Goal: Information Seeking & Learning: Learn about a topic

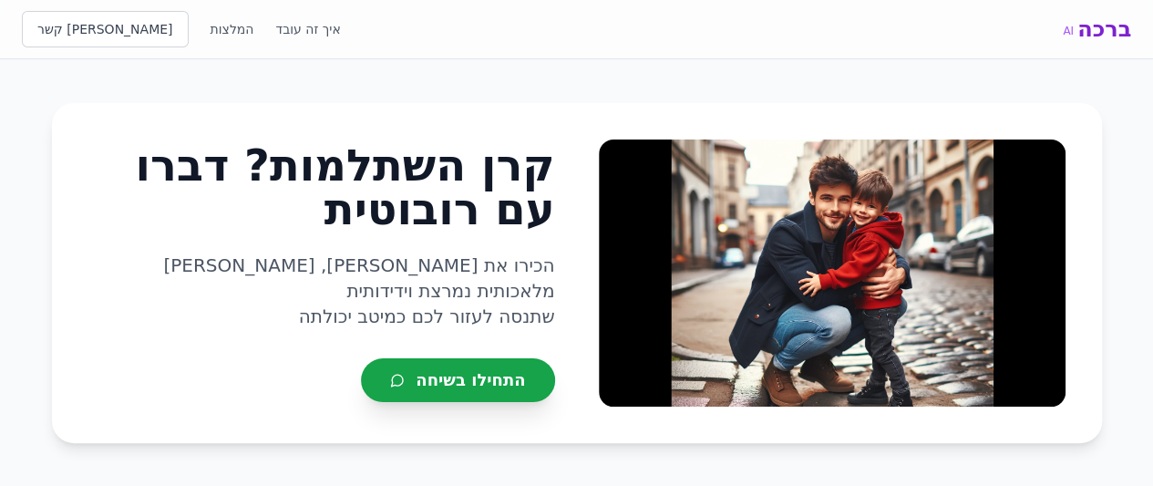
click at [486, 368] on span "התחילו בשיחה" at bounding box center [470, 380] width 109 height 26
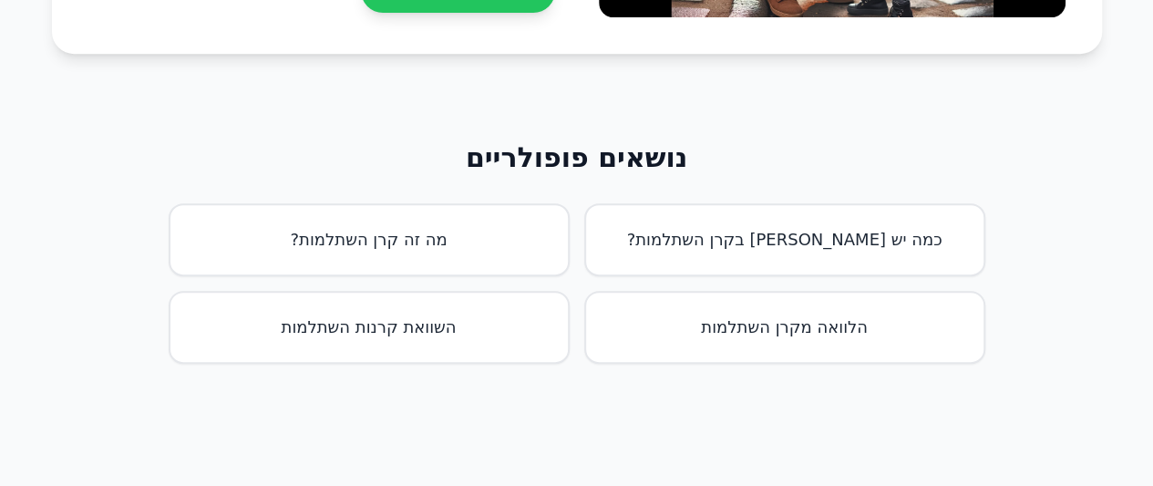
scroll to position [456, 0]
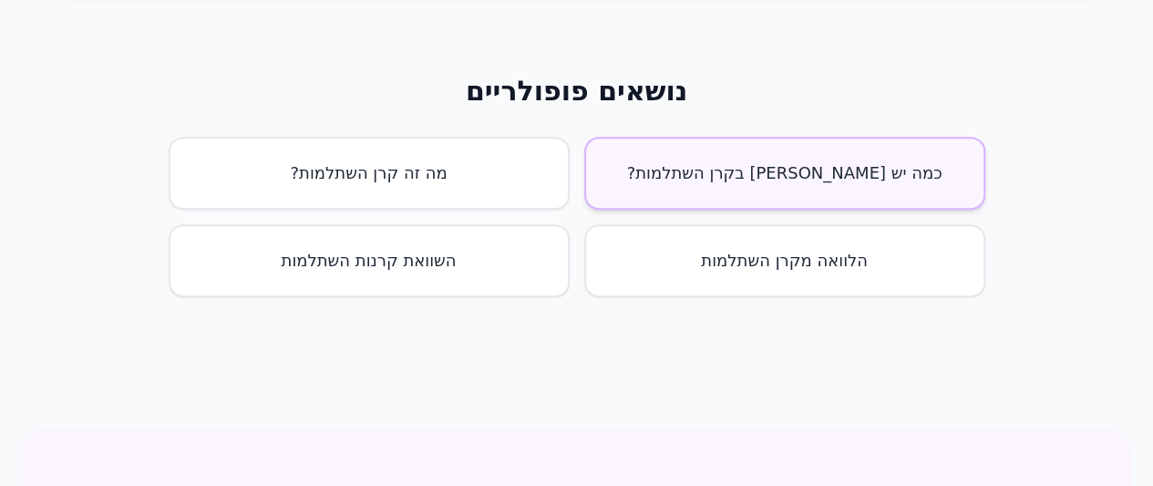
click at [762, 175] on button "כמה יש [PERSON_NAME] בקרן השתלמות?" at bounding box center [784, 173] width 401 height 73
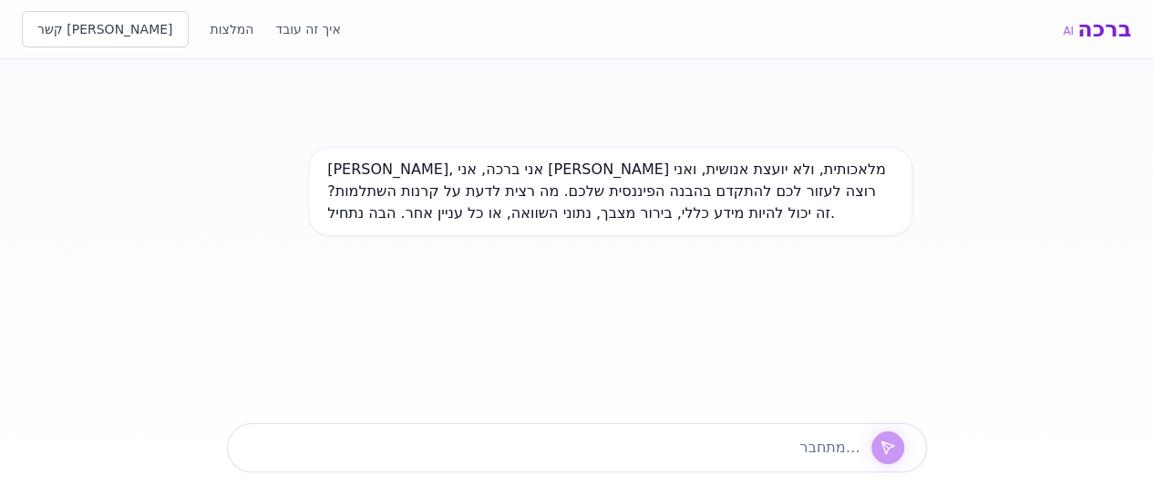
scroll to position [15, 0]
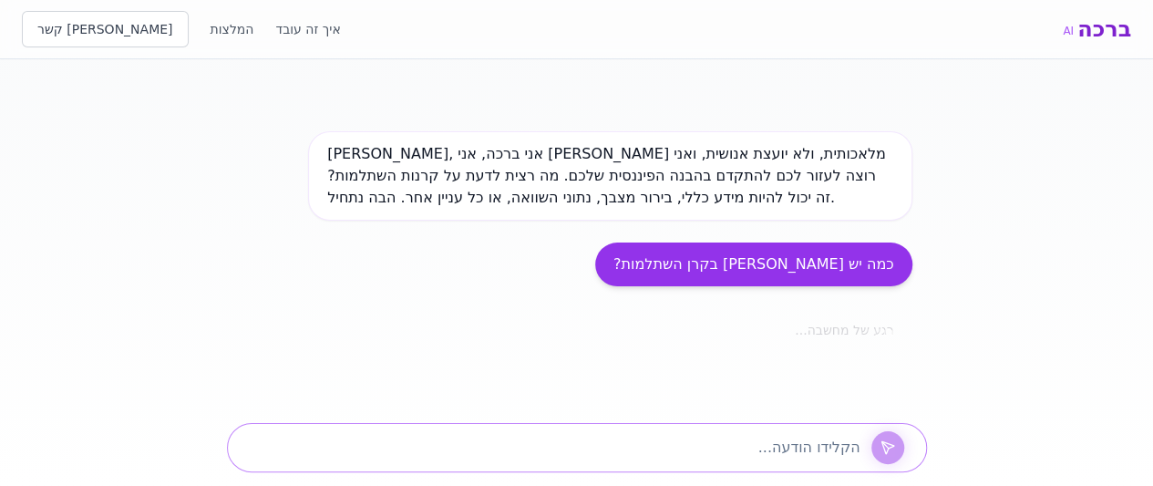
click at [689, 443] on textarea at bounding box center [551, 448] width 618 height 22
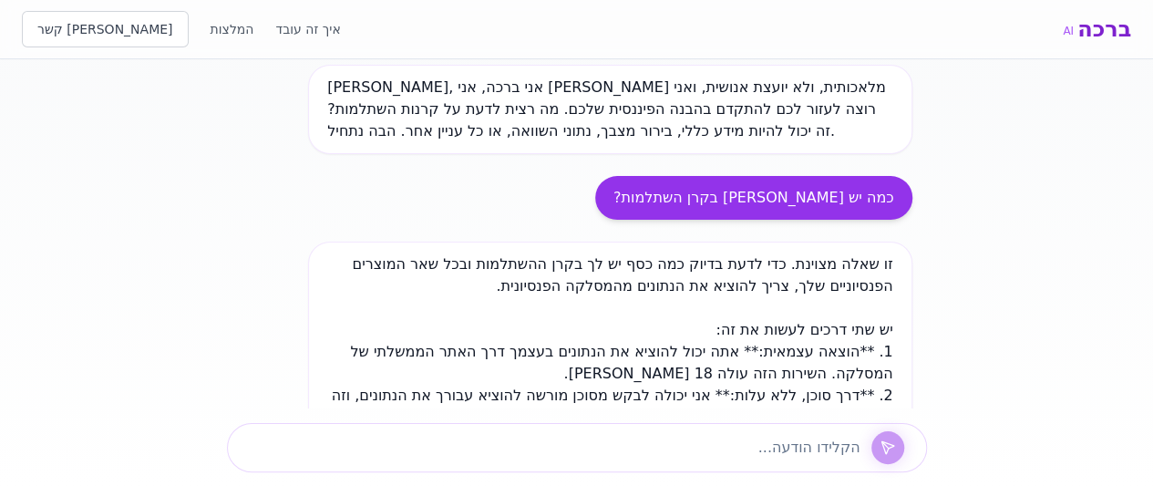
scroll to position [417, 0]
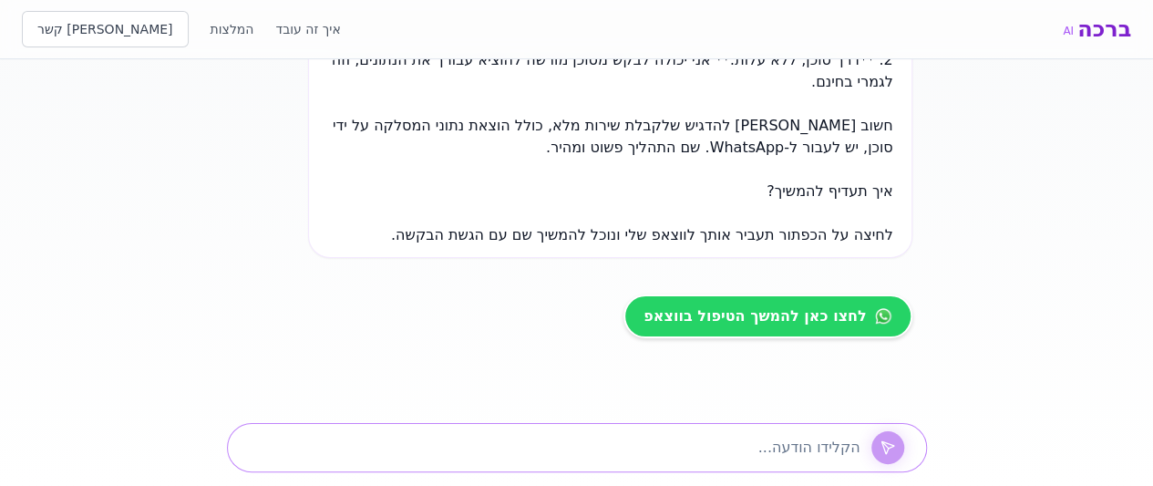
paste textarea "ביטוח פיננסי - [PERSON_NAME] *קרן השתלמות* [PERSON_NAME] צבירה של 246 k דמי ניה…"
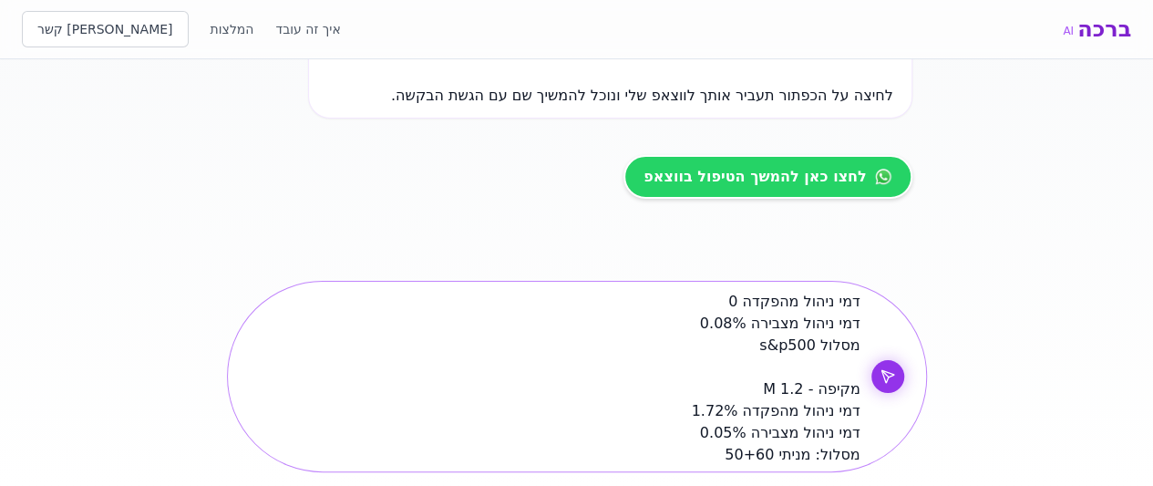
scroll to position [560, 0]
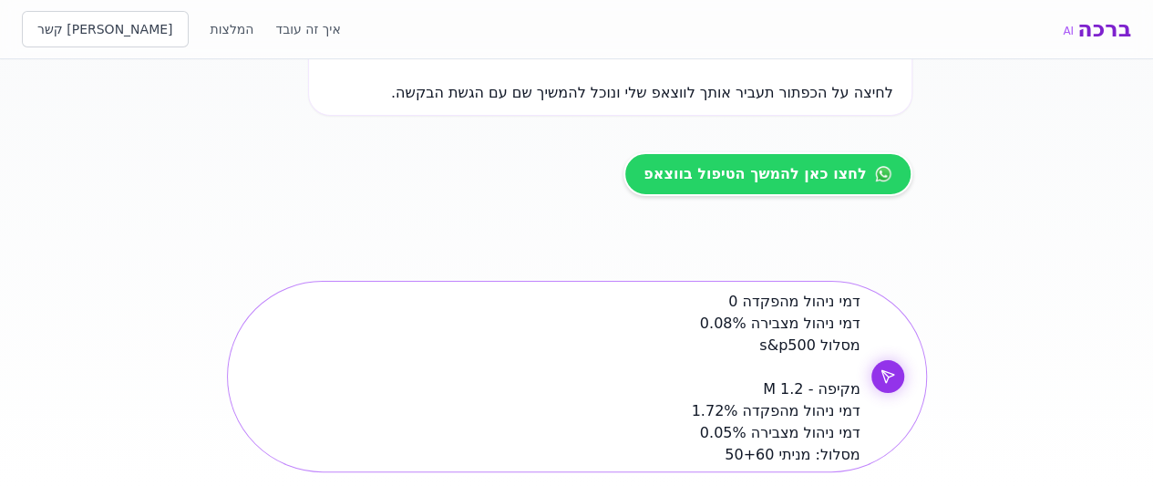
type textarea "ביטוח פיננסי - [PERSON_NAME] *קרן השתלמות* [PERSON_NAME] צבירה של 246 k דמי ניה…"
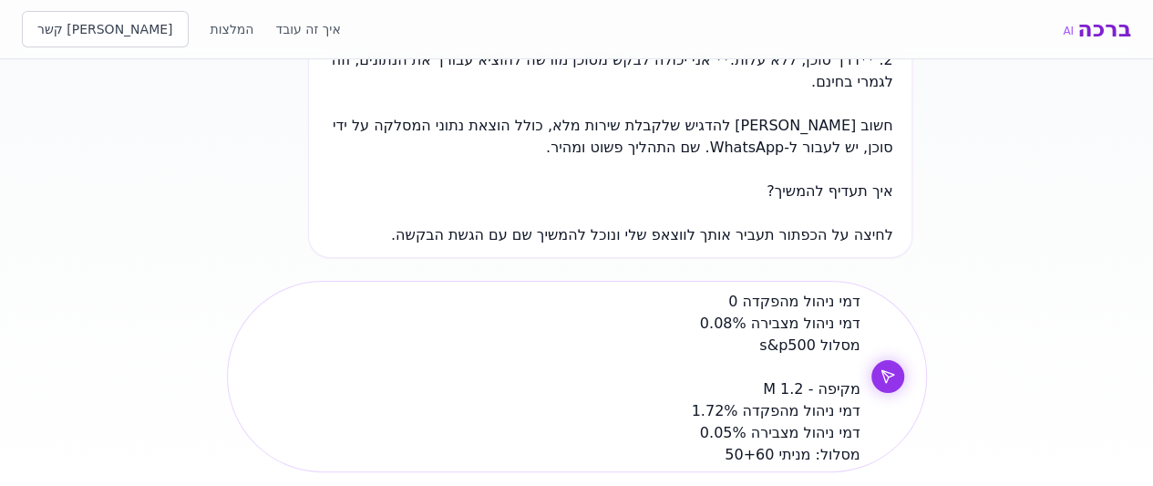
click at [897, 362] on div "ביטוח פיננסי - [PERSON_NAME] *קרן השתלמות* [PERSON_NAME] צבירה של 246 k דמי ניה…" at bounding box center [577, 376] width 700 height 191
click at [884, 375] on icon at bounding box center [887, 376] width 15 height 15
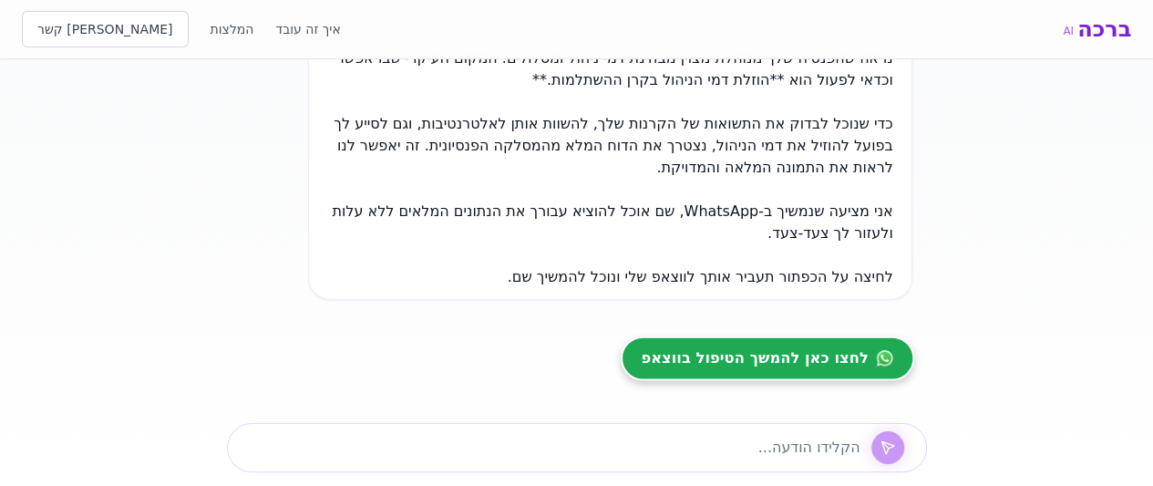
scroll to position [1622, 0]
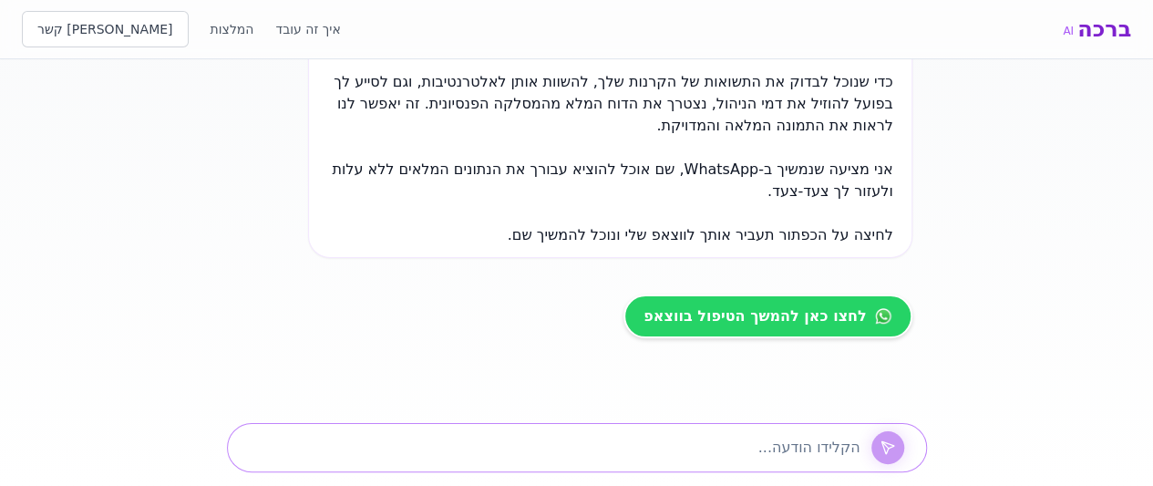
click at [653, 439] on textarea at bounding box center [551, 448] width 618 height 22
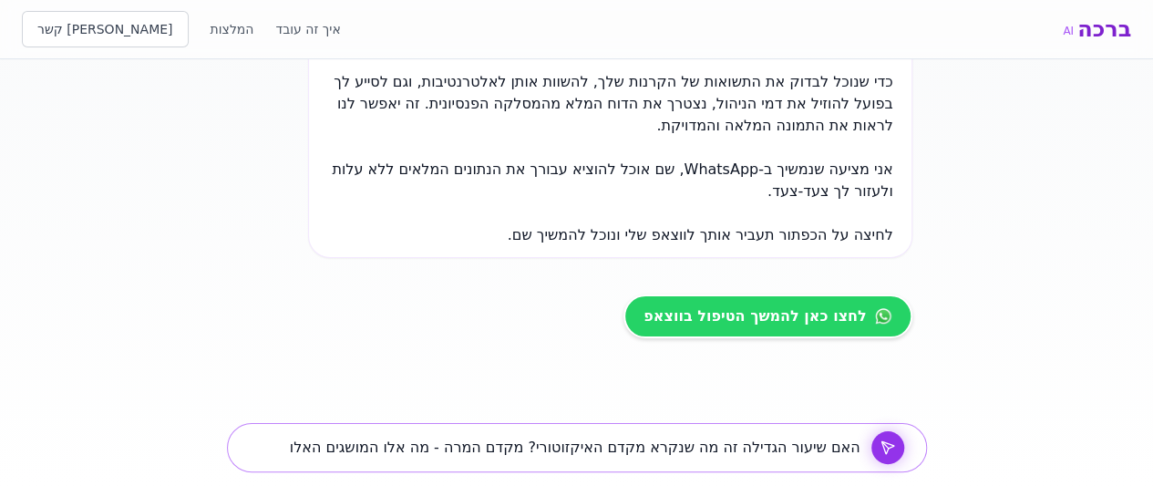
type textarea "האם שיעור הגדילה זה מה שנקרא מקדם האיקזוטורי? מקדם המרה - מה אלו המושגים האלו?"
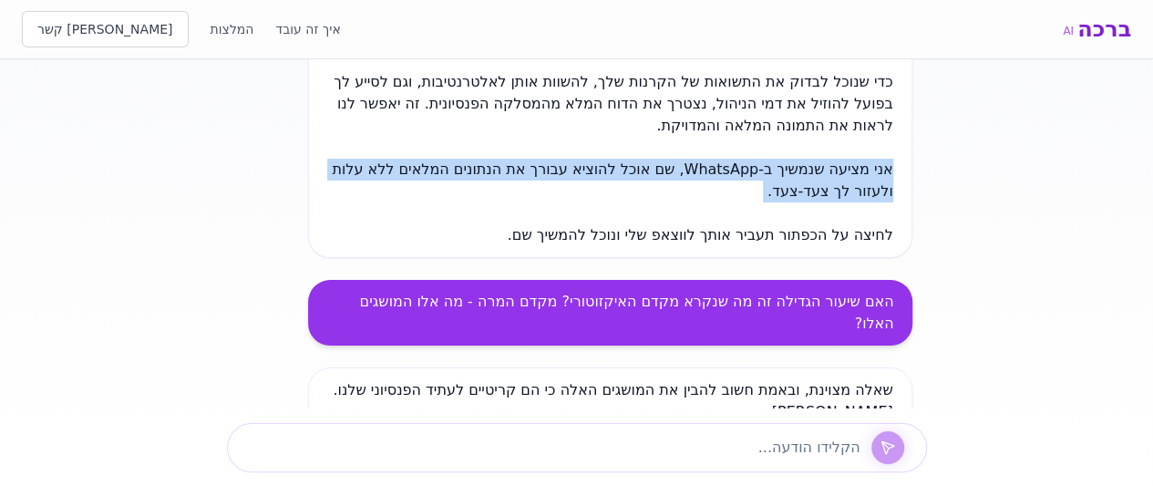
drag, startPoint x: 457, startPoint y: 202, endPoint x: 494, endPoint y: 194, distance: 38.3
click at [494, 194] on div "[PERSON_NAME], אני ברכה, אני [PERSON_NAME] מלאכותית, ולא יועצת אנושית, ואני רוצ…" at bounding box center [577, 233] width 700 height 349
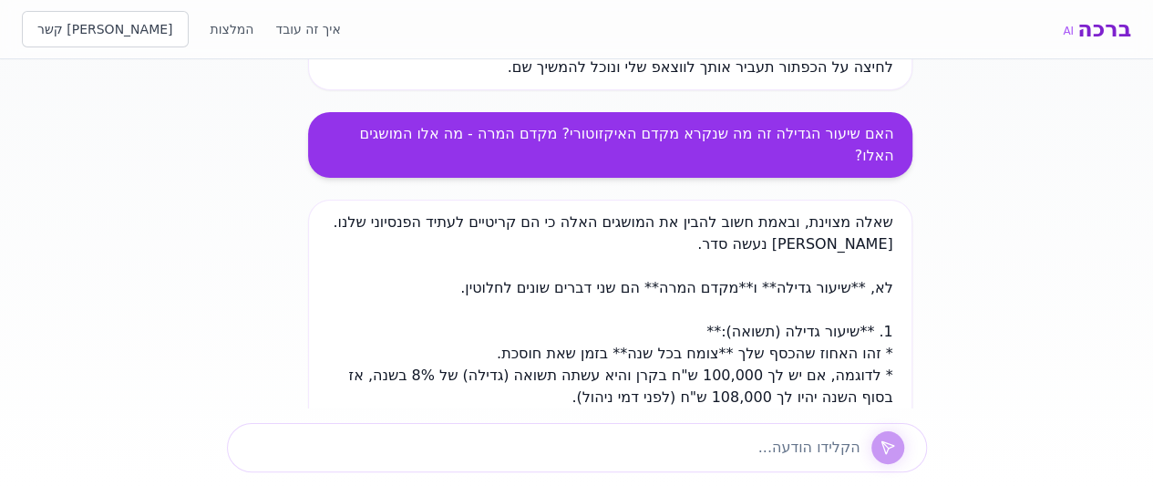
scroll to position [1896, 0]
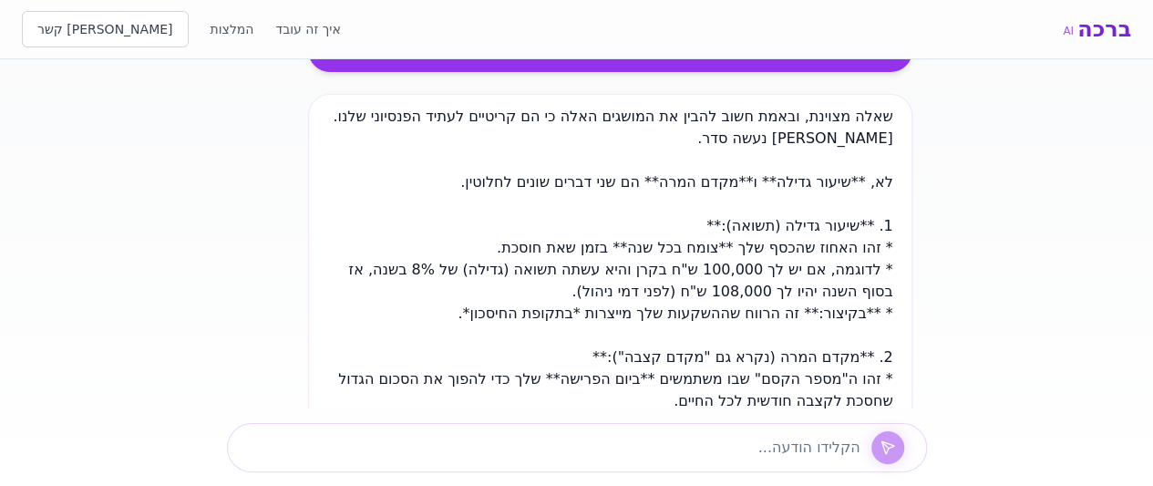
drag, startPoint x: 458, startPoint y: 312, endPoint x: 864, endPoint y: 223, distance: 416.0
click at [864, 223] on div "שאלה מצוינת, ובאמת חשוב להבין את המושגים האלה כי הם קריטיים לעתיד הפנסיוני שלנו…" at bounding box center [609, 412] width 603 height 636
copy div "**שיעור גדילה (תשואה):** * זהו האחוז שהכסף שלך **צומח בכל שנה** בזמן שאת חוסכת.…"
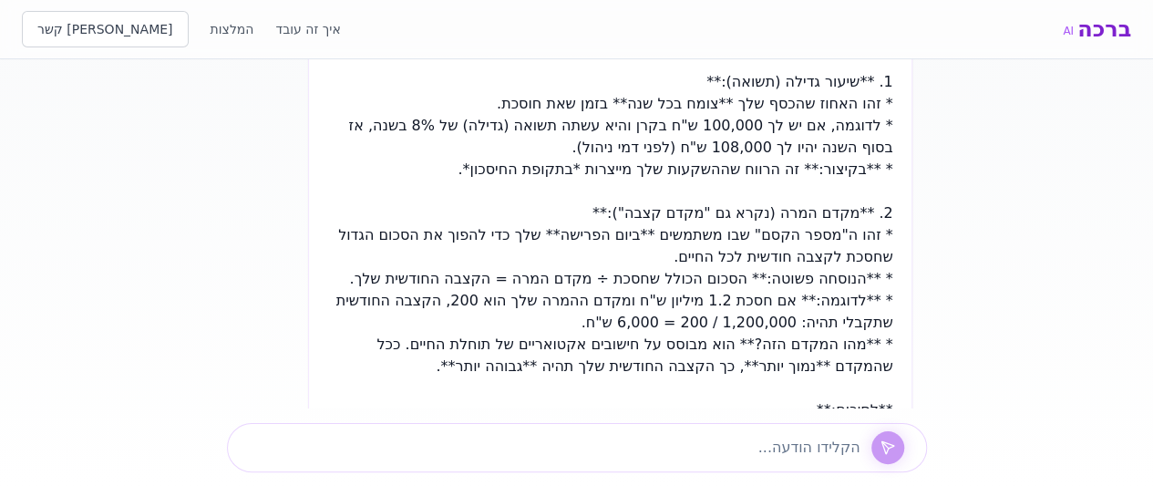
scroll to position [2078, 0]
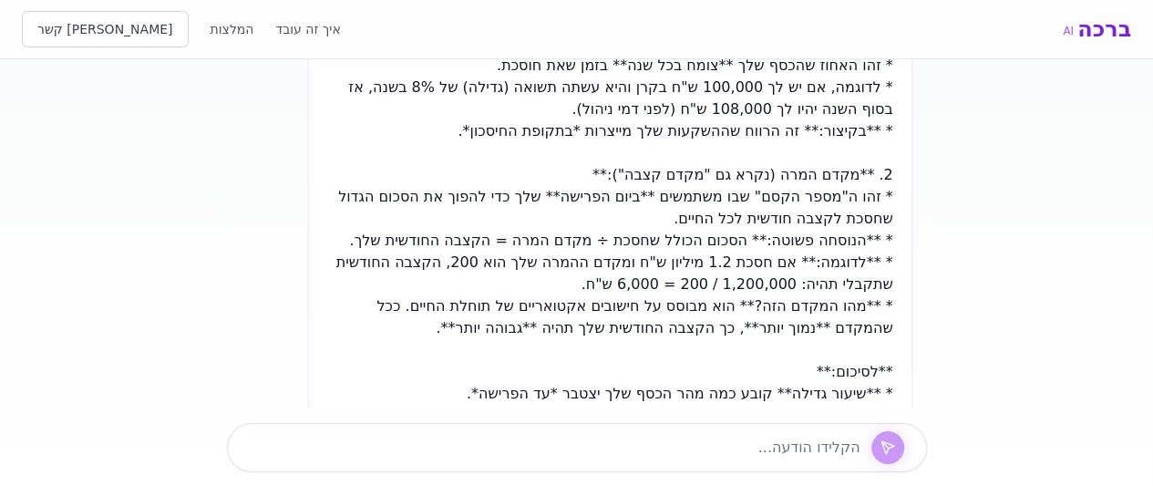
drag, startPoint x: 428, startPoint y: 327, endPoint x: 866, endPoint y: 169, distance: 465.3
click at [866, 169] on div "שאלה מצוינת, ובאמת חשוב להבין את המושגים האלה כי הם קריטיים לעתיד הפנסיוני שלנו…" at bounding box center [609, 230] width 603 height 636
copy div "**מקדם המרה (נקרא גם "מקדם קצבה"):** * זהו ה"מספר הקסם" שבו משתמשים **ביום הפרי…"
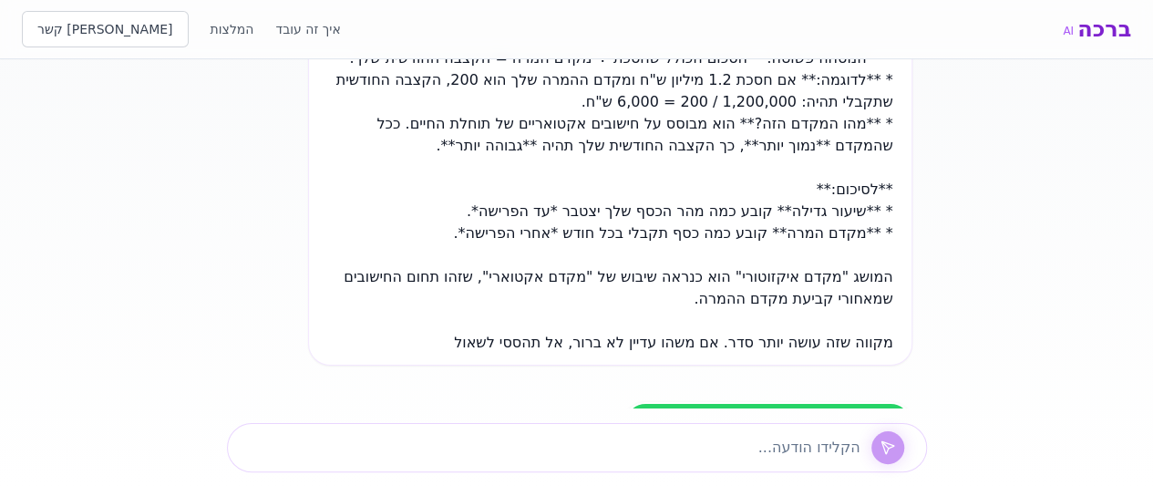
scroll to position [2351, 0]
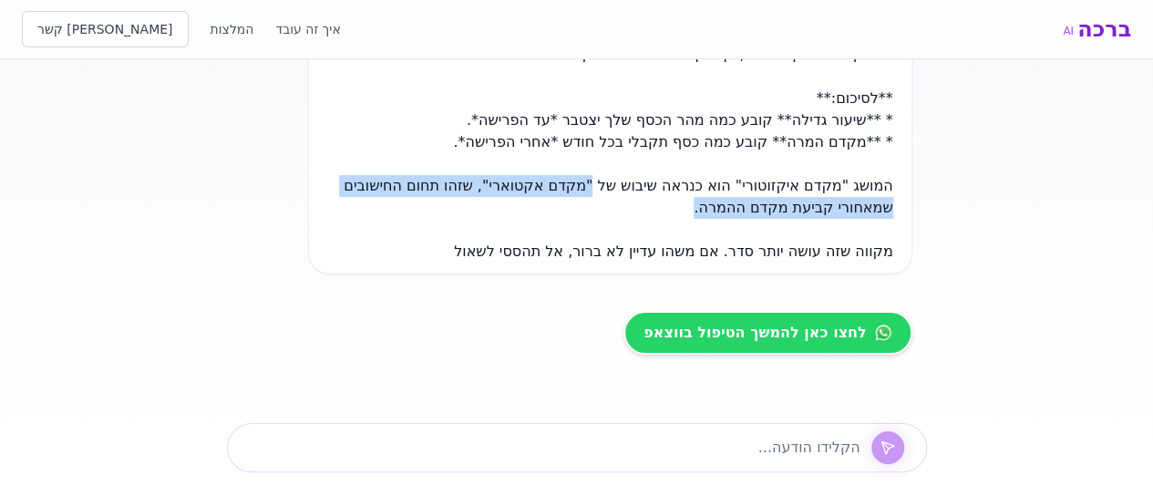
drag, startPoint x: 577, startPoint y: 180, endPoint x: 523, endPoint y: 207, distance: 59.9
copy span ""מקדם אקטוארי", שזהו תחום החישובים שמאחורי קביעת מקדם ההמרה."
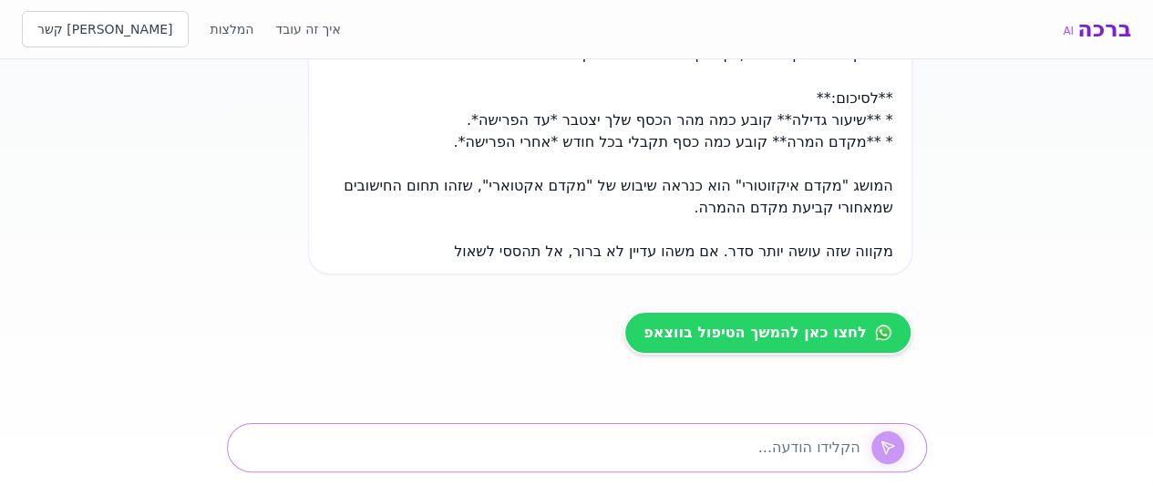
click at [489, 446] on textarea at bounding box center [551, 448] width 618 height 22
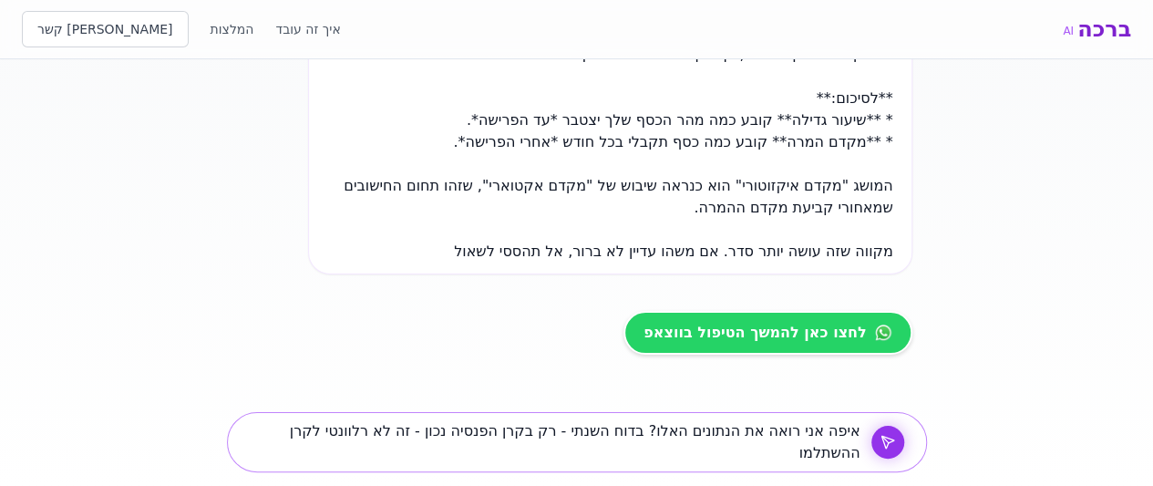
type textarea "איפה אני רואה את הנתונים האלו? בדוח השנתי - רק בקרן הפנסיה נכון - זה לא רלוונטי…"
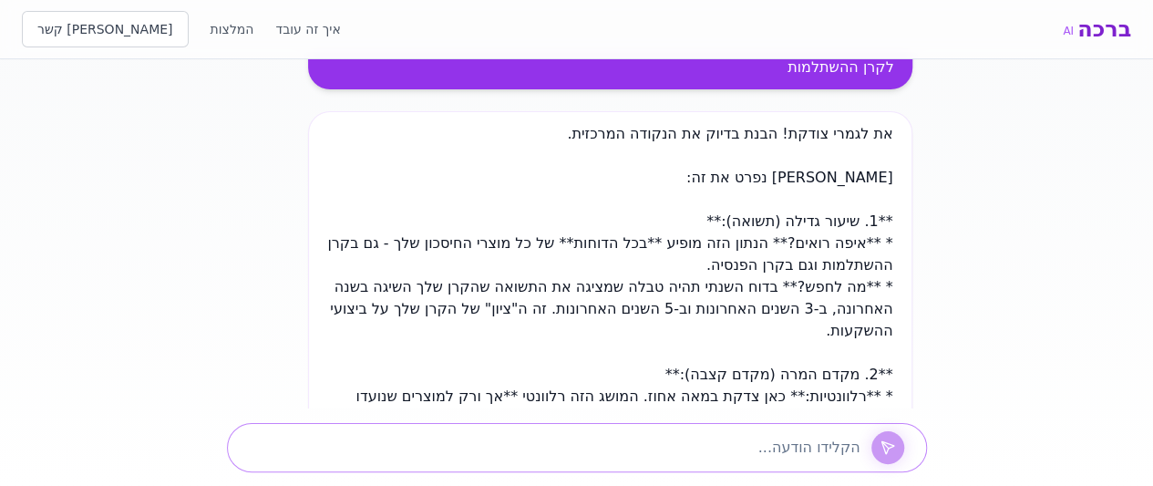
scroll to position [2715, 0]
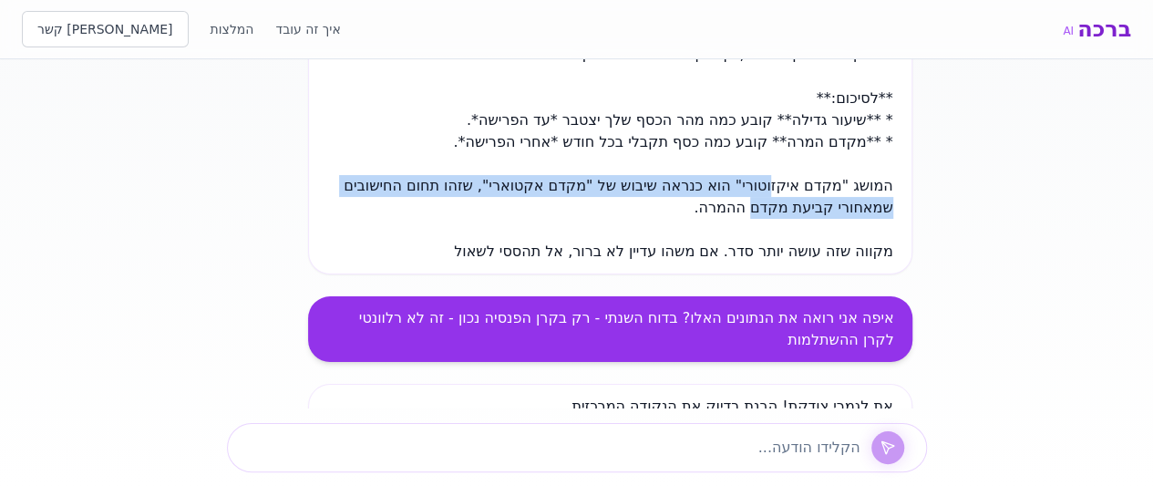
drag, startPoint x: 758, startPoint y: 190, endPoint x: 742, endPoint y: 196, distance: 17.3
click at [742, 196] on div "[PERSON_NAME], אני ברכה, אני [PERSON_NAME] מלאכותית, ולא יועצת אנושית, ואני רוצ…" at bounding box center [577, 233] width 700 height 349
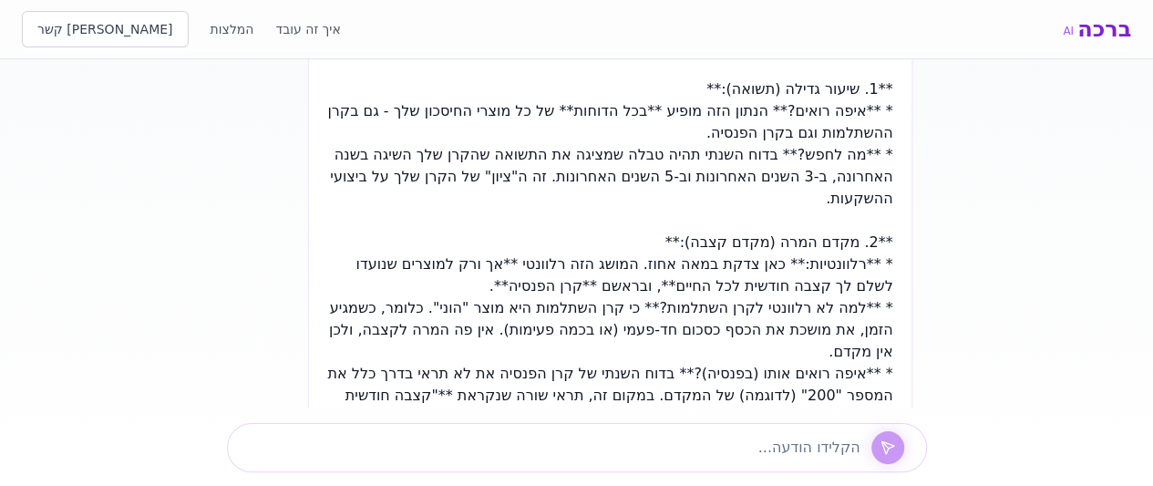
scroll to position [2716, 0]
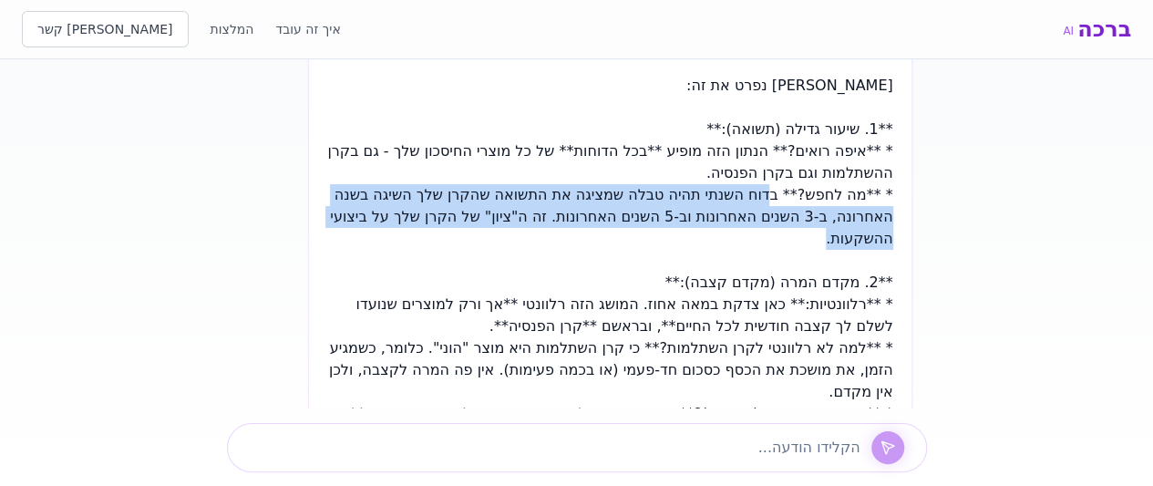
drag, startPoint x: 762, startPoint y: 190, endPoint x: 628, endPoint y: 231, distance: 140.1
click at [628, 231] on div "את לגמרי צודקת! הבנת בדיוק את הנקודה המרכזית. [PERSON_NAME] נפרט את זה: **1. שי…" at bounding box center [609, 391] width 603 height 745
click at [565, 196] on span "* **מה לחפש?** בדוח השנתי תהיה טבלה שמציגה את התשואה שהקרן שלך השיגה בשנה האחרו…" at bounding box center [611, 216] width 562 height 61
drag, startPoint x: 769, startPoint y: 189, endPoint x: 736, endPoint y: 231, distance: 53.2
click at [736, 231] on div "את לגמרי צודקת! הבנת בדיוק את הנקודה המרכזית. [PERSON_NAME] נפרט את זה: **1. שי…" at bounding box center [609, 391] width 603 height 745
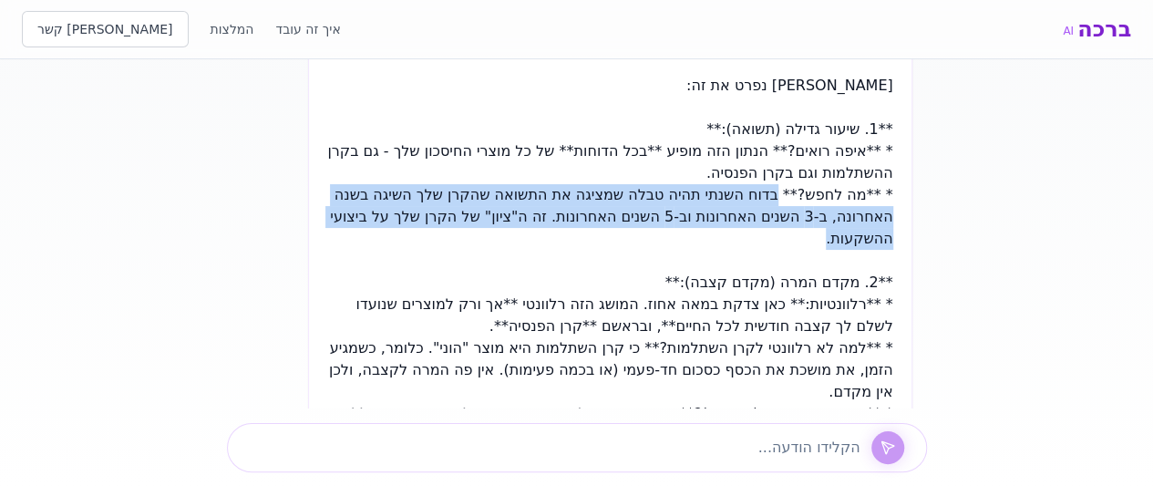
copy span "בדוח השנתי תהיה טבלה שמציגה את התשואה שהקרן שלך השיגה בשנה האחרונה, ב-3 השנים ה…"
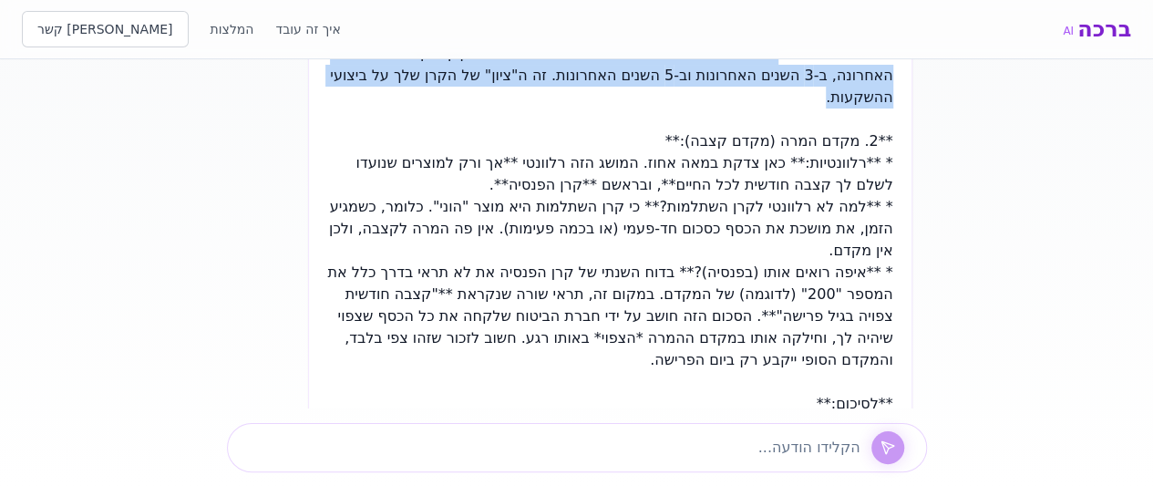
scroll to position [2898, 0]
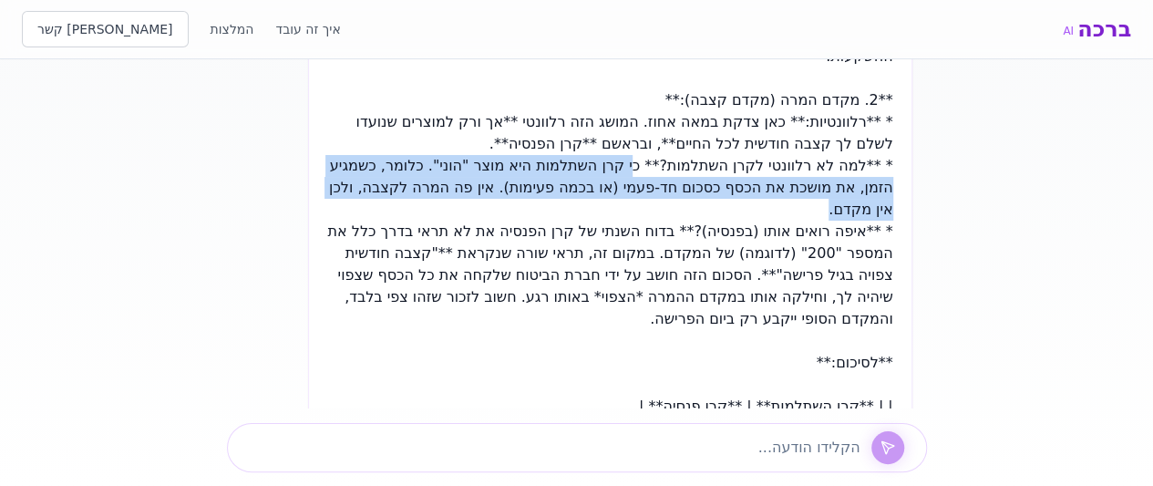
drag, startPoint x: 625, startPoint y: 162, endPoint x: 571, endPoint y: 200, distance: 66.2
click at [571, 200] on div "את לגמרי צודקת! הבנת בדיוק את הנקודה המרכזית. [PERSON_NAME] נפרט את זה: **1. שי…" at bounding box center [609, 209] width 603 height 745
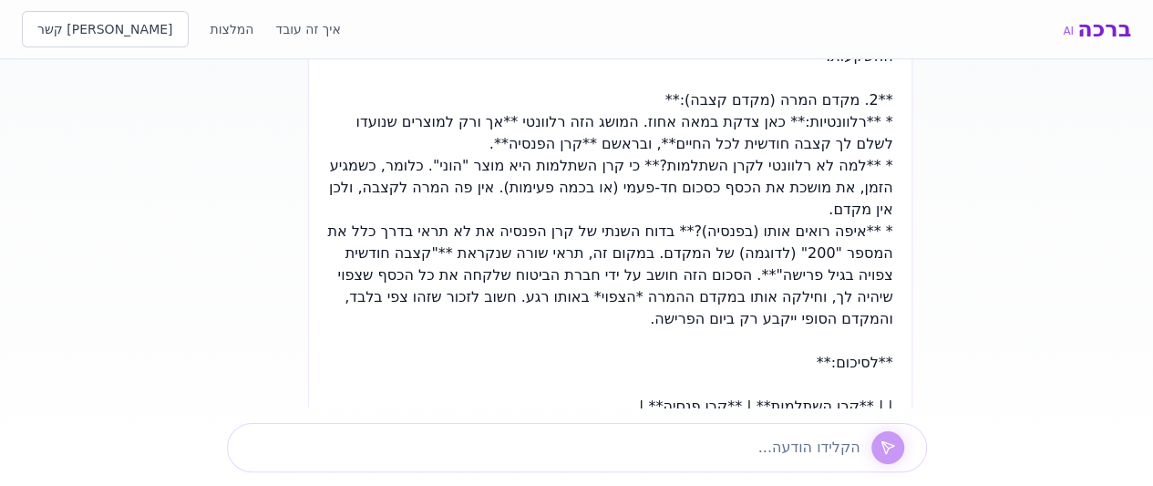
click at [589, 251] on span "* **איפה רואים אותו (בפנסיה)?** בדוח השנתי של קרן הפנסיה את לא תראי בדרך כלל את…" at bounding box center [609, 274] width 565 height 105
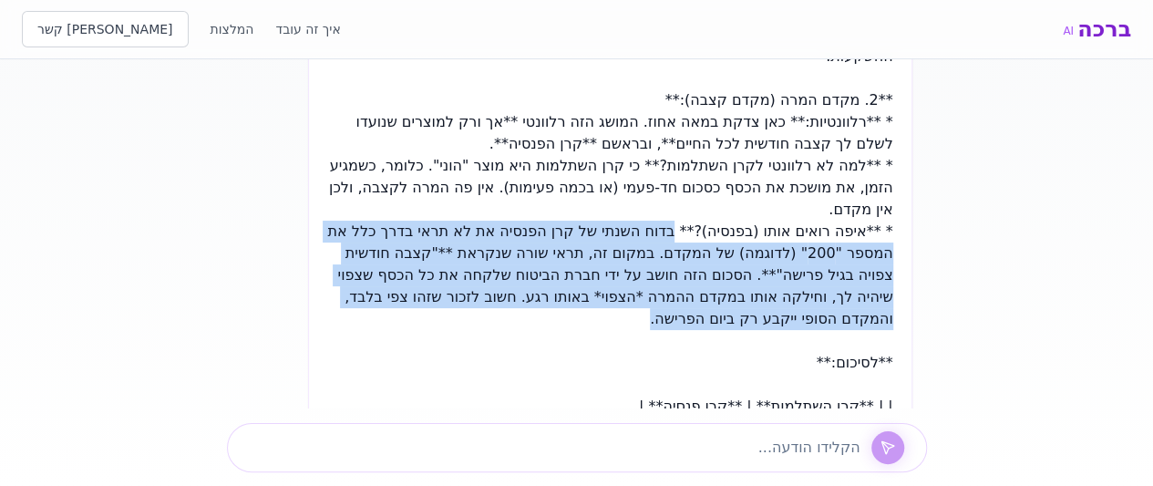
drag, startPoint x: 669, startPoint y: 221, endPoint x: 355, endPoint y: 311, distance: 326.0
click at [355, 311] on div "את לגמרי צודקת! הבנת בדיוק את הנקודה המרכזית. [PERSON_NAME] נפרט את זה: **1. שי…" at bounding box center [609, 209] width 603 height 745
copy span "בדוח השנתי של קרן הפנסיה את לא תראי בדרך כלל את המספר "200" (לדוגמה) של המקדם. …"
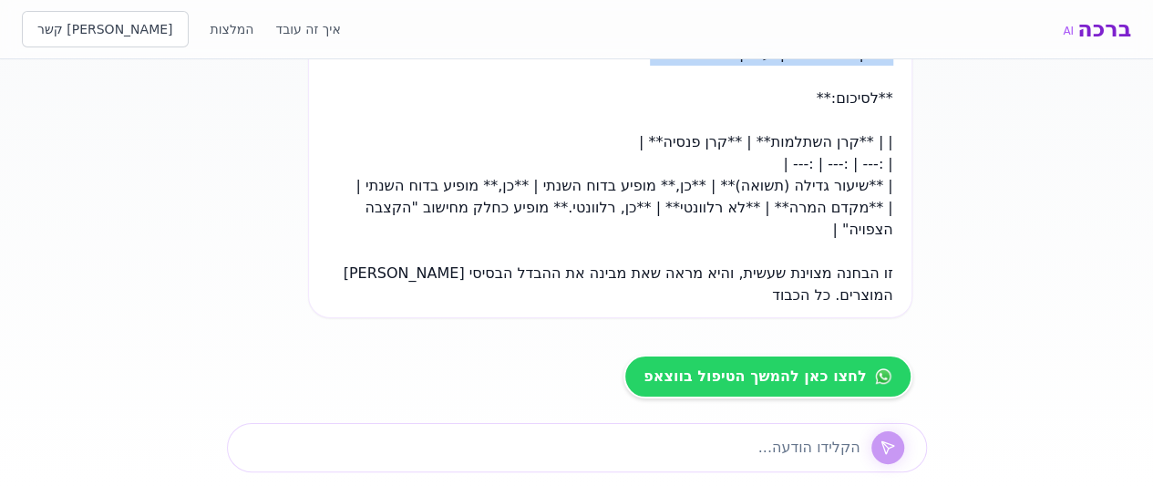
scroll to position [3221, 0]
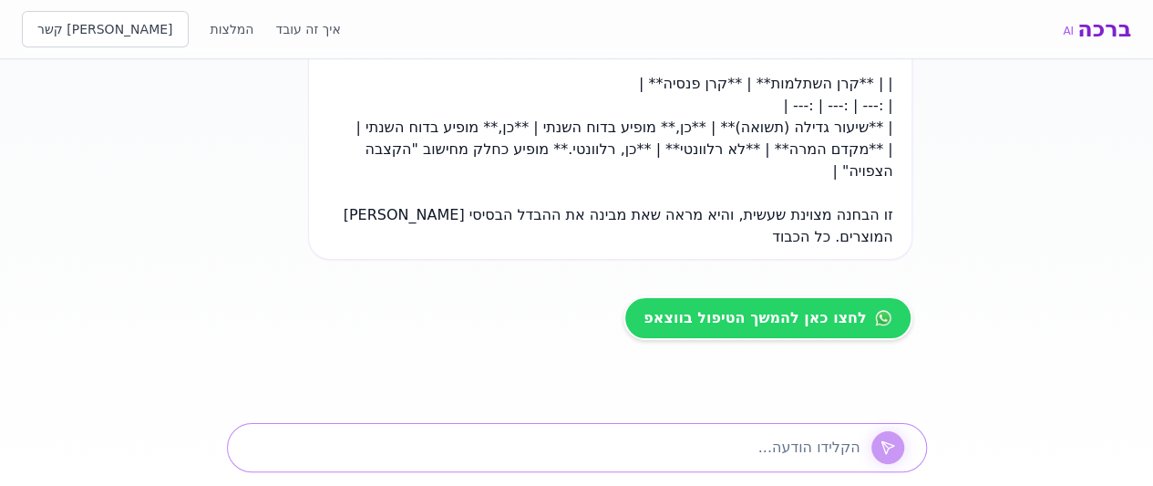
click at [603, 446] on textarea at bounding box center [551, 448] width 618 height 22
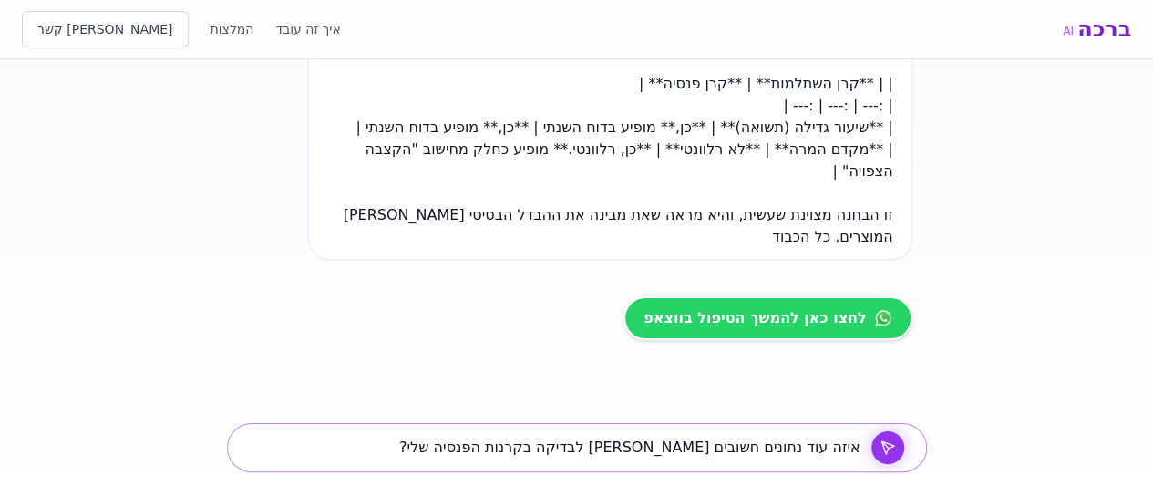
type textarea "איזה עוד נתונים חשובים [PERSON_NAME] לבדיקה בקרנות הפנסיה שלי?"
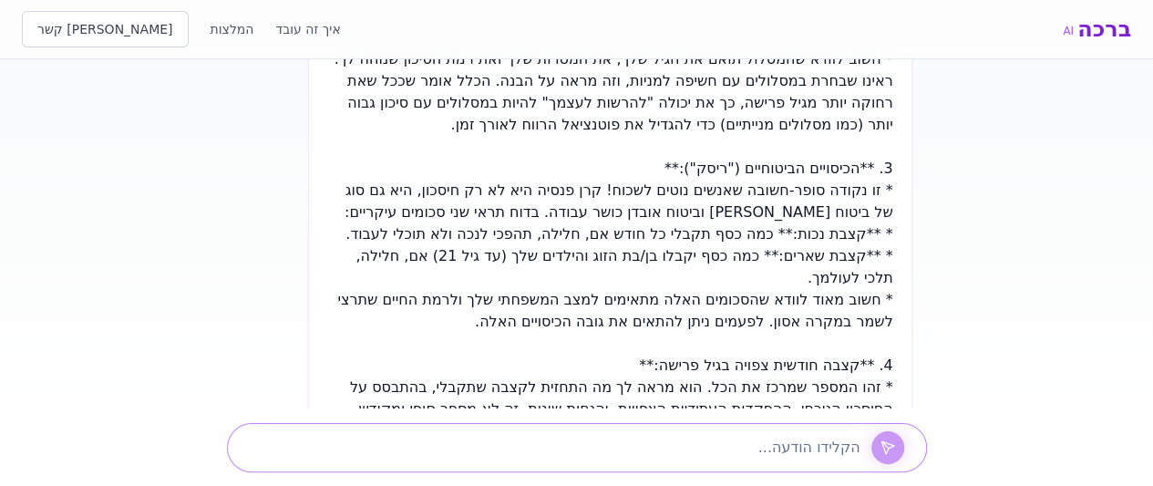
scroll to position [3799, 0]
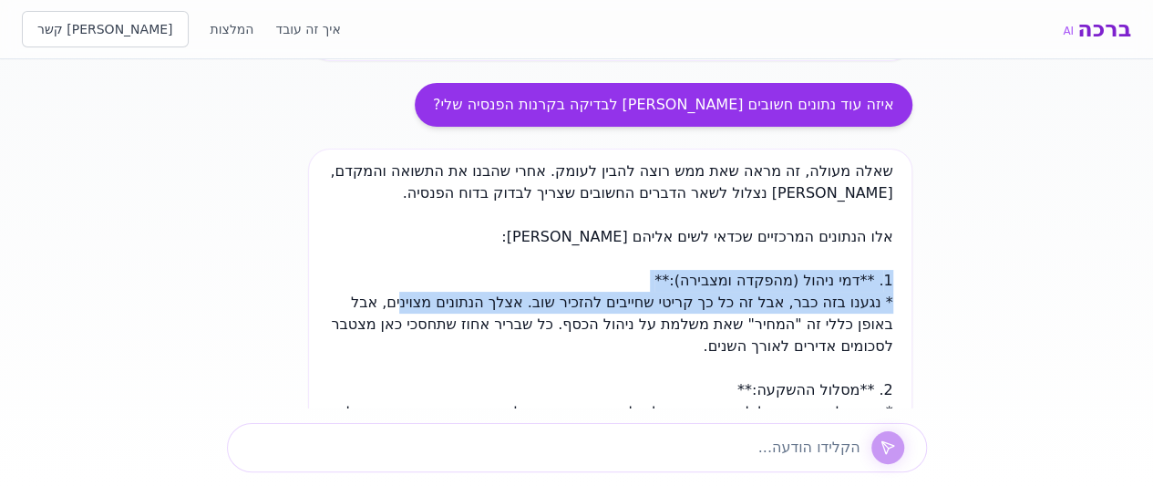
drag, startPoint x: 416, startPoint y: 295, endPoint x: 502, endPoint y: 280, distance: 88.0
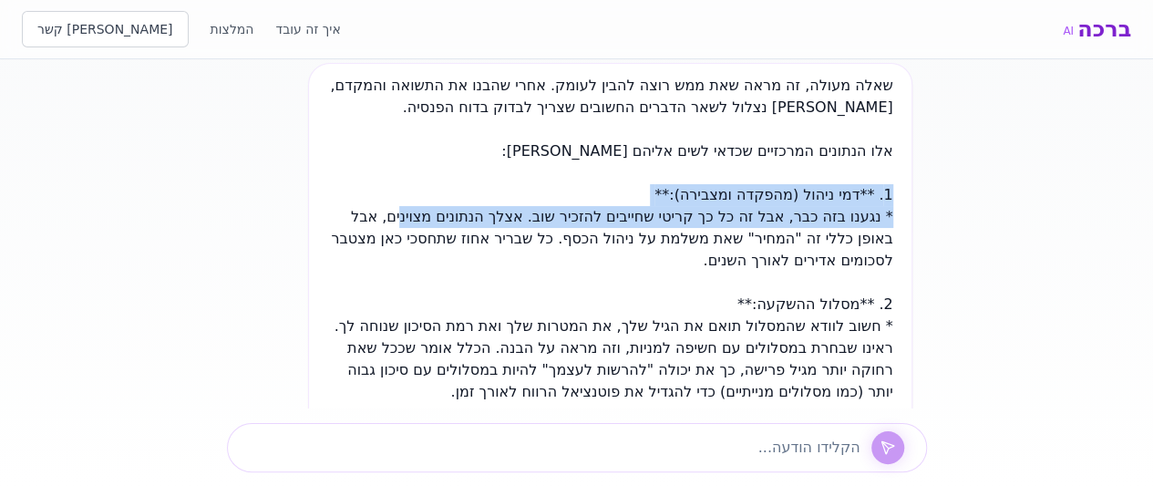
scroll to position [3602, 0]
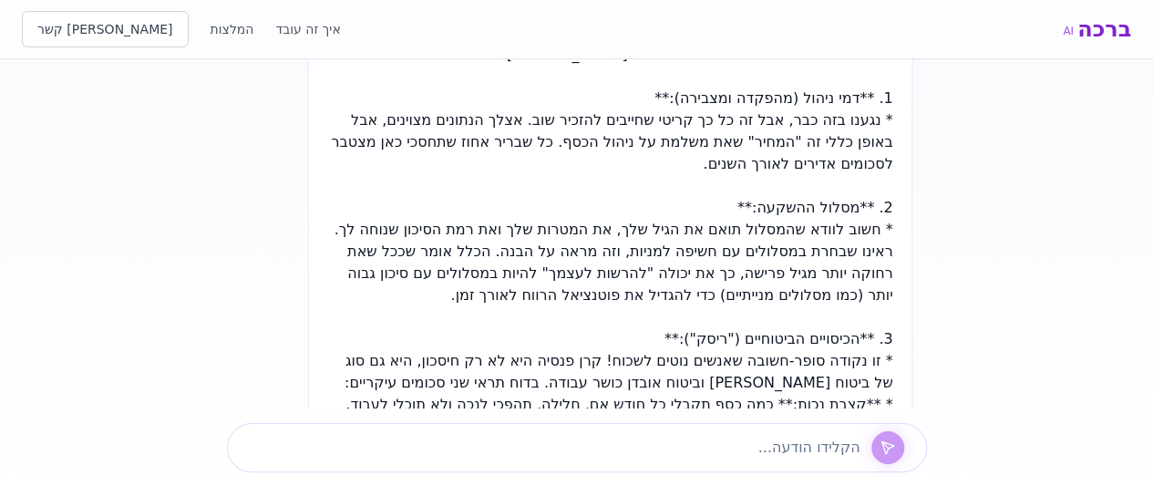
click at [579, 271] on span "* חשוב לוודא שהמסלול תואם את הגיל שלך, את המטרות שלך ואת רמת הסיכון שנוחה לך. ר…" at bounding box center [613, 262] width 559 height 83
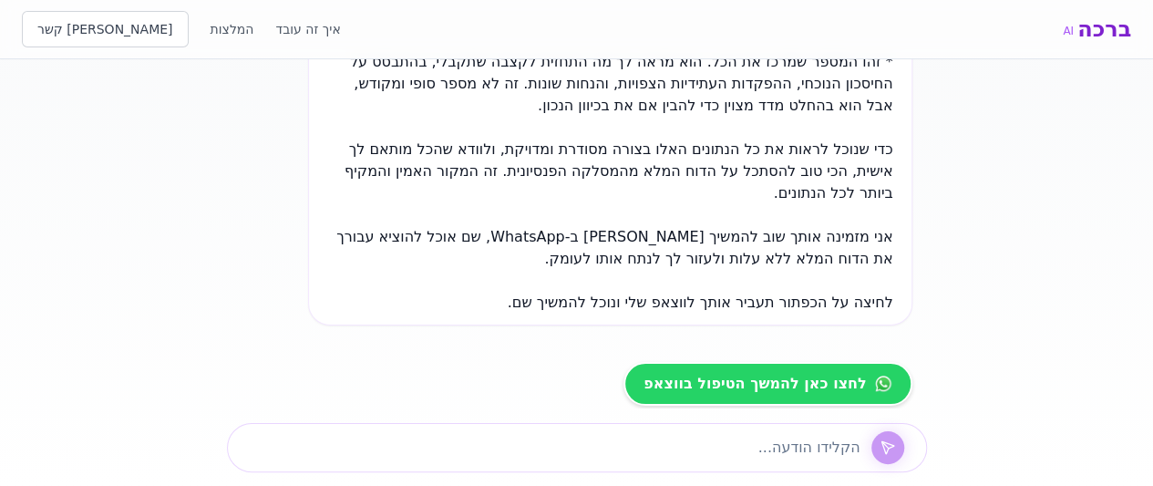
scroll to position [4057, 0]
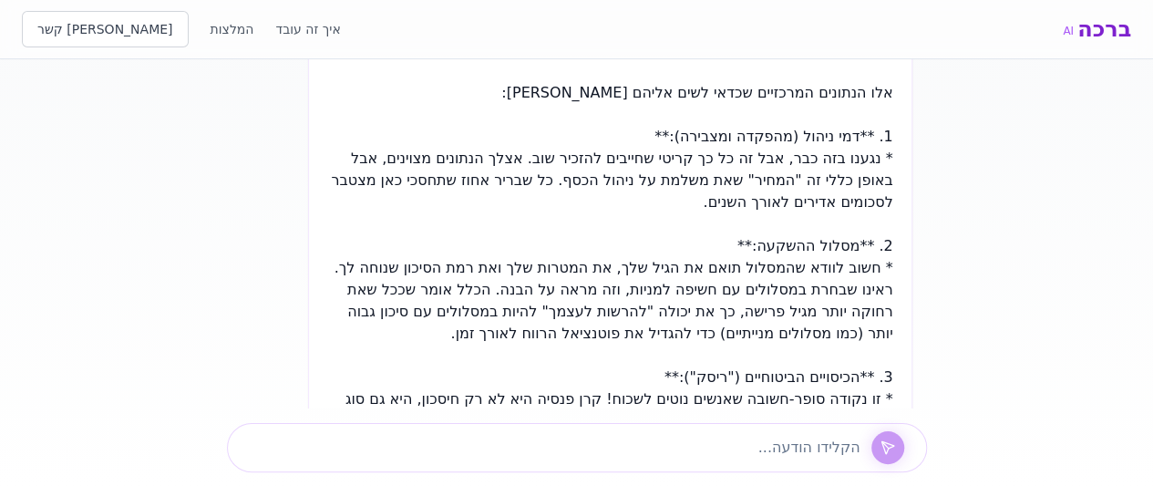
scroll to position [3511, 0]
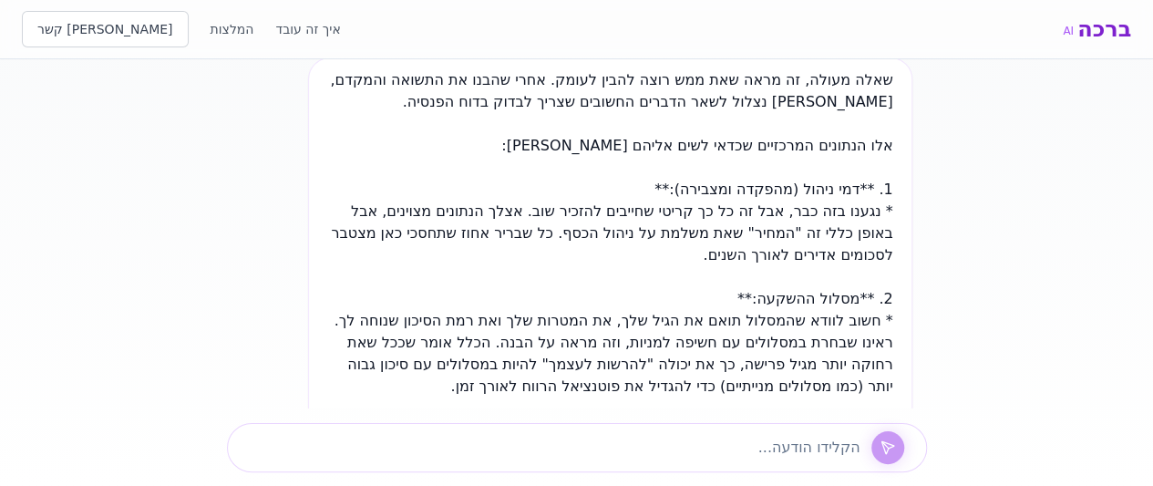
drag, startPoint x: 521, startPoint y: 239, endPoint x: 879, endPoint y: 139, distance: 371.7
click at [879, 139] on div "שאלה מעולה, זה מראה שאת ממש רוצה להבין לעומק. אחרי שהבנו את התשואה והמקדם, [PER…" at bounding box center [609, 484] width 603 height 855
copy div "lor ipsumdo sitametc adipi elit seddo ei: 5. **tem incid (utlabo etdolor):** * …"
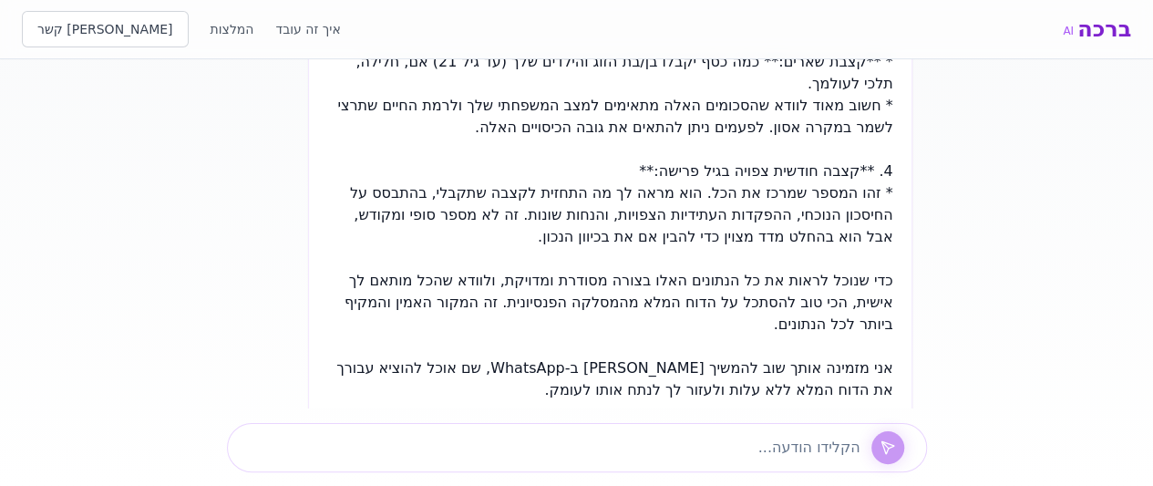
scroll to position [4163, 0]
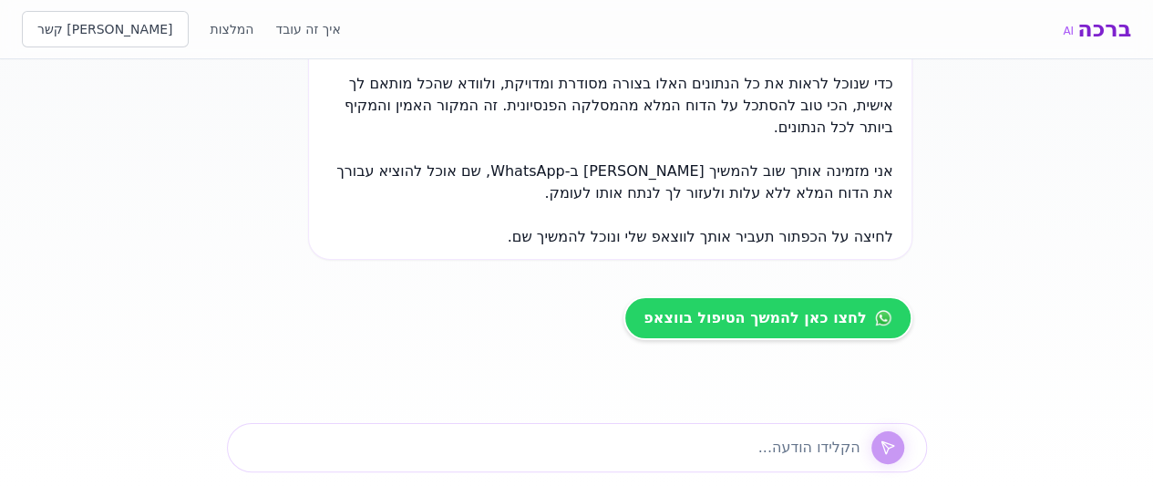
click at [544, 431] on div at bounding box center [577, 447] width 700 height 49
click at [543, 442] on textarea at bounding box center [551, 448] width 618 height 22
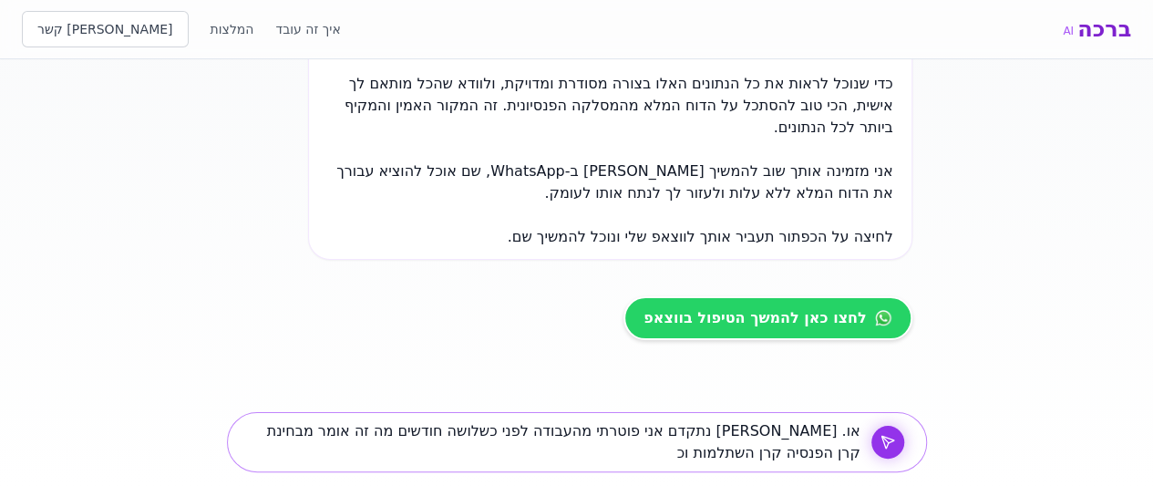
type textarea "או. [PERSON_NAME] נתקדם אני פוטרתי מהעבודה לפני כשלושה חודשים מה זה אומר מבחינת…"
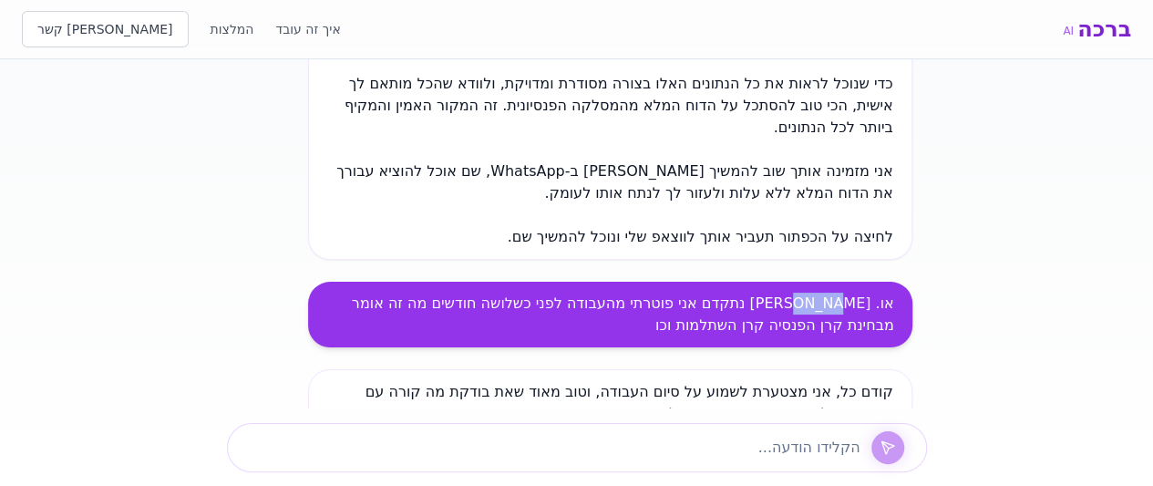
drag, startPoint x: 791, startPoint y: 287, endPoint x: 831, endPoint y: 287, distance: 40.1
click at [831, 287] on div "[PERSON_NAME], אני ברכה, אני [PERSON_NAME] מלאכותית, ולא יועצת אנושית, ואני רוצ…" at bounding box center [577, 233] width 700 height 349
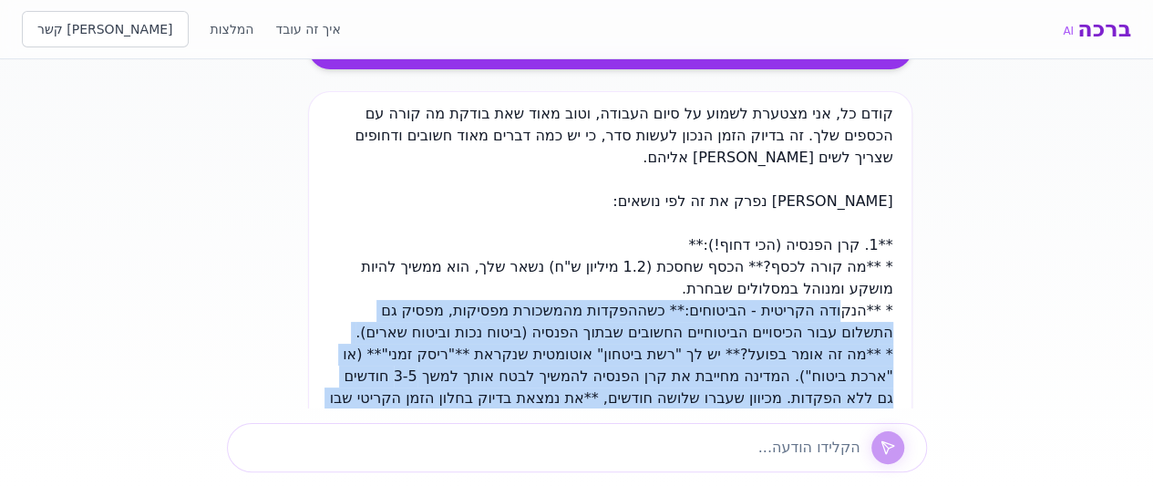
scroll to position [4437, 0]
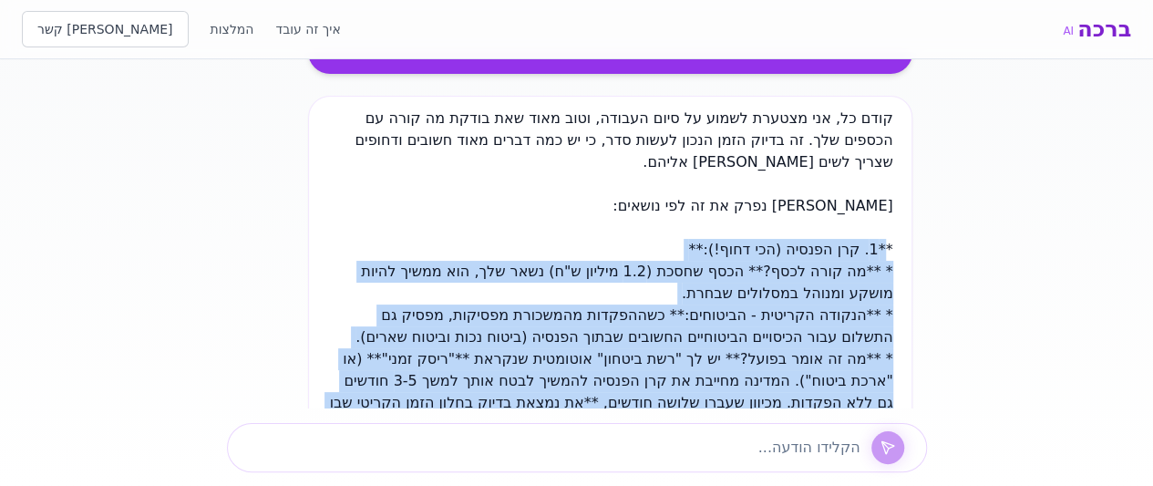
drag, startPoint x: 760, startPoint y: 311, endPoint x: 873, endPoint y: 251, distance: 128.0
copy div "*3. lor ipsumd (sit amet!):** * **co adip elit?** sedd eiusm (7.0 tempor i"u) l…"
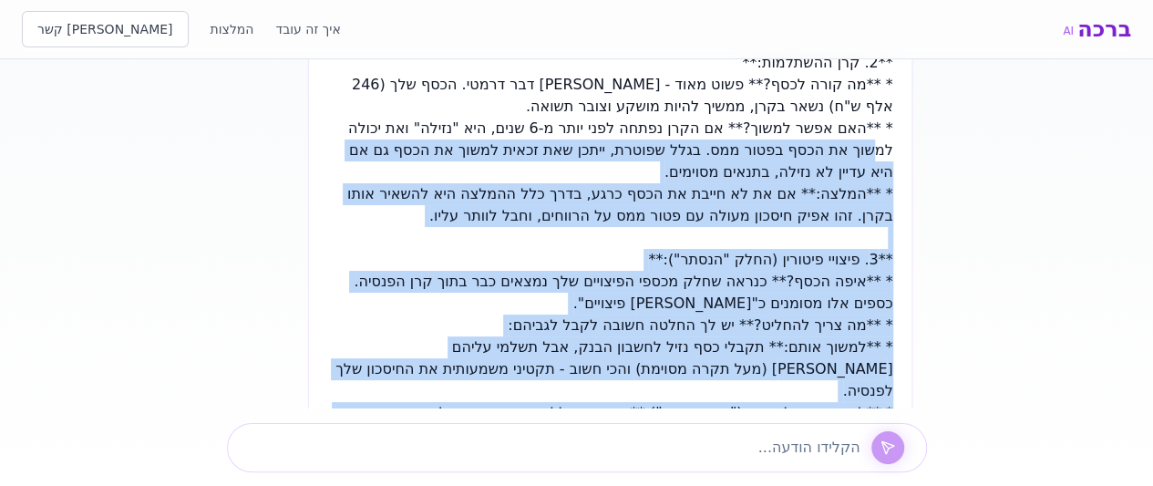
scroll to position [4892, 0]
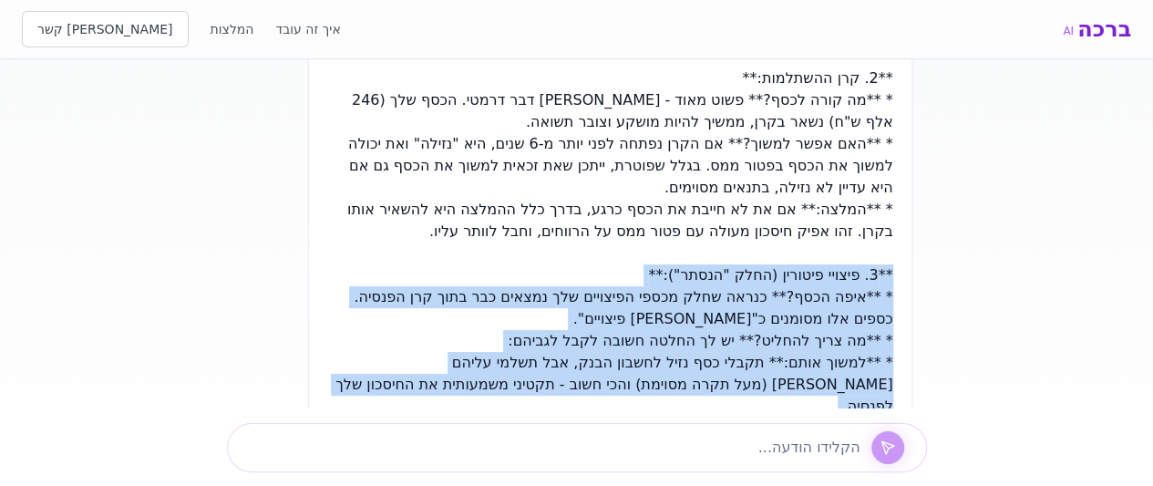
drag, startPoint x: 722, startPoint y: 265, endPoint x: 880, endPoint y: 279, distance: 159.2
click at [880, 279] on div "קודם כל, אני מצטערת לשמוע על סיום העבודה, וטוב מאוד שאת בודקת מה קורה עם הכספים…" at bounding box center [609, 198] width 603 height 1117
copy div "**3. פיצויי פיטורין (החלק "הנסתר"):** * **איפה הכסף?** כנראה שחלק מכספי הפיצויי…"
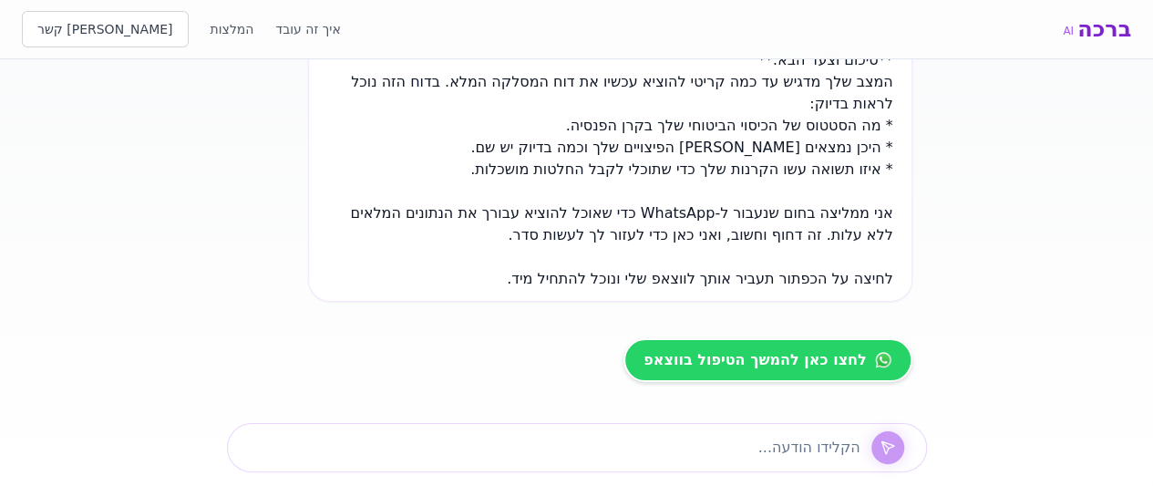
scroll to position [5257, 0]
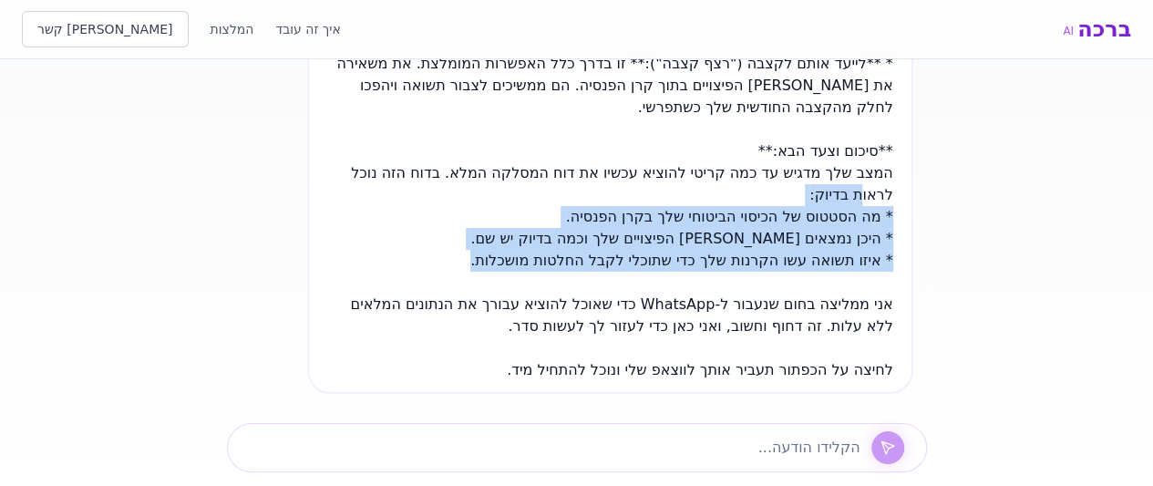
drag, startPoint x: 440, startPoint y: 232, endPoint x: 849, endPoint y: 158, distance: 416.0
click at [765, 230] on span "* היכן נמצאים [PERSON_NAME] הפיצויים שלך וכמה בדיוק יש שם." at bounding box center [681, 238] width 422 height 17
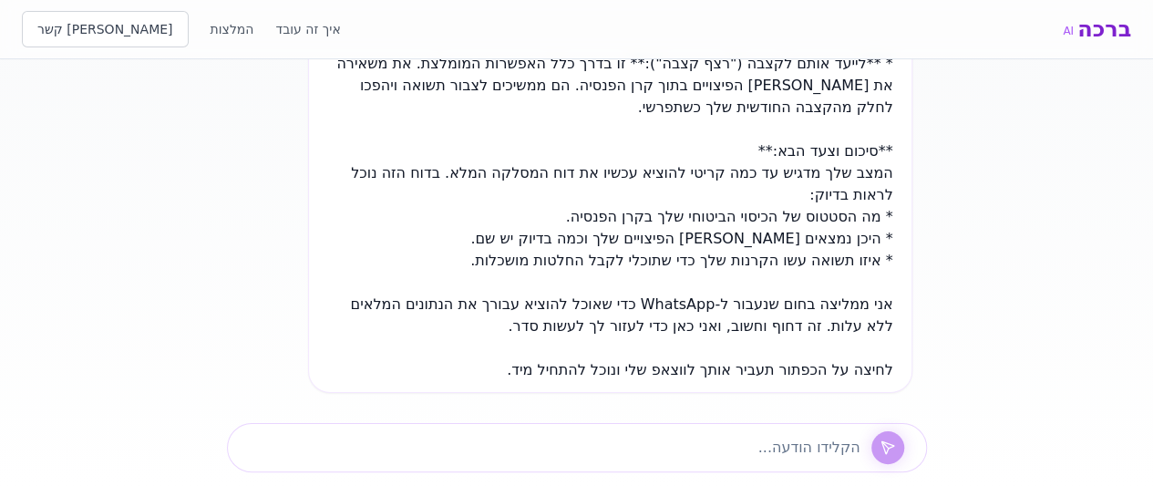
click at [662, 208] on span "* מה הסטטוס של הכיסוי הביטוחי שלך בקרן הפנסיה." at bounding box center [729, 216] width 327 height 17
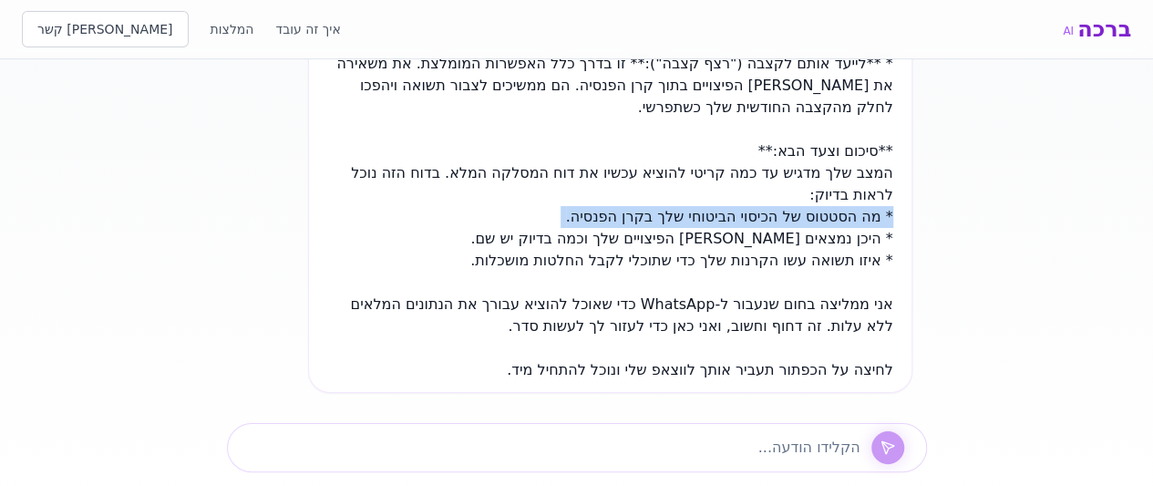
click at [662, 208] on span "* מה הסטטוס של הכיסוי הביטוחי שלך בקרן הפנסיה." at bounding box center [729, 216] width 327 height 17
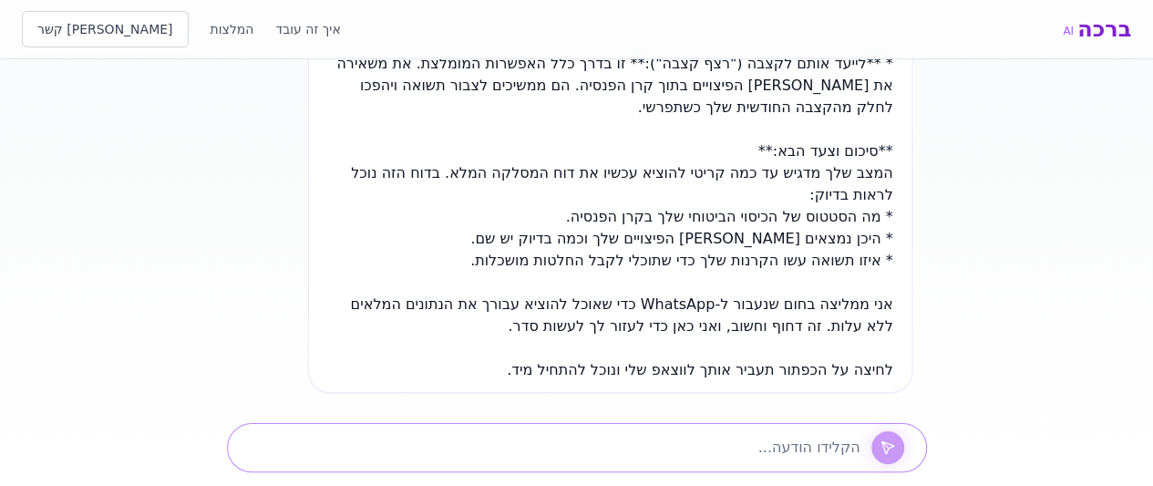
click at [515, 453] on textarea at bounding box center [551, 448] width 618 height 22
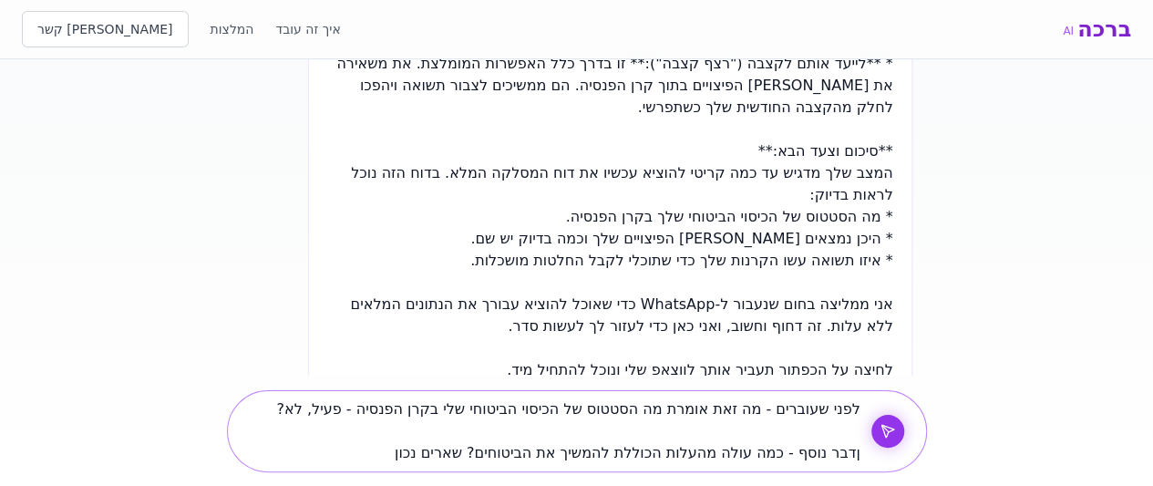
type textarea "לפני שעוברים - מה זאת אומרת מה הסטטוס של הכיסוי הביטוחי שלי בקרן הפנסיה - פעיל,…"
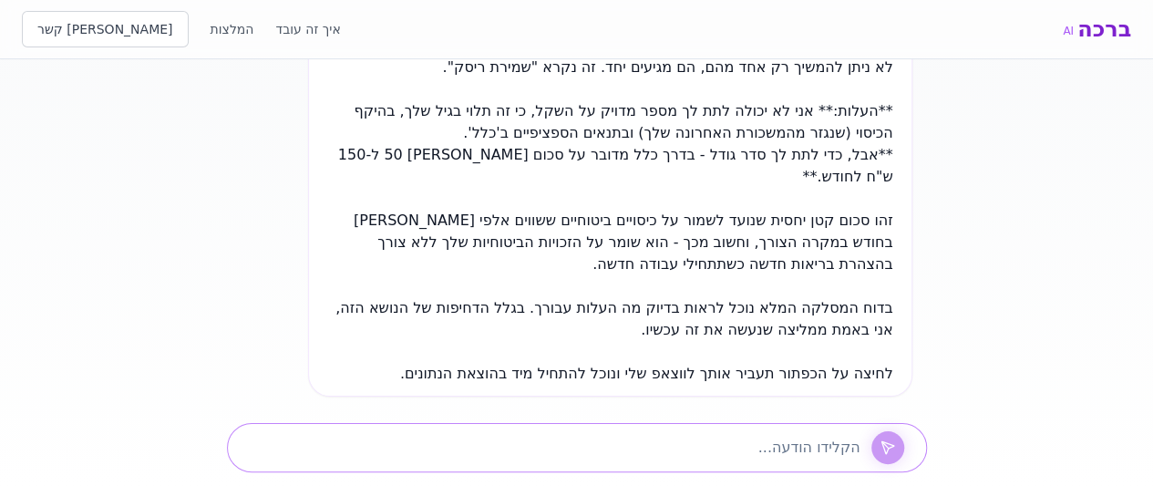
scroll to position [6396, 0]
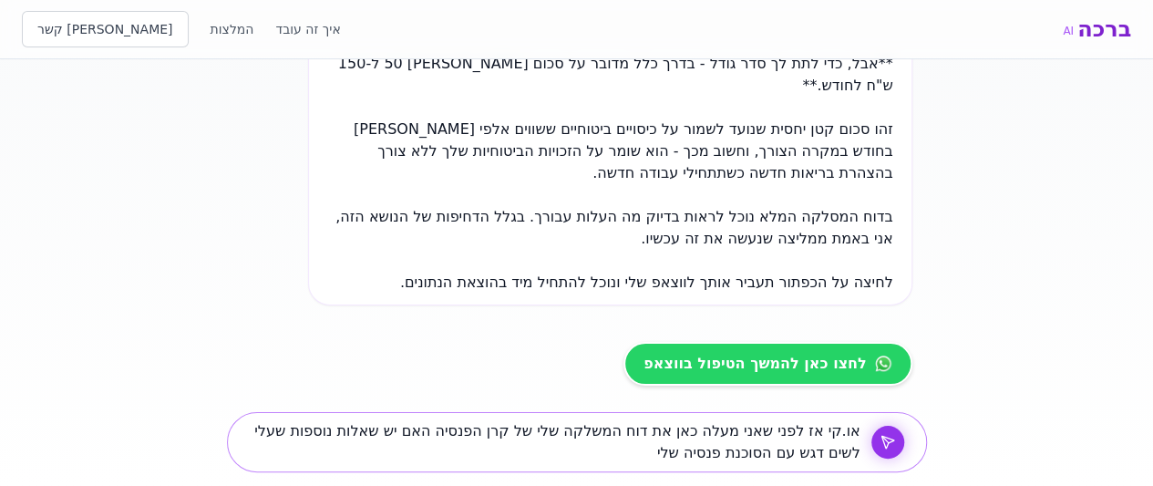
type textarea "או.קי אז לפני שאני מעלה כאן את דוח המשלקה שלי של קרן הפנסיה האם יש שאלות נוספות…"
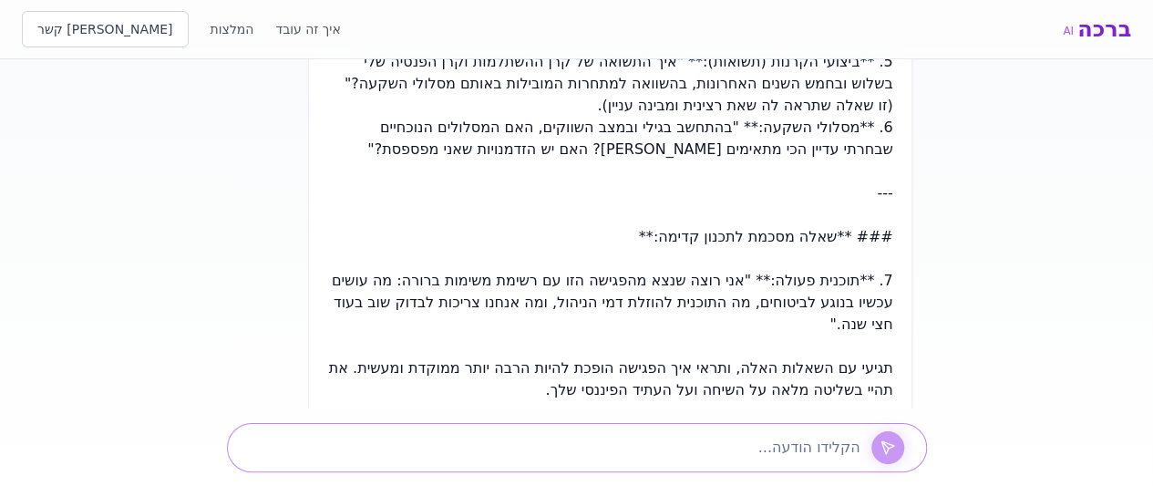
scroll to position [7444, 0]
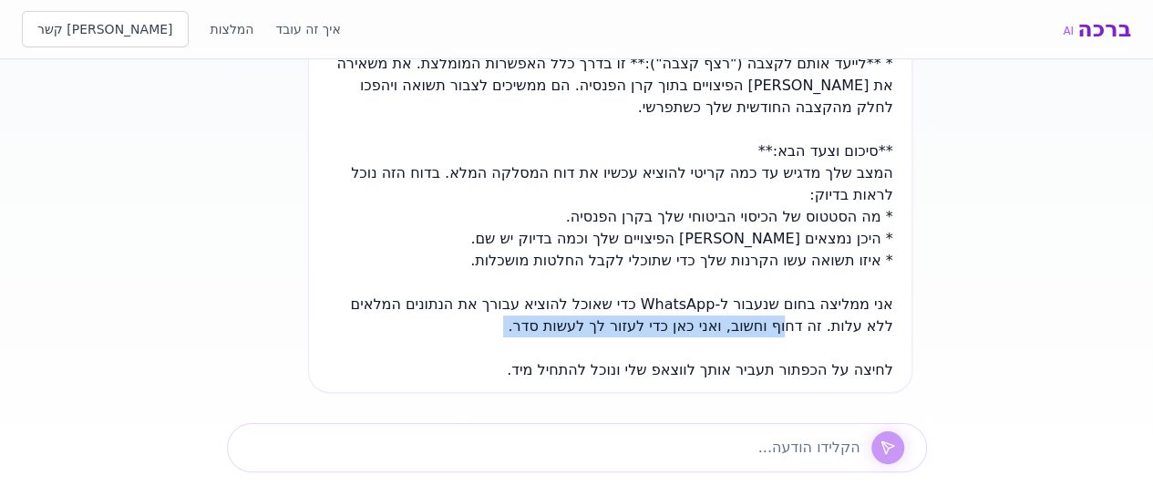
drag, startPoint x: 754, startPoint y: 322, endPoint x: 777, endPoint y: 305, distance: 28.8
click at [777, 305] on div "[PERSON_NAME], אני ברכה, אני [PERSON_NAME] מלאכותית, ולא יועצת אנושית, ואני רוצ…" at bounding box center [577, 233] width 700 height 349
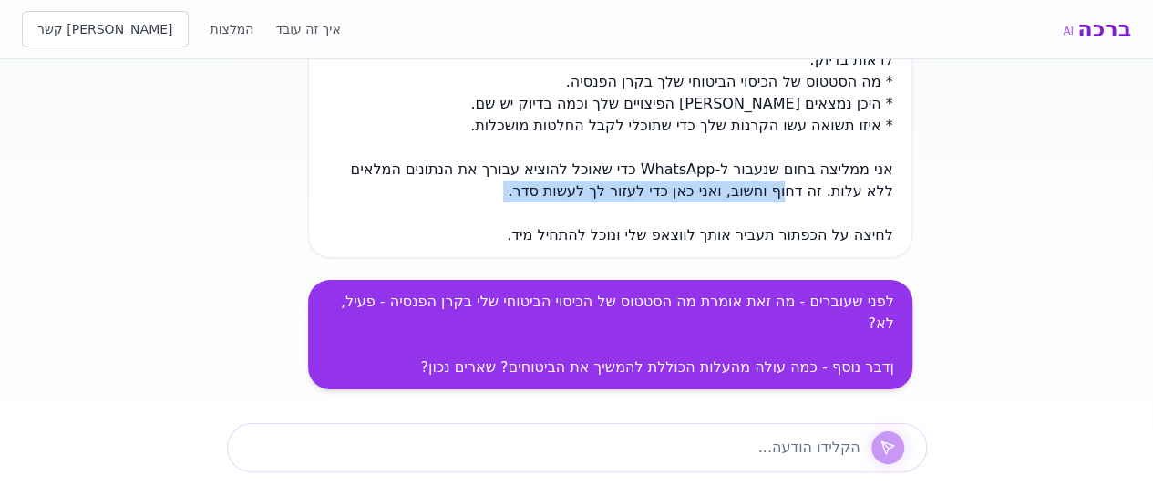
scroll to position [5530, 0]
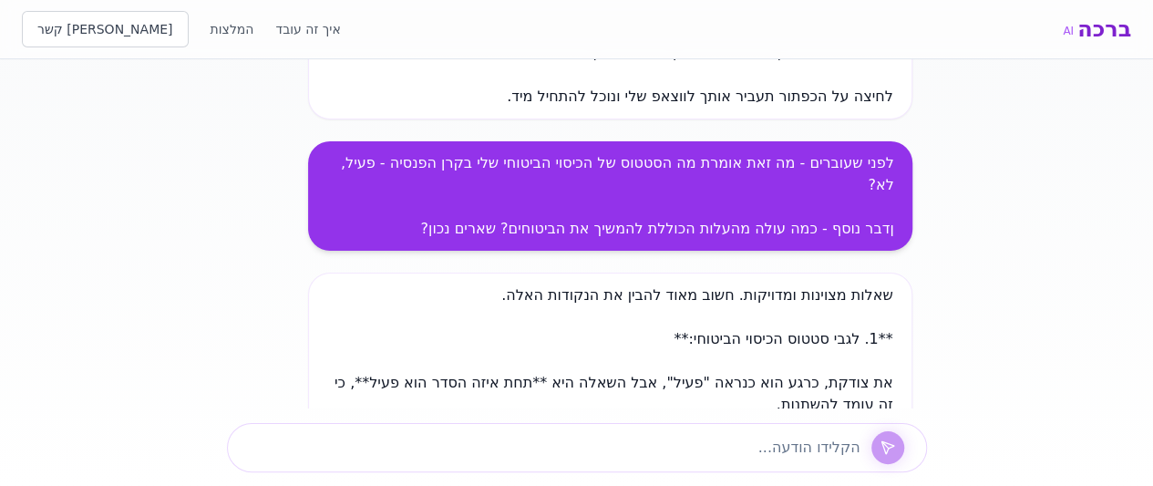
click at [587, 374] on span "את צודקת, כרגע הוא כנראה "פעיל", אבל השאלה היא **תחת איזה הסדר הוא פעיל**, כי ז…" at bounding box center [613, 393] width 559 height 39
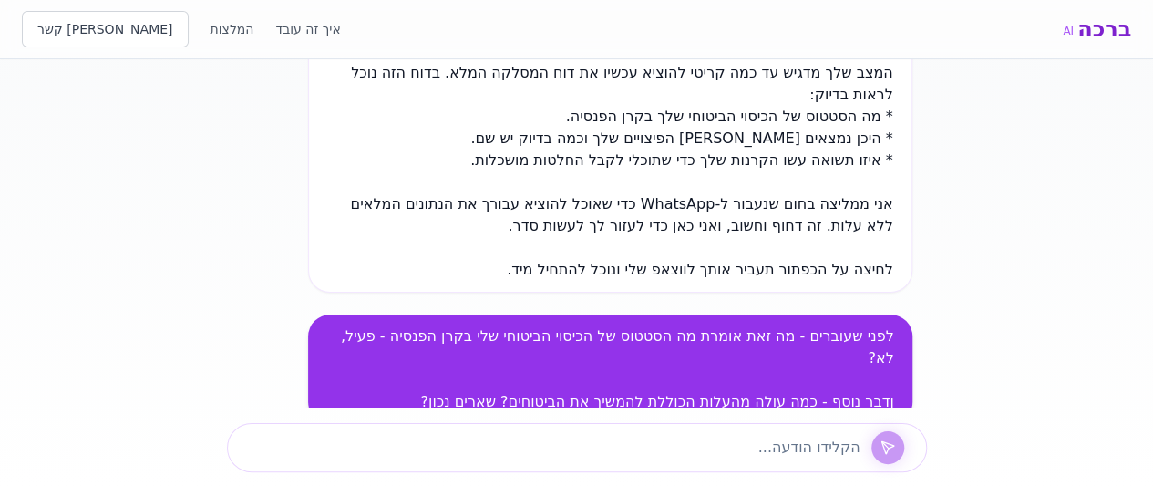
scroll to position [5257, 0]
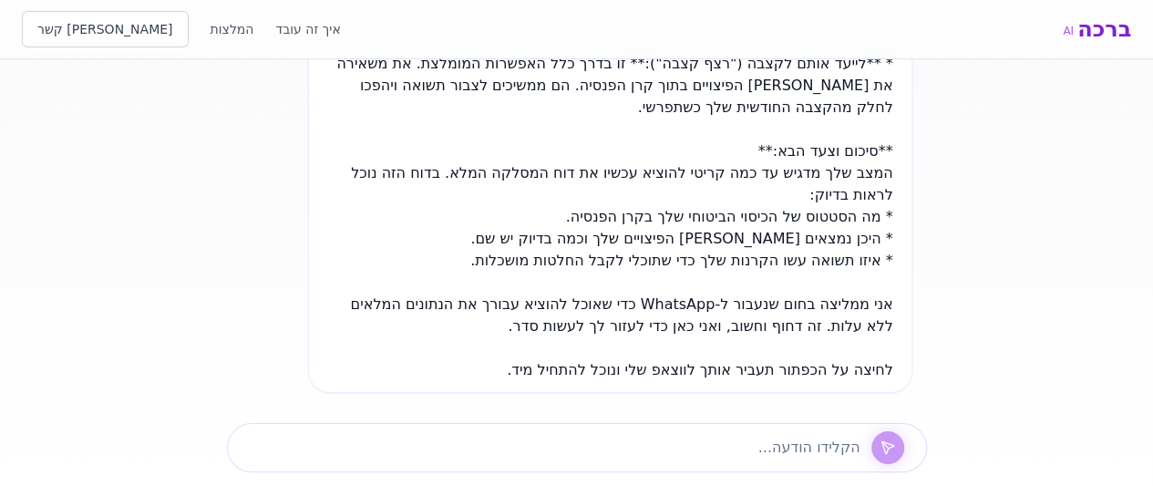
click at [632, 295] on span "אני ממליצה בחום שנעבור ל-WhatsApp כדי שאוכל להוציא עבורך את הנתונים המלאים ללא …" at bounding box center [621, 314] width 542 height 39
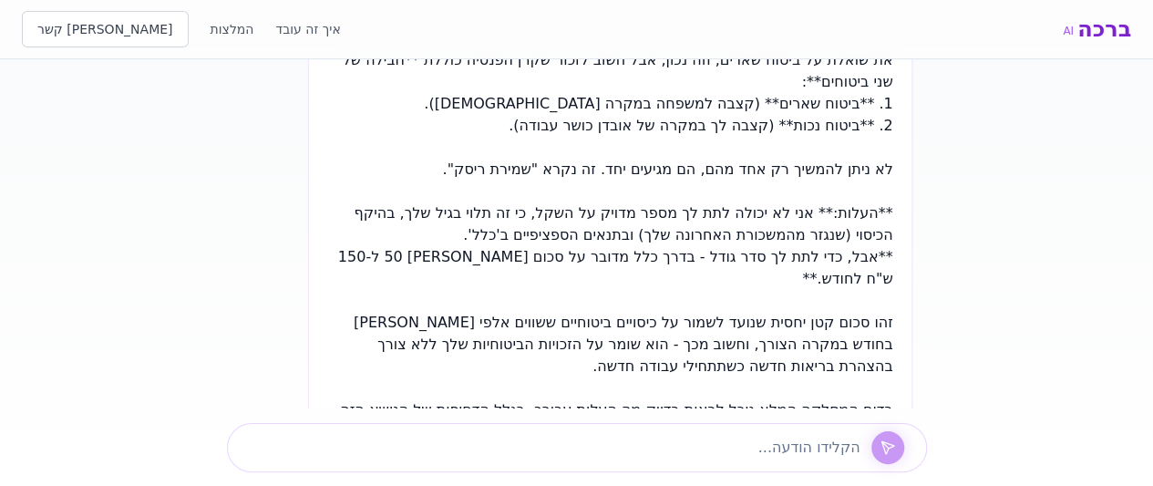
scroll to position [6259, 0]
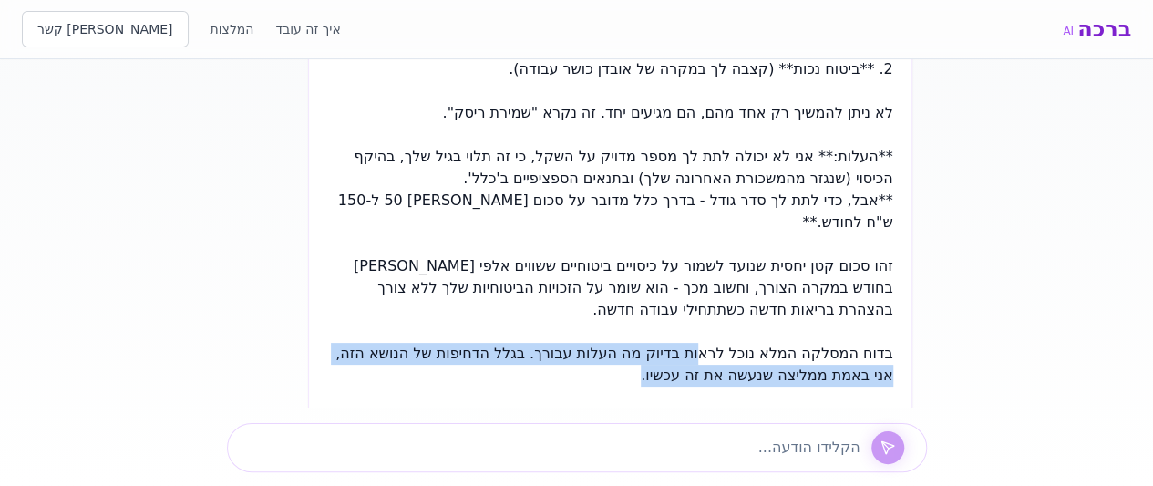
drag, startPoint x: 616, startPoint y: 329, endPoint x: 687, endPoint y: 311, distance: 73.4
click at [523, 344] on span "בדוח המסלקה המלא נוכל לראות בדיוק מה העלות עבורך. בגלל הדחיפות של הנושא הזה, אנ…" at bounding box center [613, 363] width 557 height 39
click at [530, 344] on span "בדוח המסלקה המלא נוכל לראות בדיוק מה העלות עבורך. בגלל הדחיפות של הנושא הזה, אנ…" at bounding box center [613, 363] width 557 height 39
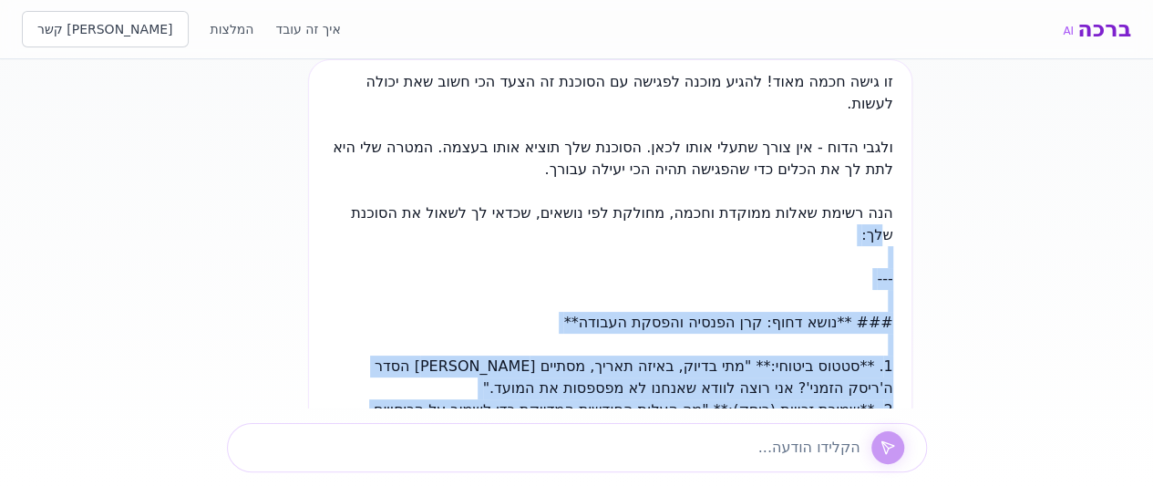
scroll to position [6715, 0]
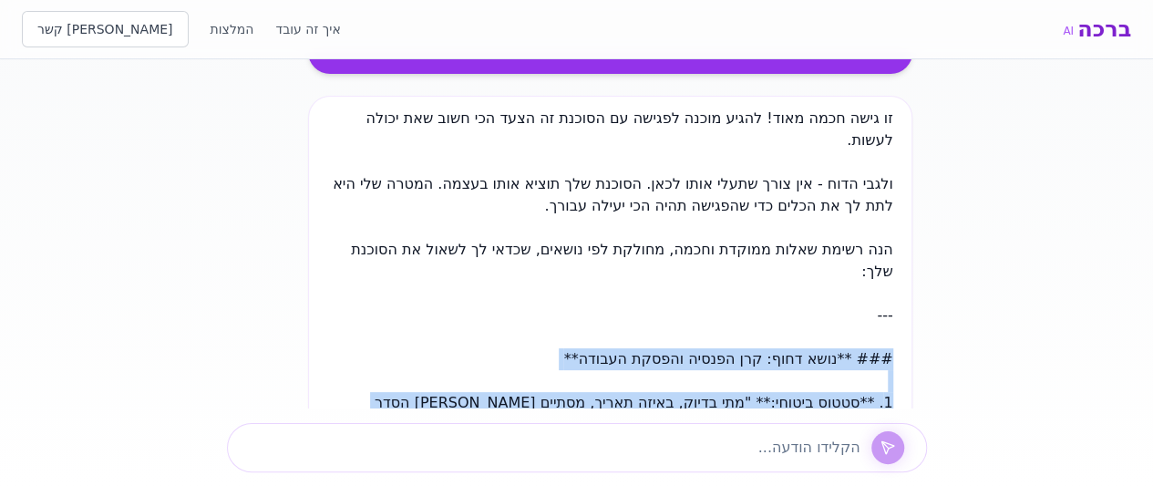
drag, startPoint x: 756, startPoint y: 220, endPoint x: 877, endPoint y: 299, distance: 144.1
copy div "### **lore ipsu: dol sitame consec adipis** 6. **elits doeius:** "tem incid, ut…"
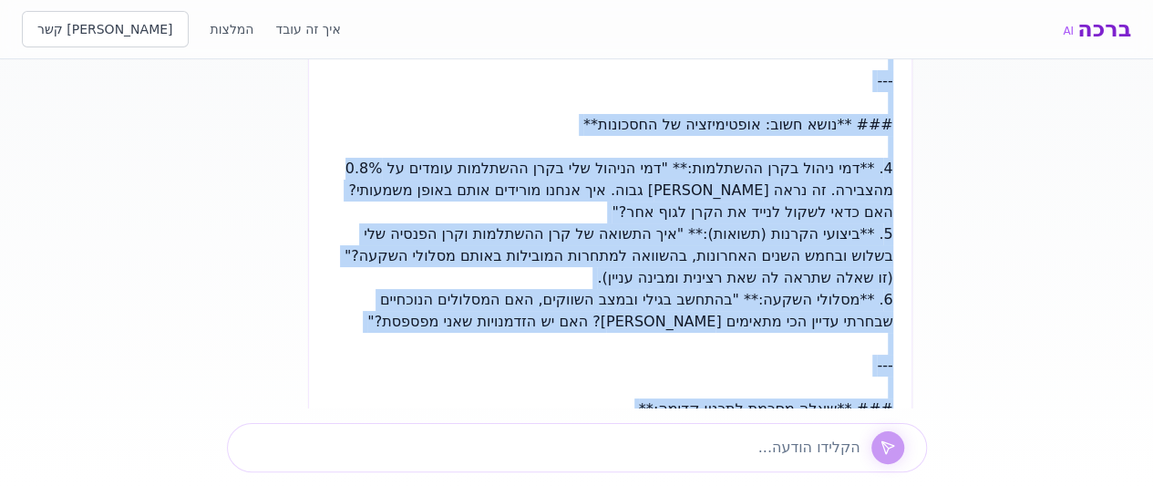
scroll to position [7262, 0]
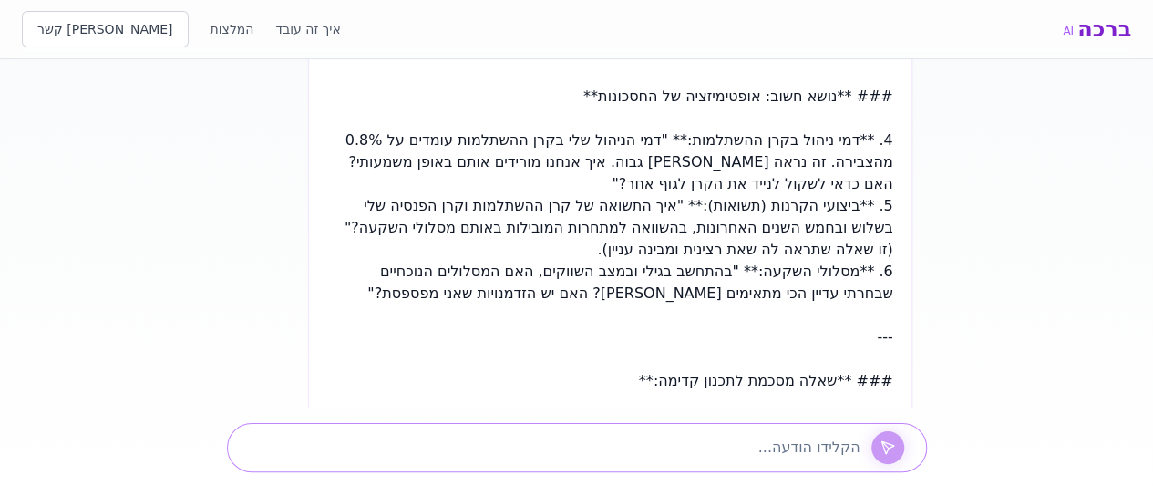
click at [722, 437] on textarea at bounding box center [551, 448] width 618 height 22
paste textarea "ביטוח פיננסי - [PERSON_NAME] *קרן השתלמות* [PERSON_NAME] מבטחים 176k דמי ניהול …"
type textarea "עכשיו מנתחים את של [PERSON_NAME] ביטוח פיננסי - [PERSON_NAME] *קרן השתלמות* [PE…"
drag, startPoint x: 584, startPoint y: 248, endPoint x: 651, endPoint y: 246, distance: 66.6
click at [651, 246] on div "[PERSON_NAME], אני ברכה, אני [PERSON_NAME] מלאכותית, ולא יועצת אנושית, ואני רוצ…" at bounding box center [577, 233] width 700 height 349
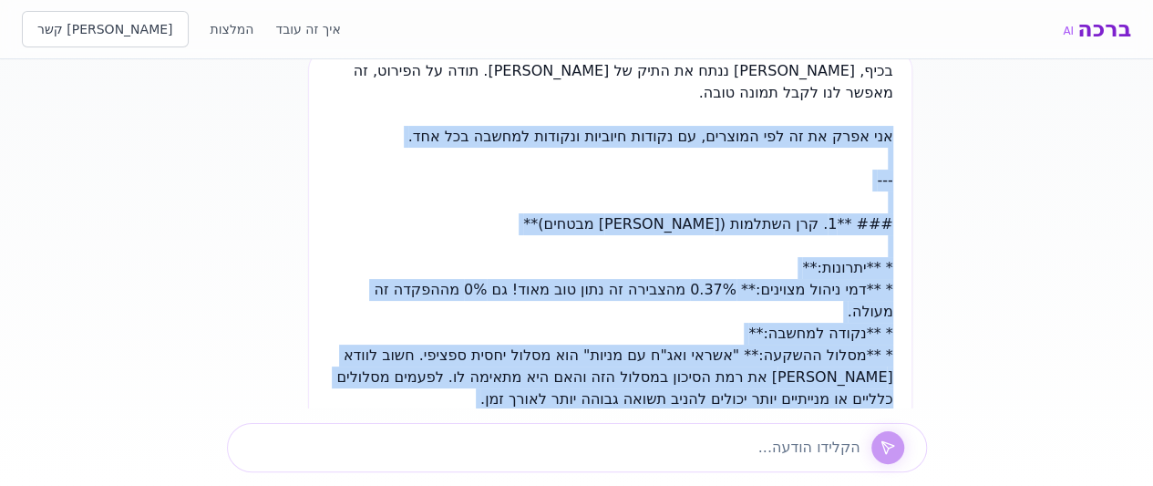
scroll to position [8268, 0]
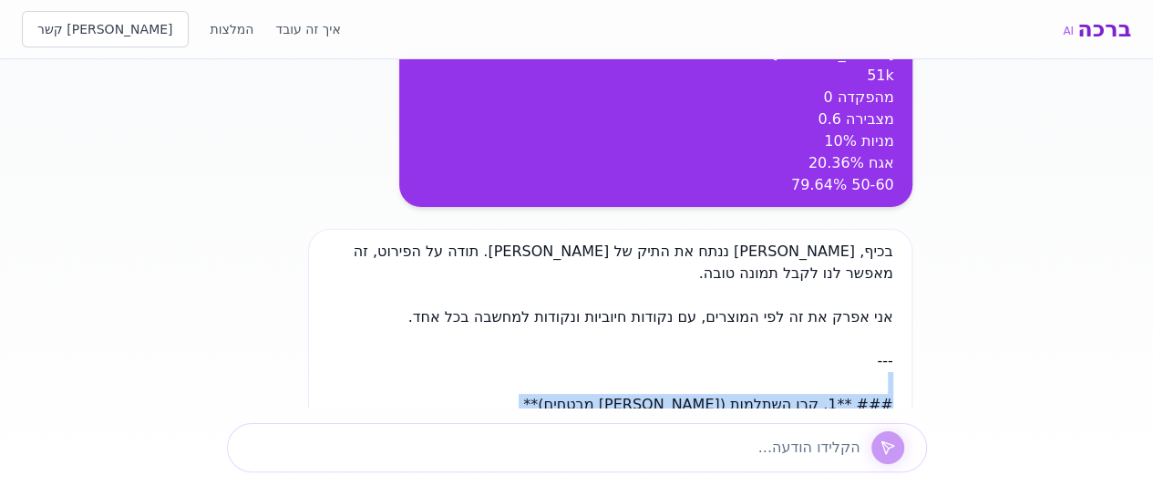
drag, startPoint x: 580, startPoint y: 273, endPoint x: 879, endPoint y: 285, distance: 299.2
copy div "### **2. lor ipsumdo (sitam consec)** * **adipisc:** * **eli seddo eiusmod:** 9…"
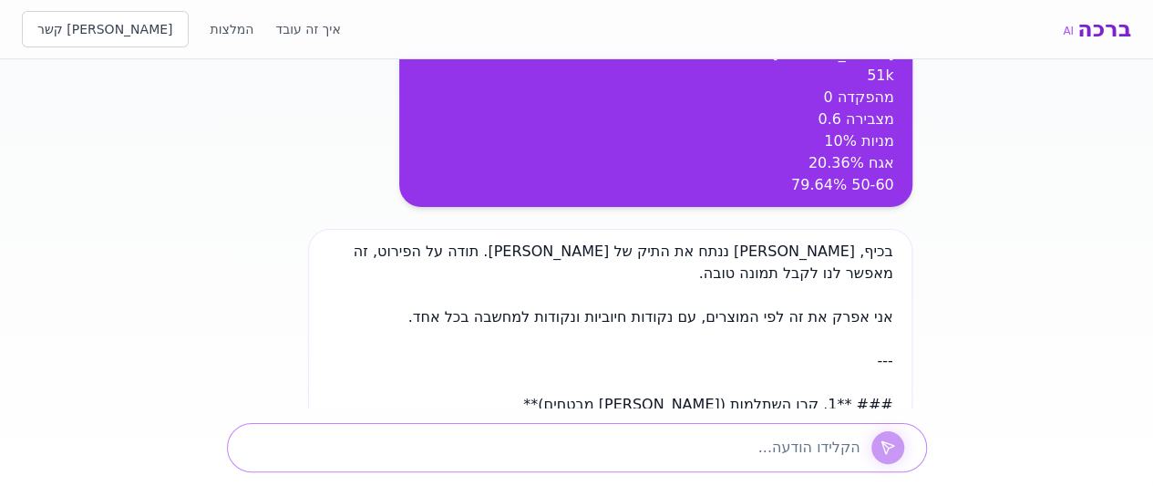
click at [570, 450] on textarea at bounding box center [551, 448] width 618 height 22
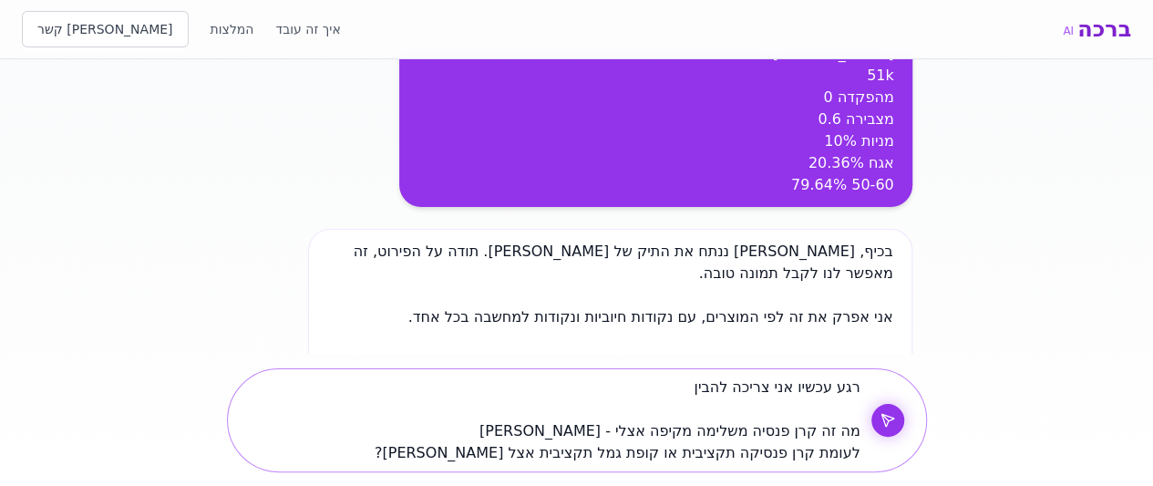
type textarea "רגע עכשיו אני צריכה להבין מה זה קרן פנסיה משלימה מקיפה אצלי - [PERSON_NAME] לעו…"
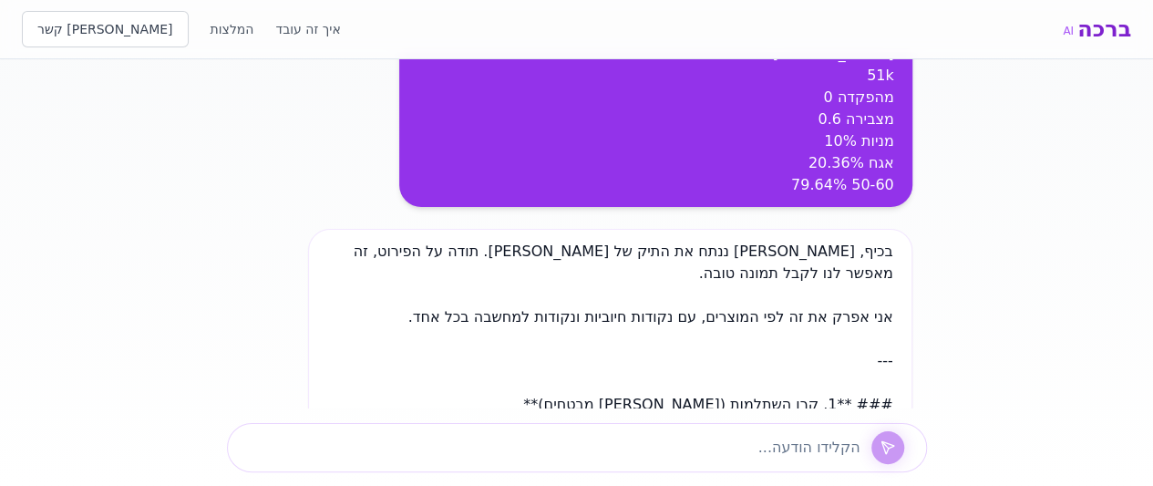
click at [572, 429] on div at bounding box center [577, 447] width 700 height 49
click at [609, 437] on textarea at bounding box center [551, 448] width 618 height 22
type textarea "מה זה פרמיה דינמית?"
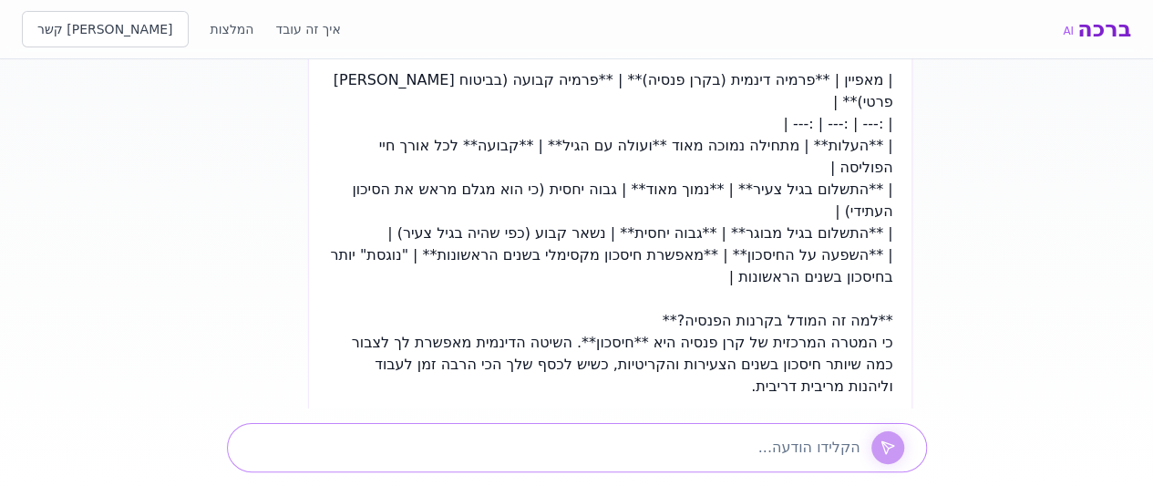
scroll to position [12176, 0]
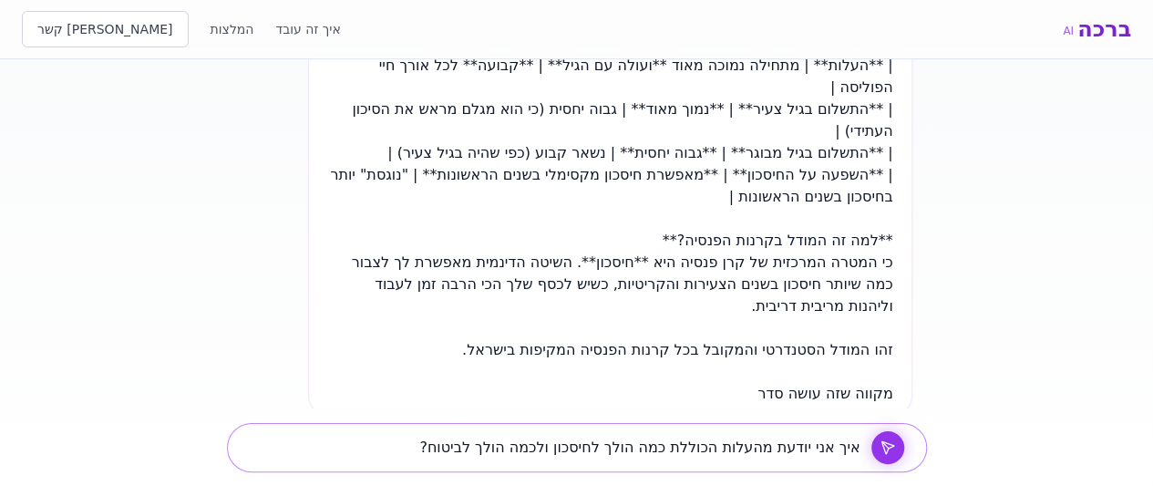
type textarea "איך אני יודעת מהעלות הכוללת כמה הולך לחיסכון ולכמה הולך לביטוח?"
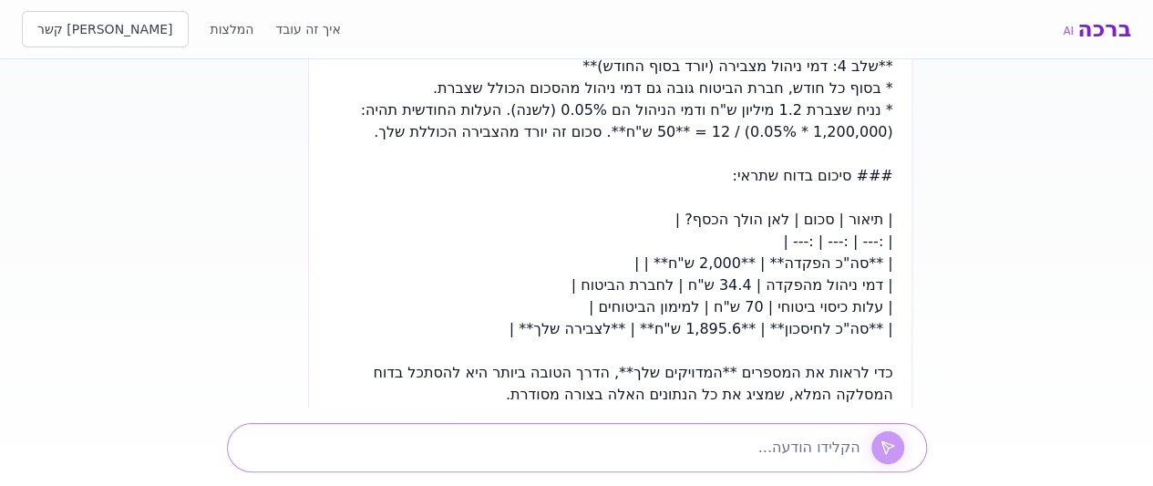
scroll to position [13489, 0]
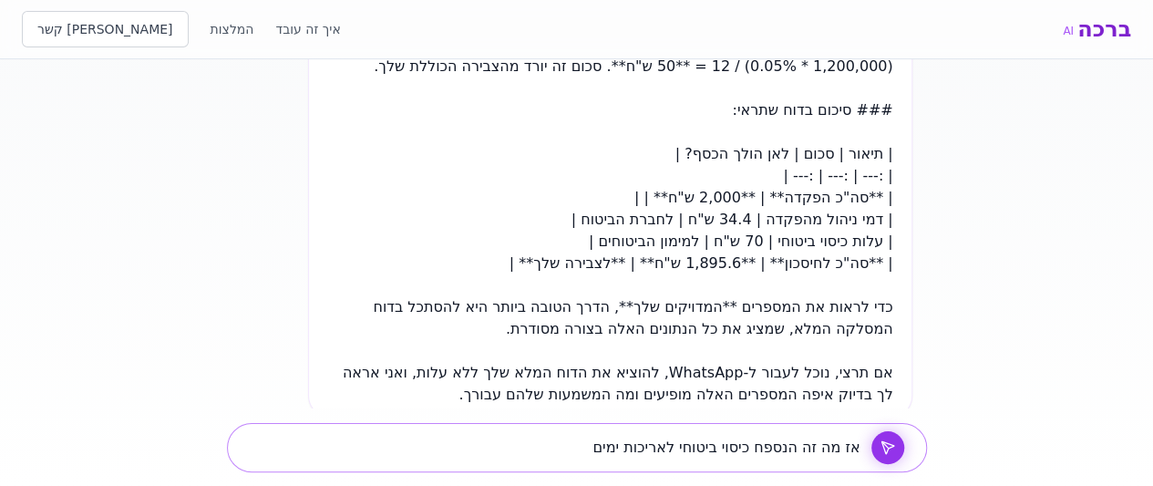
type textarea "אז מה זה הנספח כיסוי ביטוחי לאריכות ימים?"
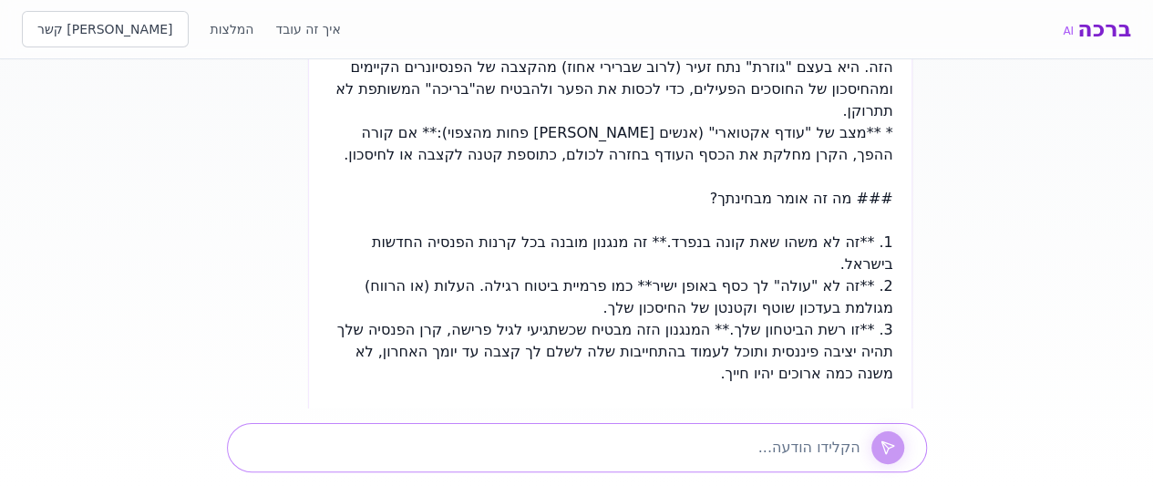
scroll to position [14584, 0]
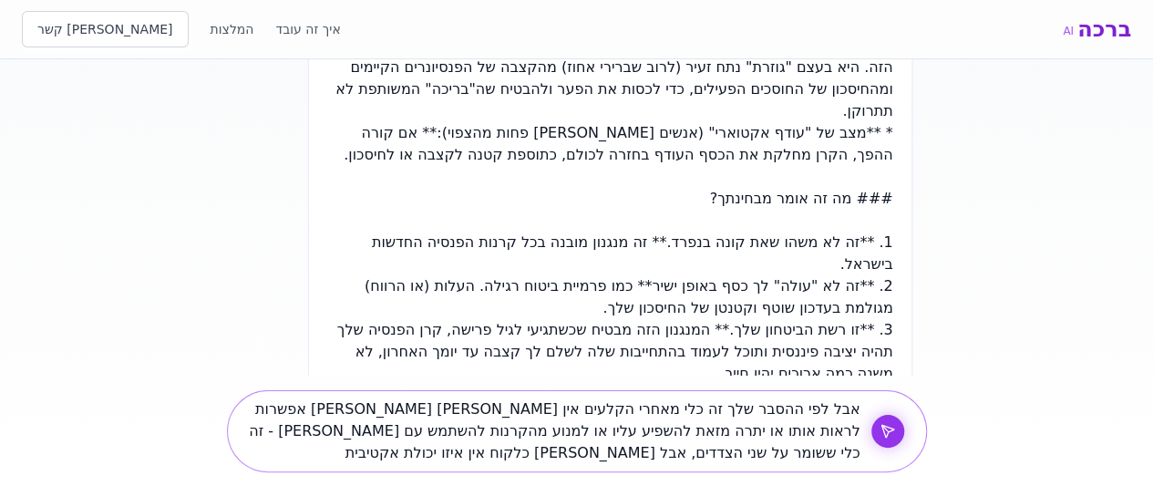
type textarea "אבל לפי ההסבר שלך זה כלי מאחרי הקלעים אין [PERSON_NAME] [PERSON_NAME] אפשרות לר…"
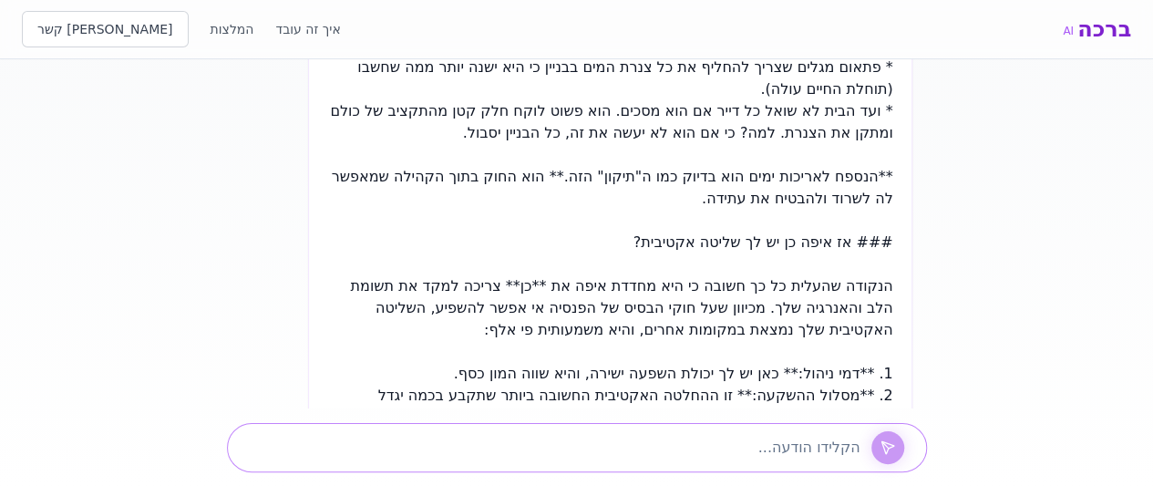
scroll to position [15508, 0]
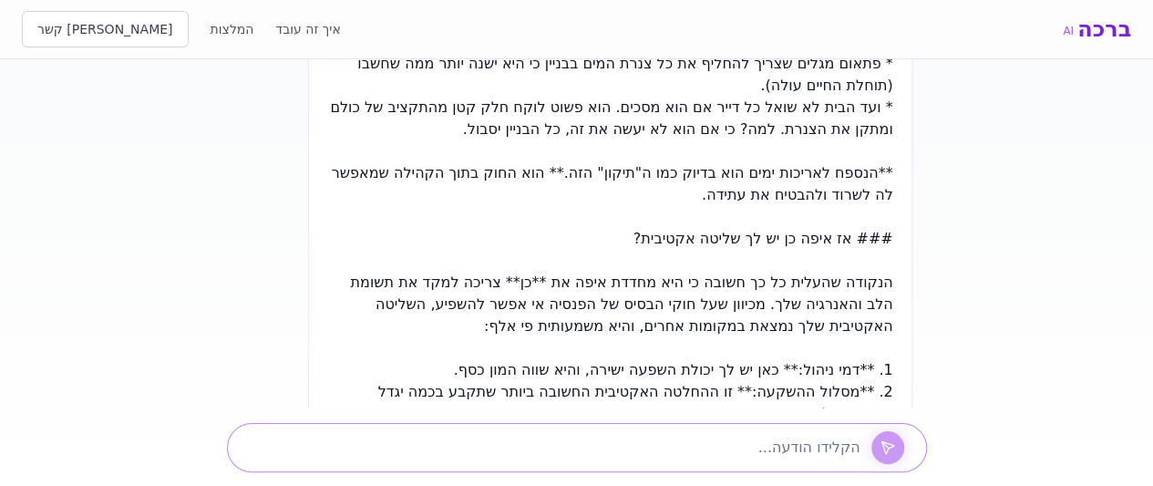
type textarea "ה"
type textarea "מה זה תקופץ הבטחת תשלומים?"
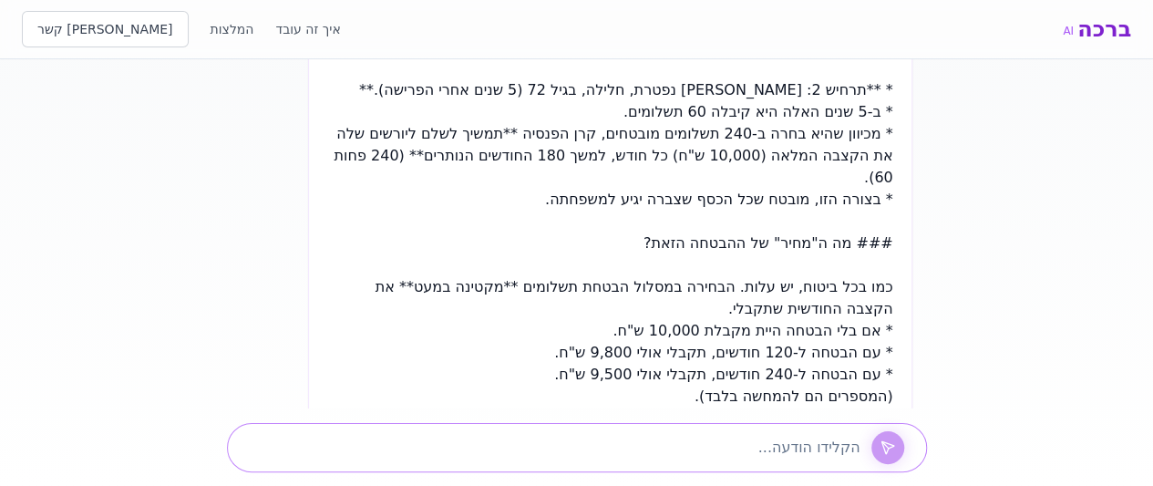
scroll to position [8268, 0]
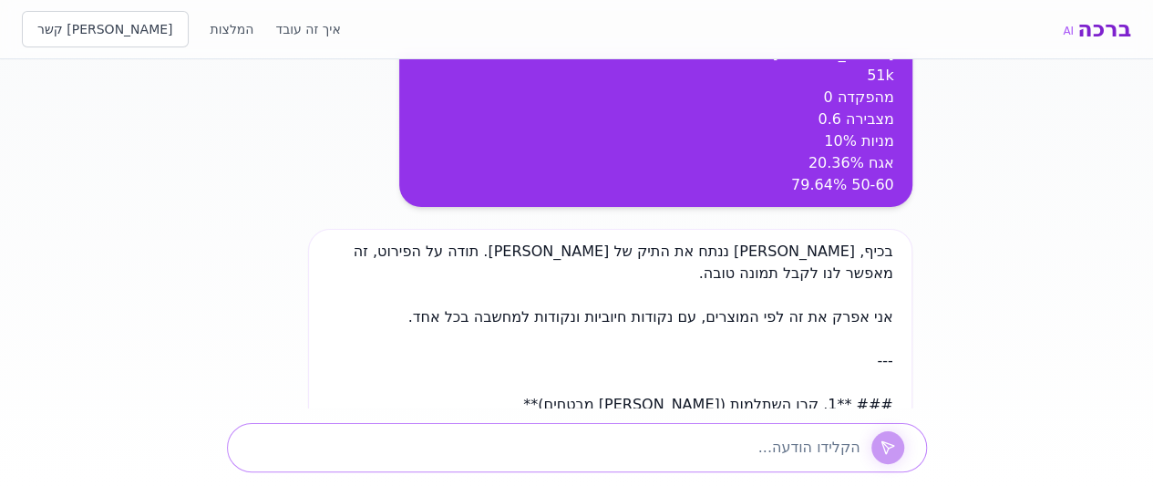
click at [562, 443] on textarea at bounding box center [551, 448] width 618 height 22
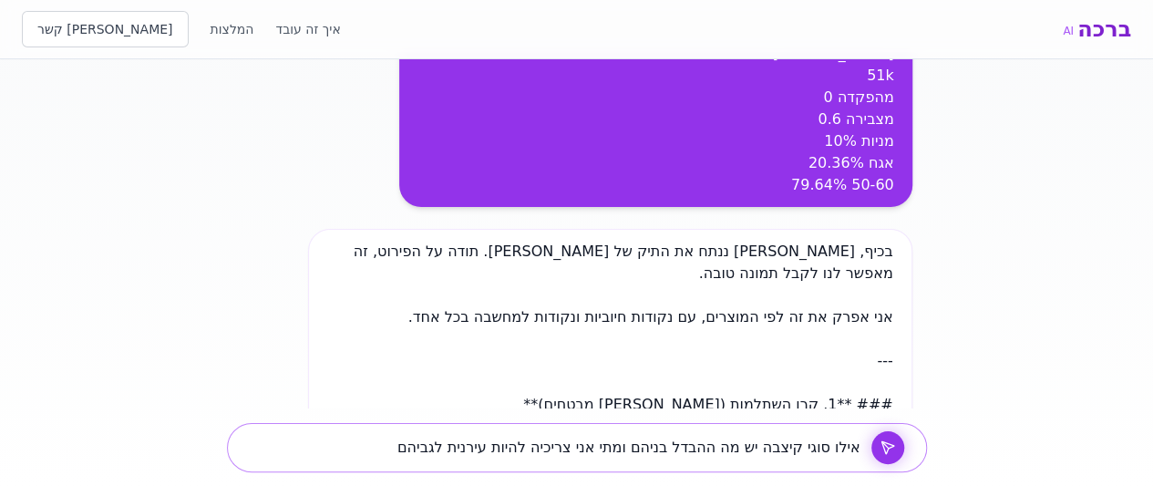
type textarea "אילו סוגי קיצבה יש מה ההבדל בניהם ומתי אני צריכיה להיות עירנית לגביהם?"
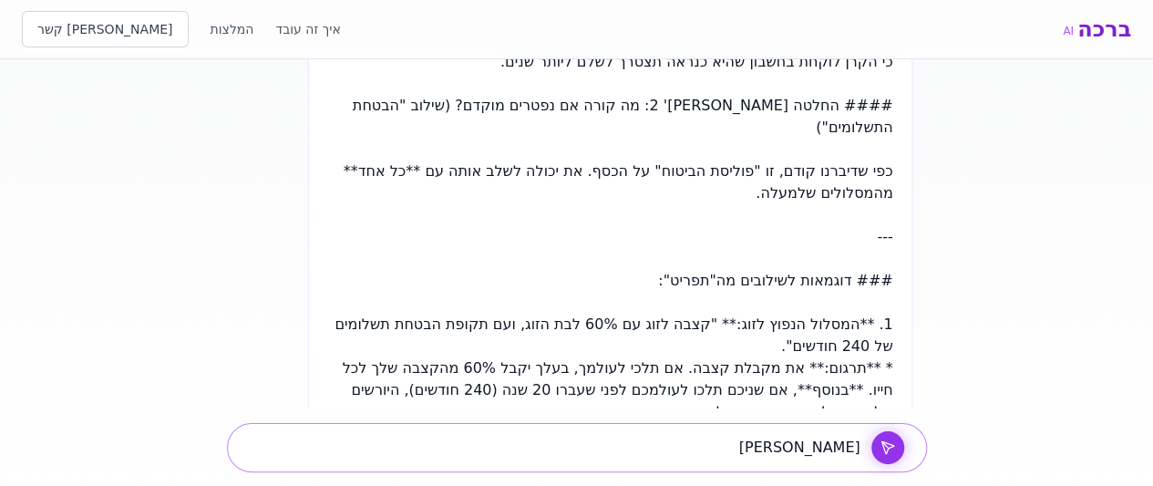
scroll to position [18218, 0]
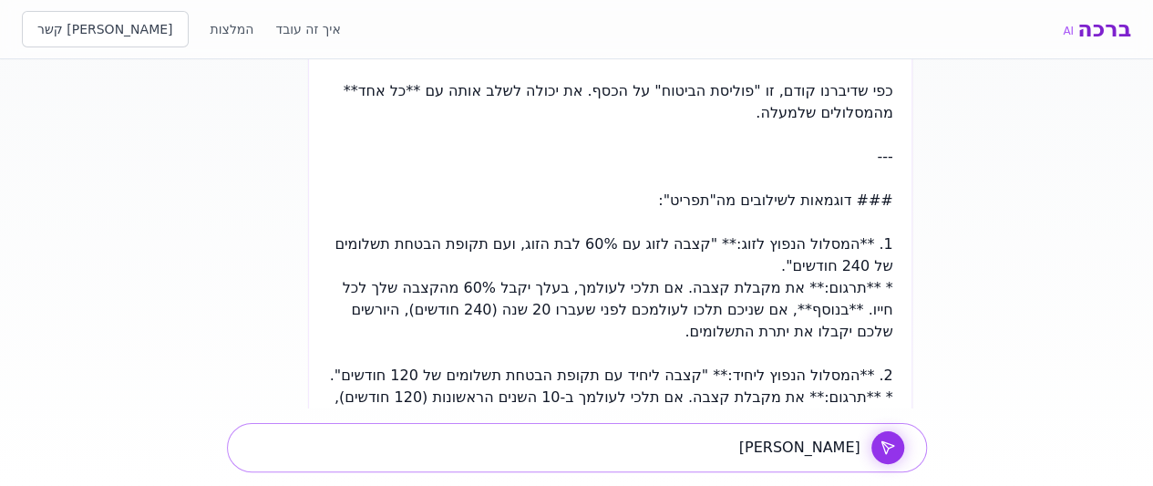
type textarea "[PERSON_NAME]"
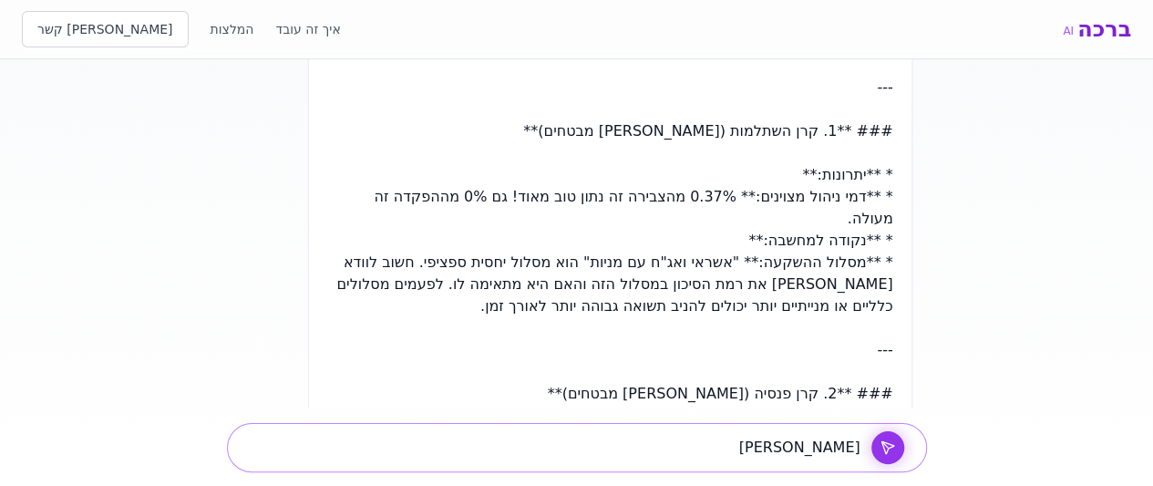
scroll to position [8268, 0]
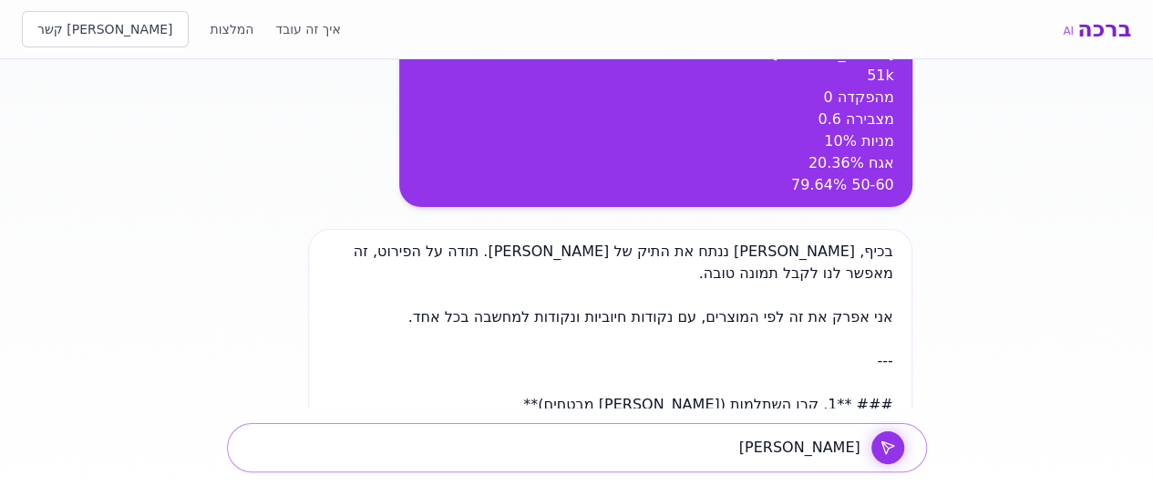
drag, startPoint x: 807, startPoint y: 453, endPoint x: 859, endPoint y: 438, distance: 53.1
click at [859, 438] on textarea "[PERSON_NAME]" at bounding box center [551, 448] width 618 height 22
paste textarea "בוא תעשה [PERSON_NAME] סדר במסלולים - נתחיל עם מסלוללים של קרן השתלמות כמה מסלו…"
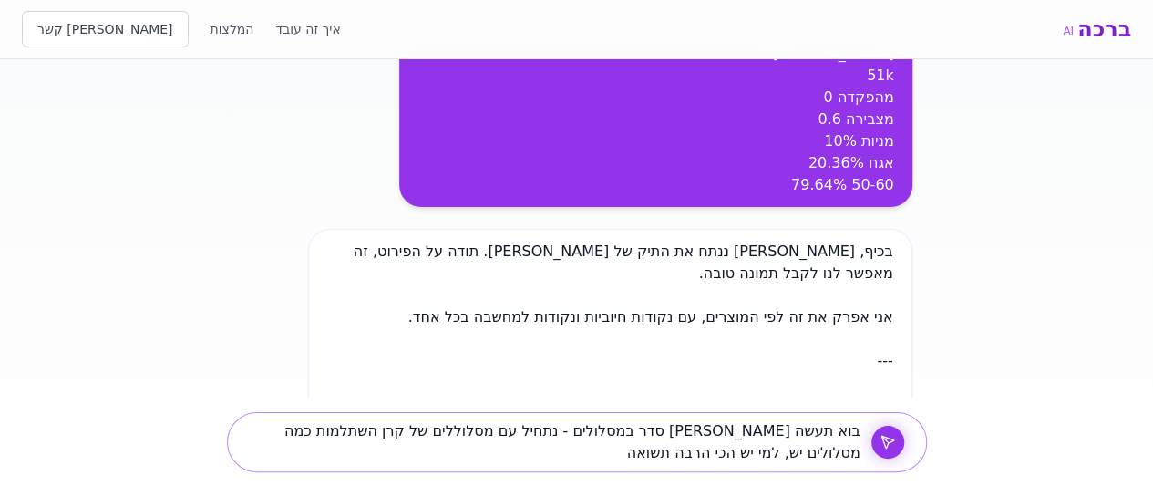
click at [654, 452] on textarea "בוא תעשה [PERSON_NAME] סדר במסלולים - נתחיל עם מסלוללים של קרן השתלמות כמה מסלו…" at bounding box center [551, 442] width 618 height 44
type textarea "בוא תעשה [PERSON_NAME] סדר במסלולים - נתחיל עם מסלוללים של קרן השתלמות כמה מסלו…"
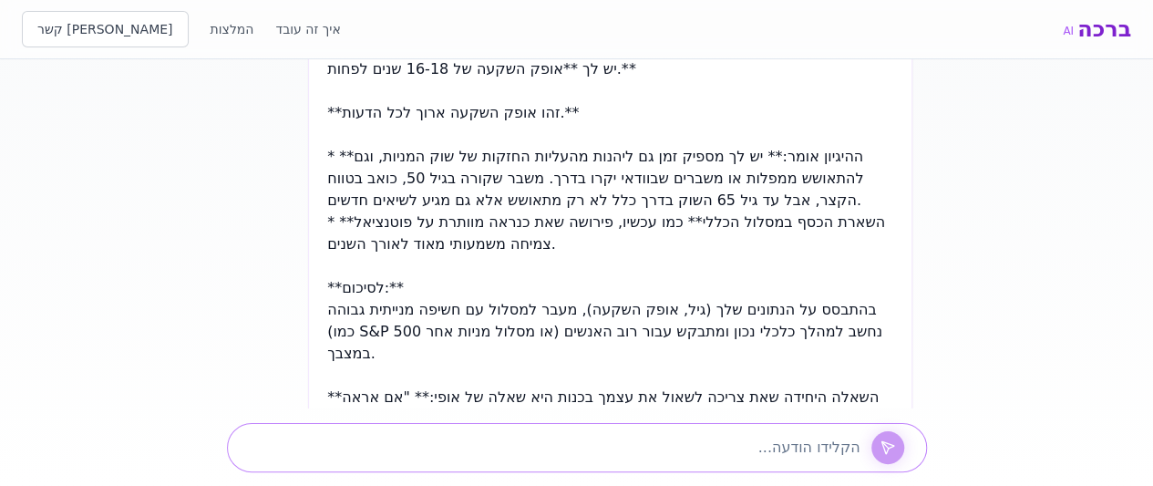
scroll to position [20025, 0]
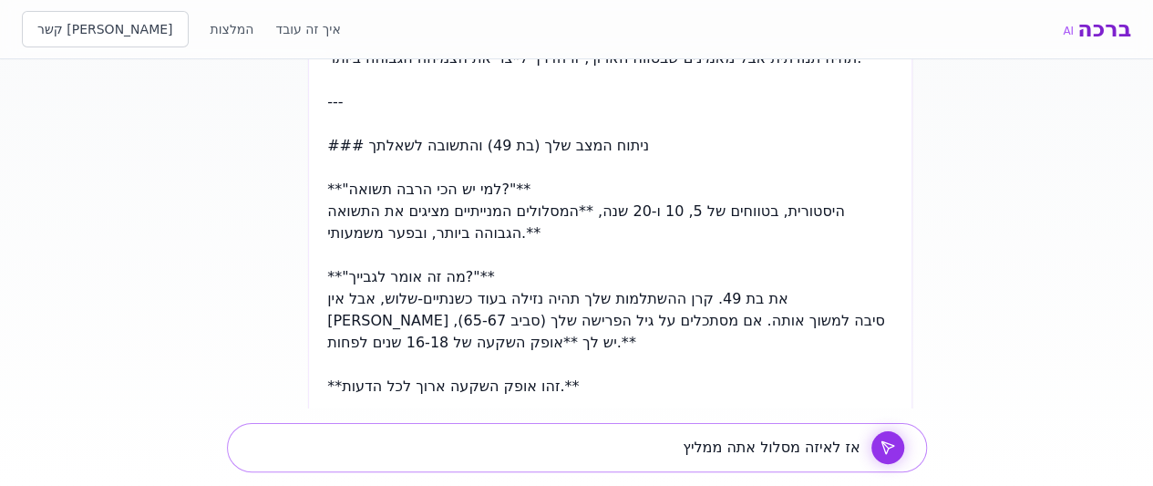
type textarea "אז לאיזה מסלול אתה ממליץ"
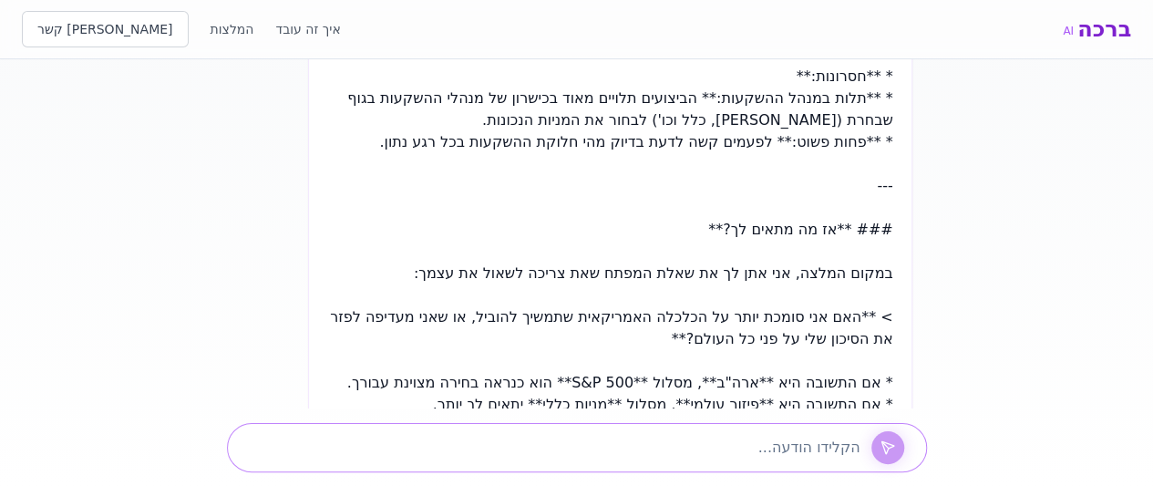
scroll to position [21961, 0]
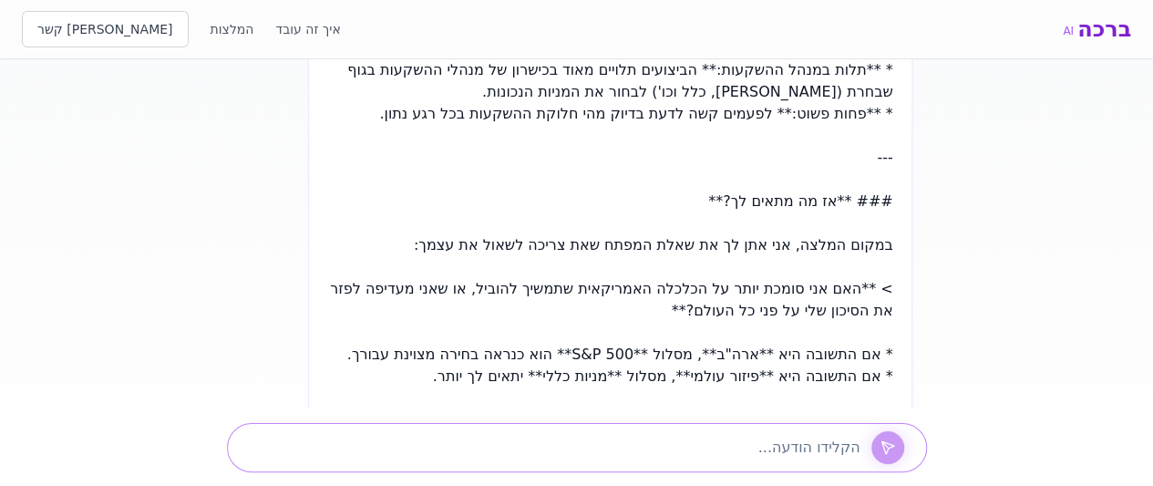
click at [567, 441] on textarea at bounding box center [551, 448] width 618 height 22
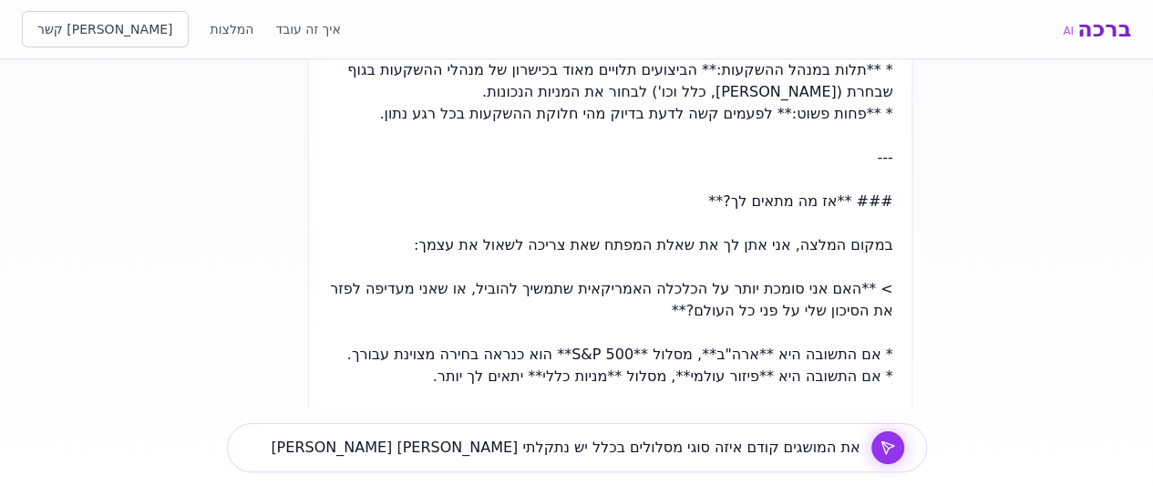
scroll to position [8268, 0]
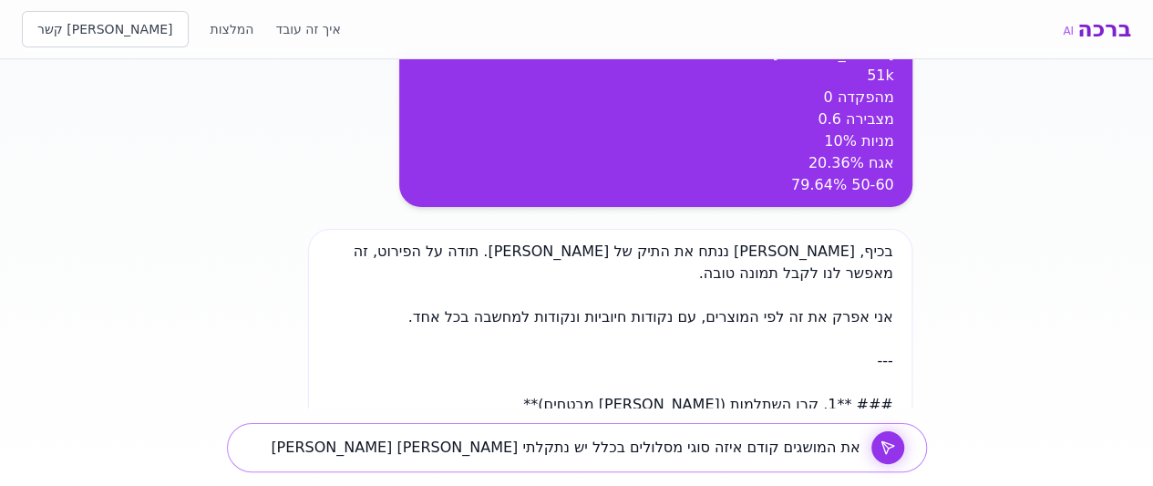
paste textarea "מניות כללי עוקבי מדדים עוקבי [PERSON_NAME] S&P500 עוקבי מדדי מנויות עוקבי מדדי …"
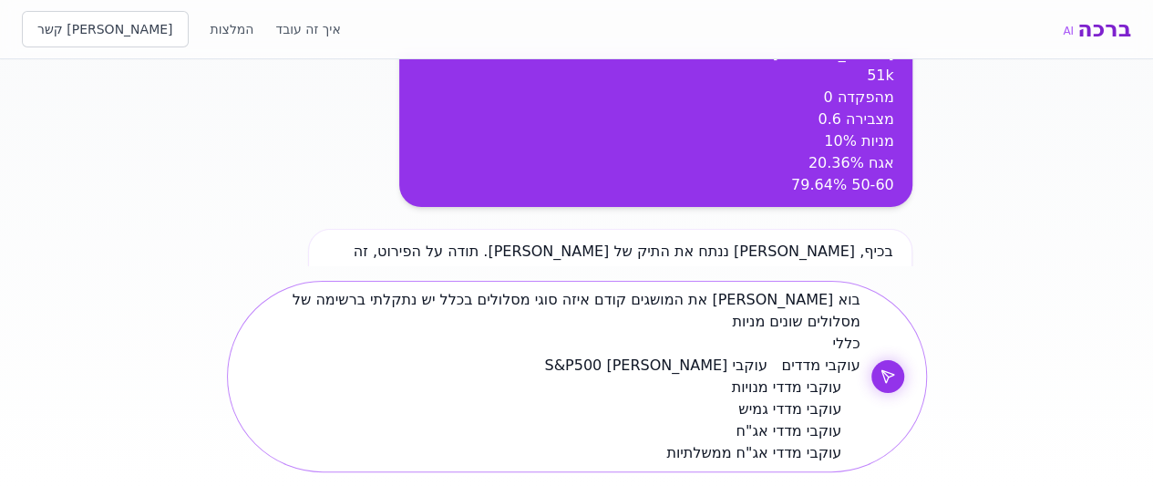
scroll to position [436, 0]
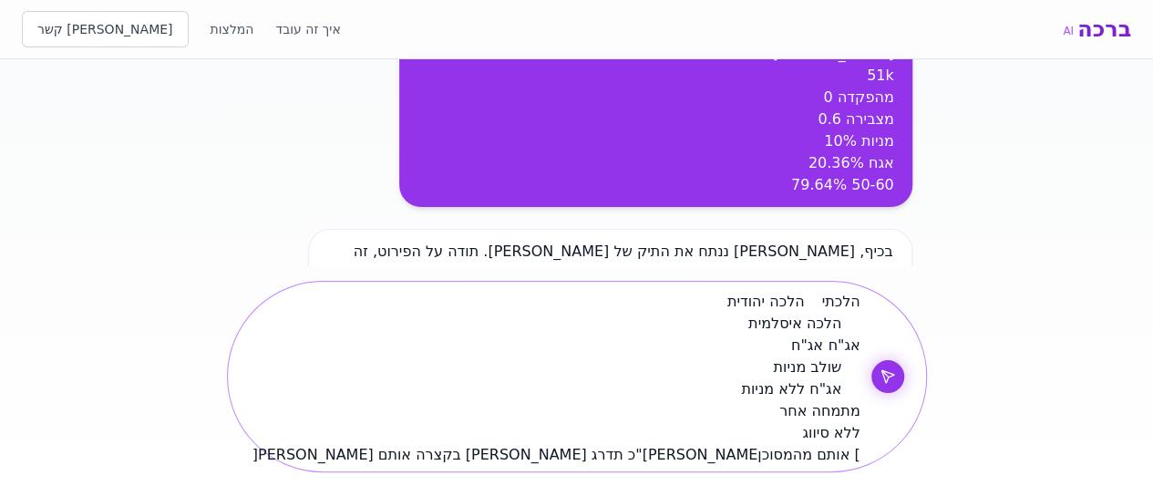
type textarea "בוא [PERSON_NAME] את המושגים קודם איזה סוגי מסלולים בכלל יש נתקלתי ברשימה של מס…"
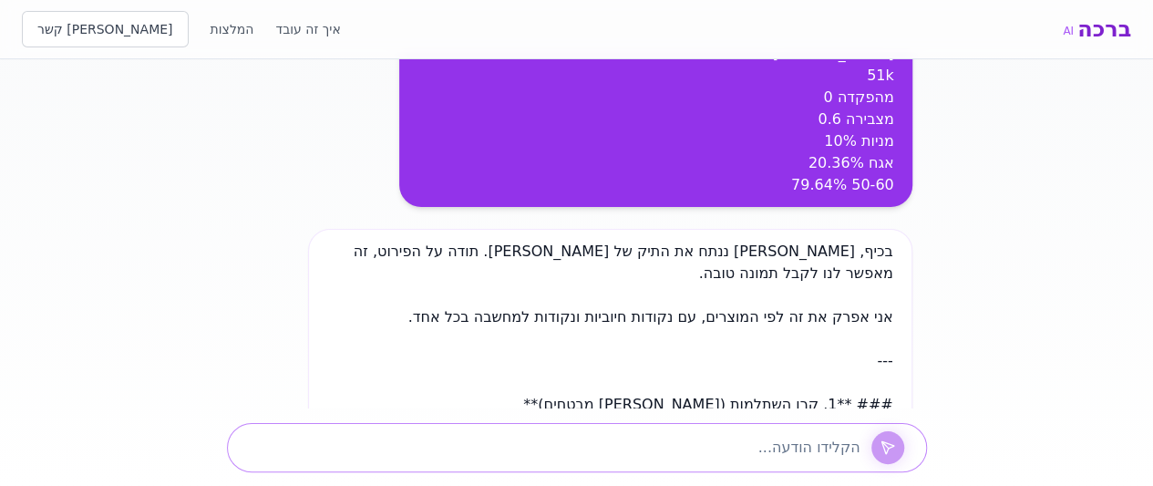
scroll to position [0, 0]
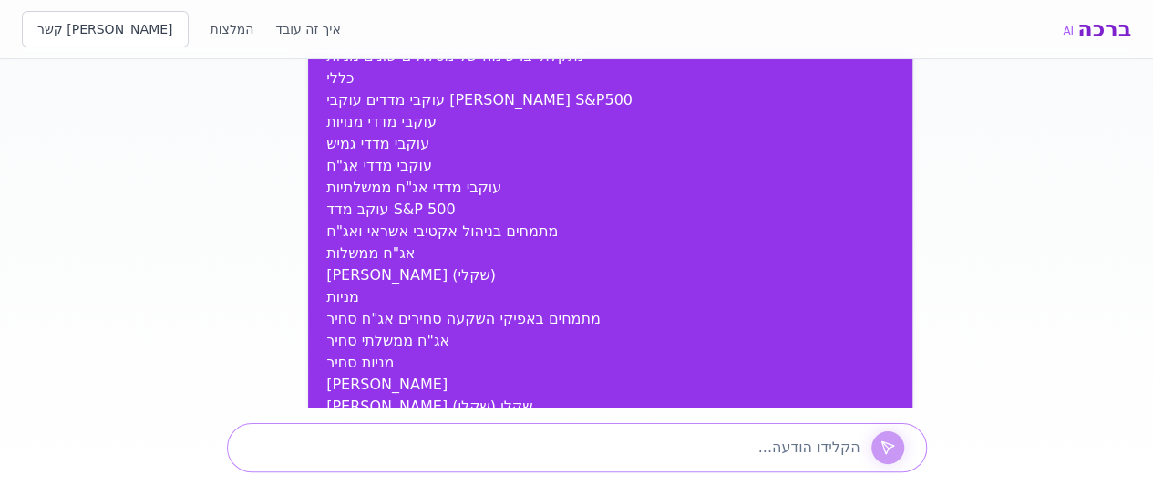
click at [372, 438] on textarea at bounding box center [551, 448] width 618 height 22
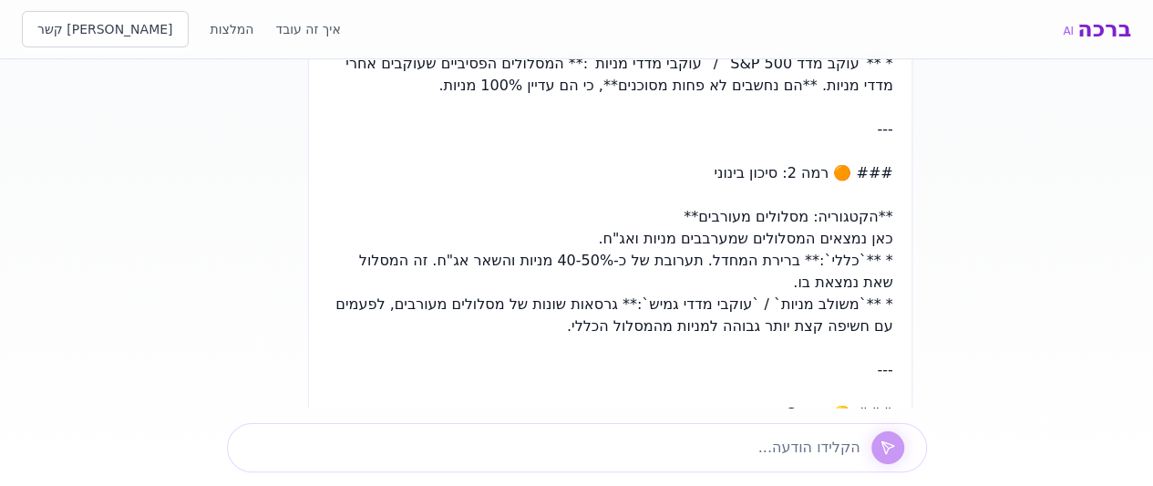
scroll to position [8268, 0]
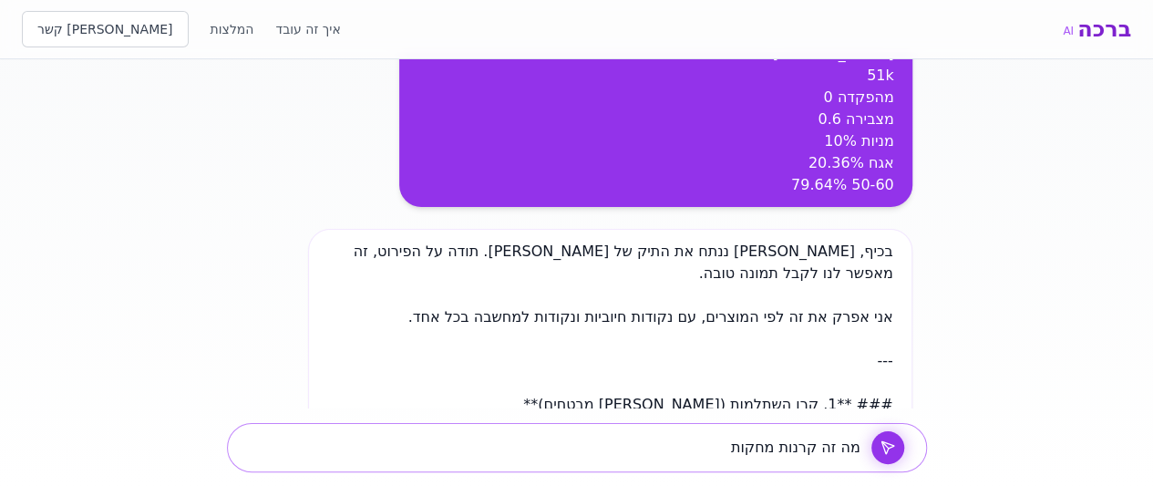
type textarea "מה זה קרנות מחקות?"
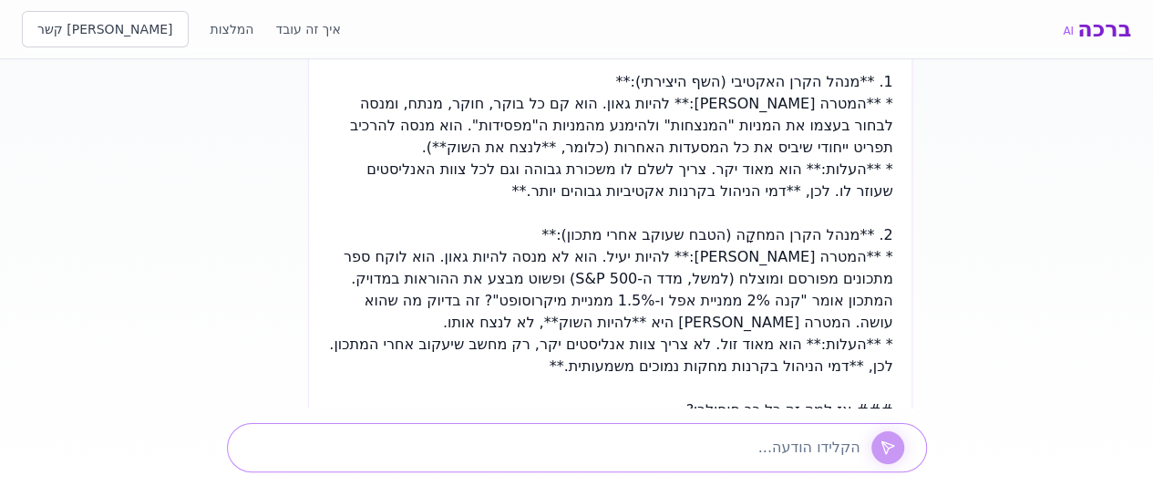
scroll to position [26010, 0]
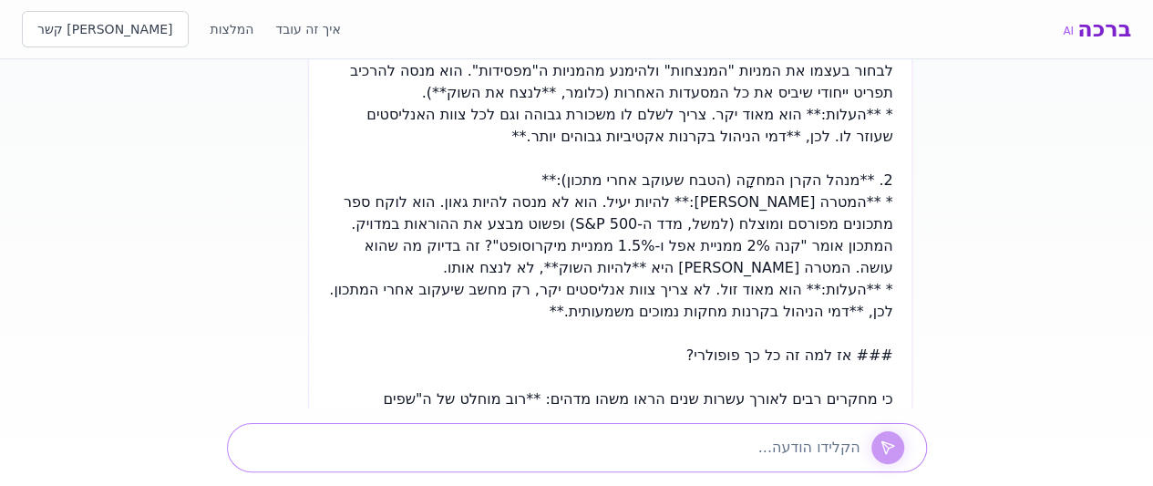
click at [567, 443] on textarea at bounding box center [551, 448] width 618 height 22
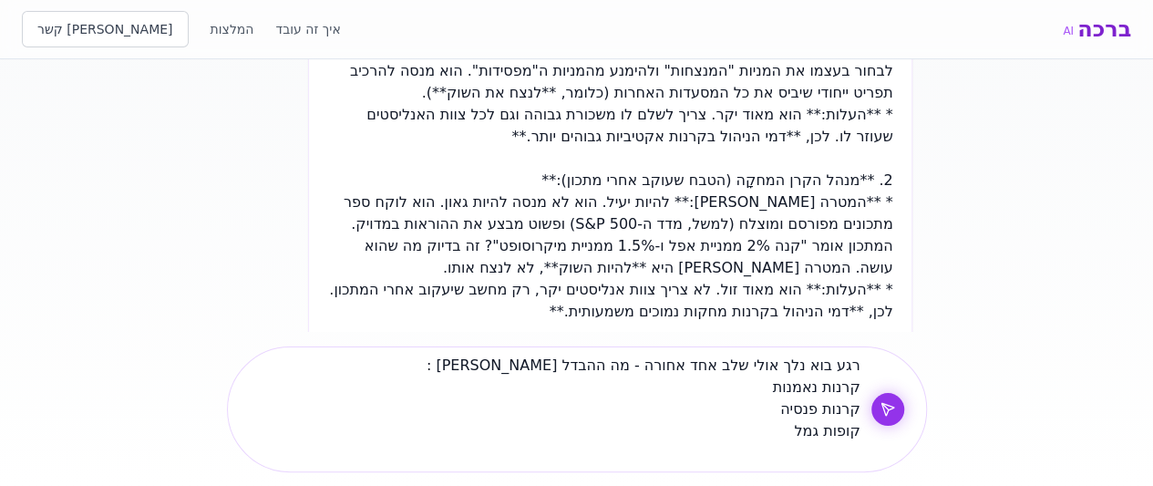
scroll to position [25136, 0]
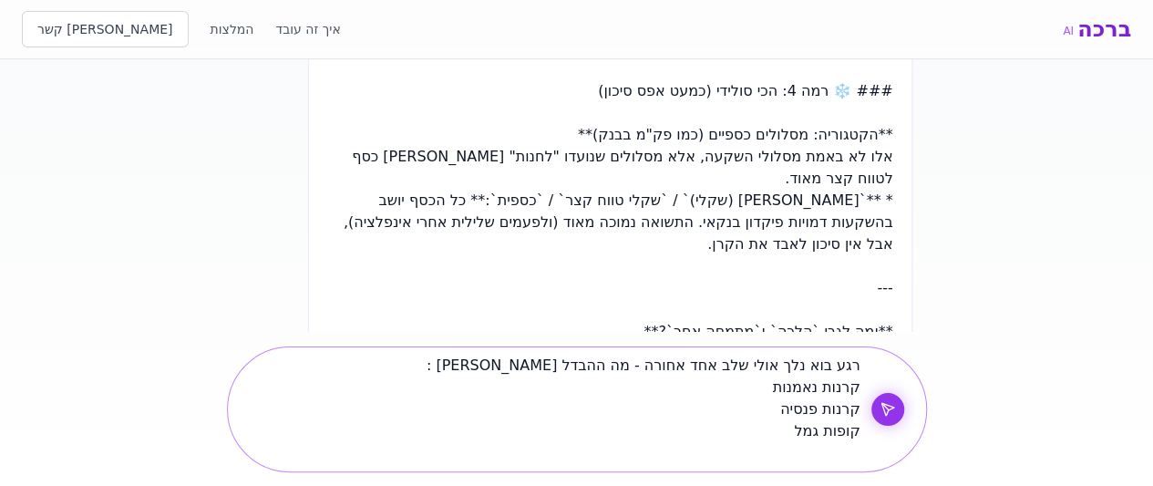
click at [799, 409] on textarea "רגע בוא נלך אולי שלב אחד אחורה - מה ההבדל [PERSON_NAME] : קרנות נאמנות קרנות פנ…" at bounding box center [551, 409] width 618 height 109
click at [805, 431] on textarea "רגע בוא נלך אולי שלב אחד אחורה - מה ההבדל [PERSON_NAME] : קרנות נאמנות קרנות הש…" at bounding box center [551, 409] width 618 height 109
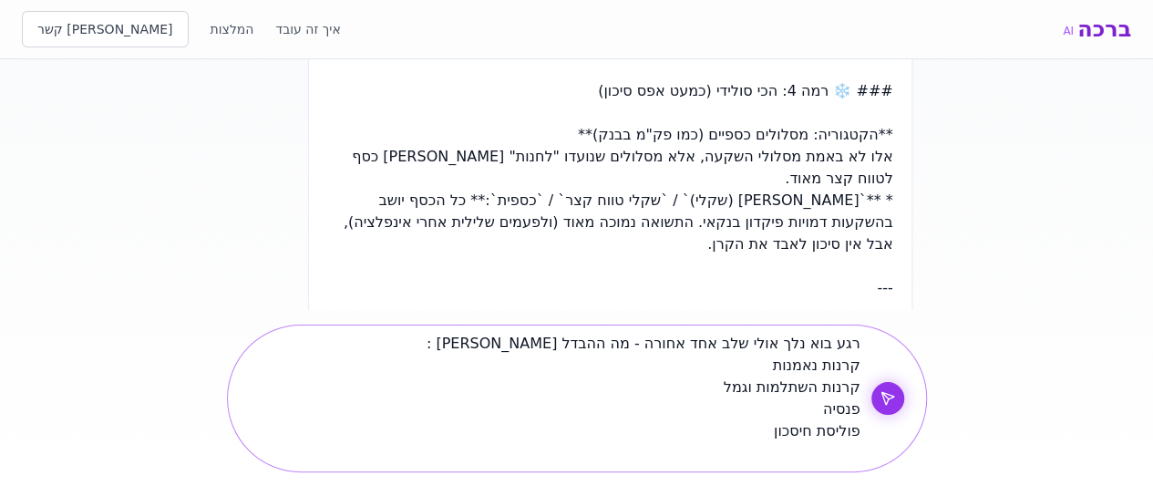
type textarea "רגע בוא נלך אולי שלב אחד אחורה - מה ההבדל [PERSON_NAME] : קרנות נאמנות קרנות הש…"
click at [886, 404] on icon at bounding box center [887, 398] width 12 height 12
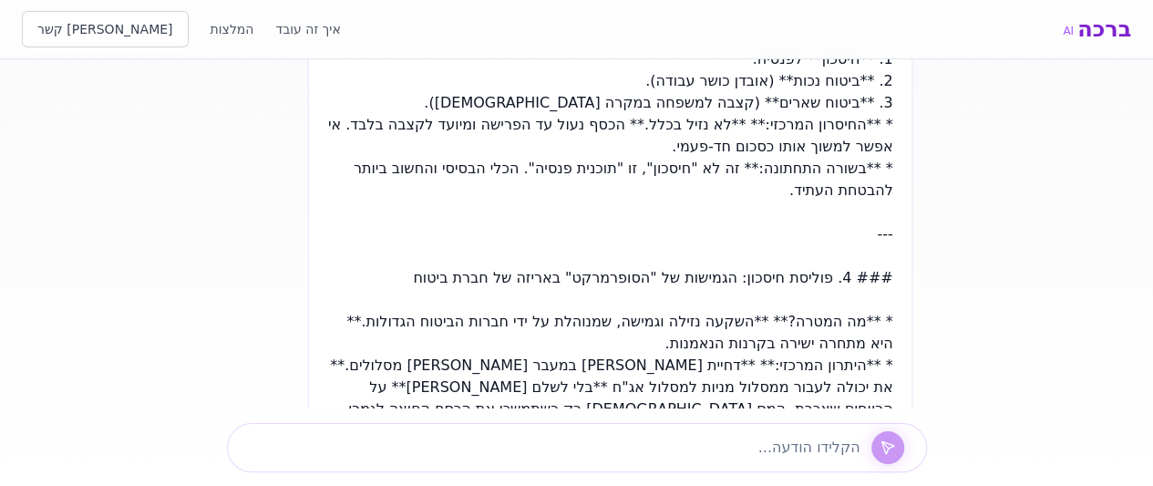
scroll to position [27914, 0]
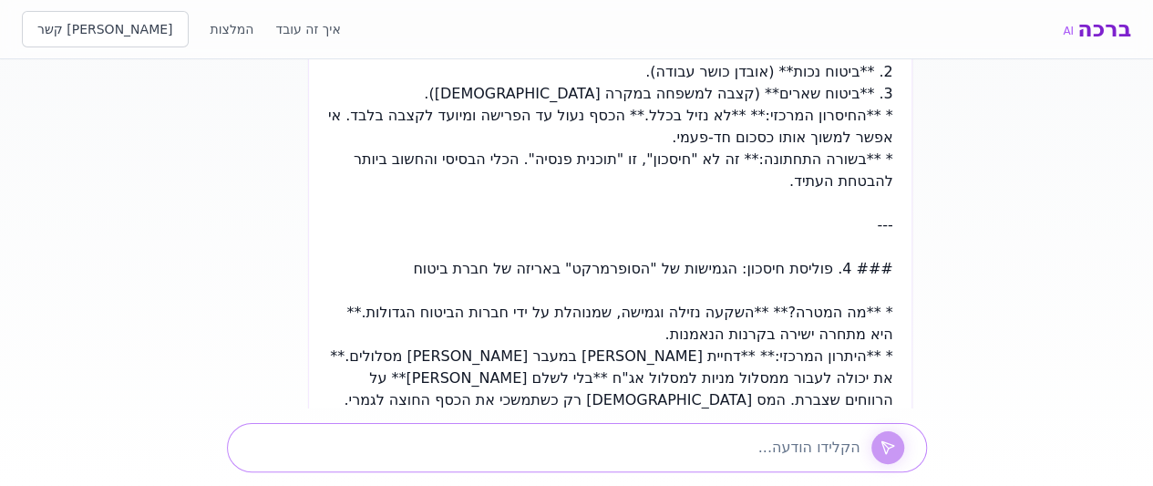
click at [572, 439] on textarea at bounding box center [551, 448] width 618 height 22
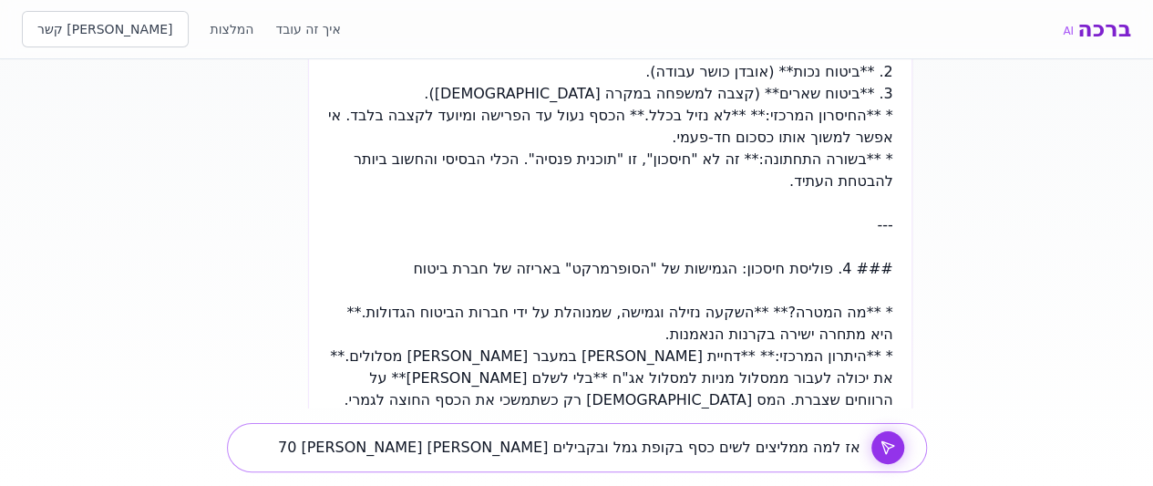
type textarea "אז למה ממליצים לשים כסף בקופת גמל ובקבילים [PERSON_NAME] 70 [PERSON_NAME] משהו …"
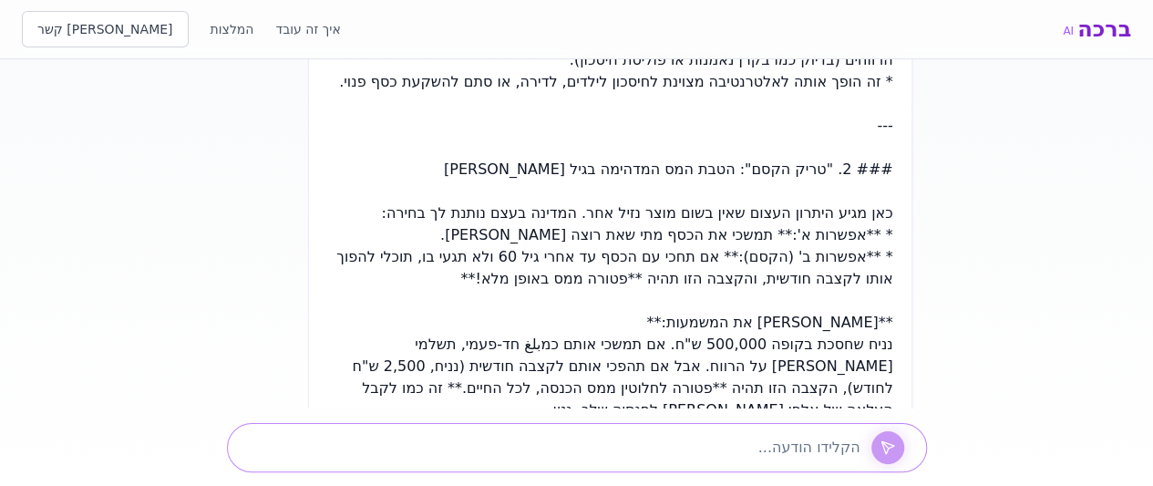
scroll to position [29293, 0]
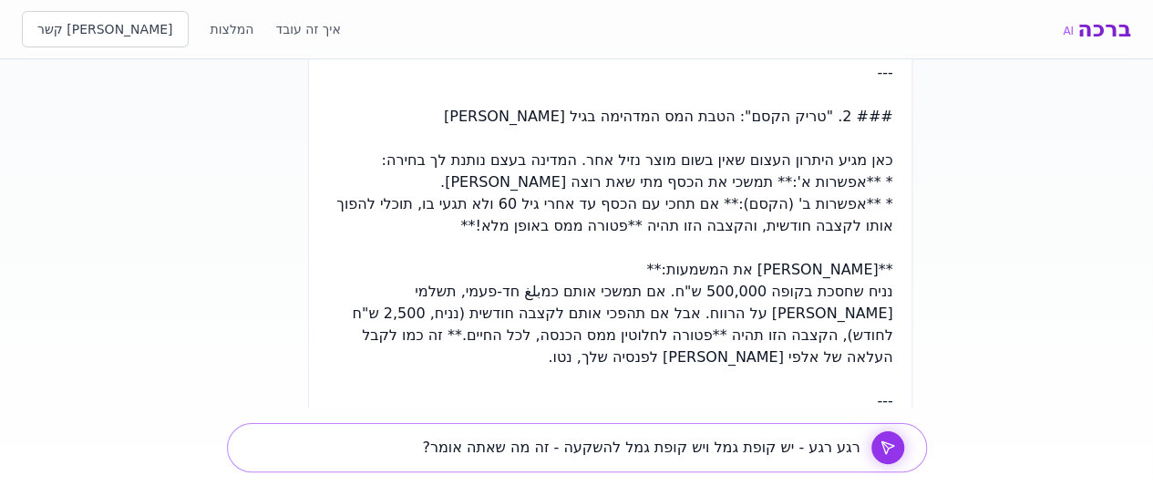
type textarea "רגע רגע - יש קופת גמל ויש קופת גמל להשקעה - זה מה שאתה אומר?"
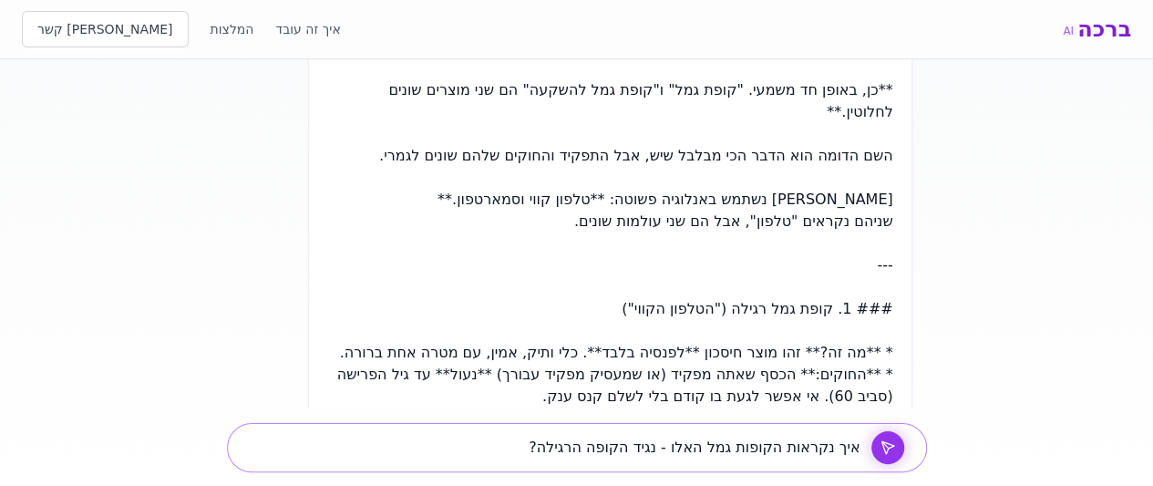
scroll to position [30498, 0]
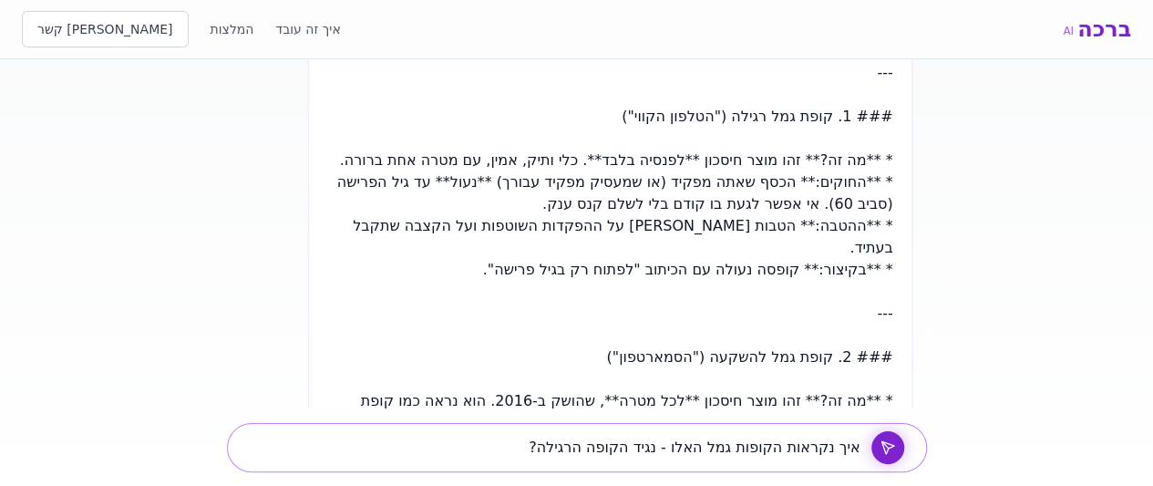
type textarea "איך נקראות הקופות גמל האלו - נגיד הקופה הרגילה?"
click at [892, 442] on icon at bounding box center [887, 447] width 15 height 15
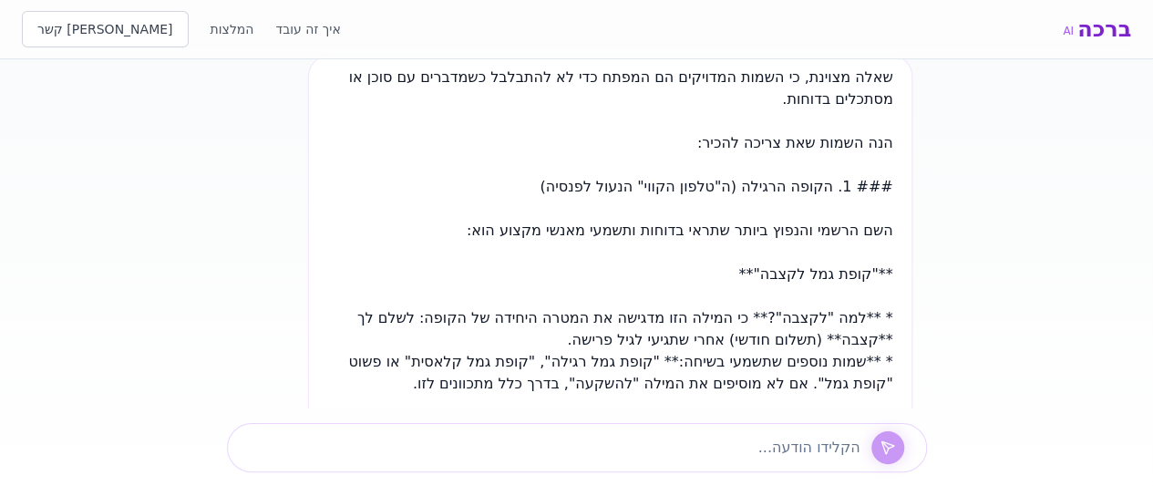
scroll to position [31593, 0]
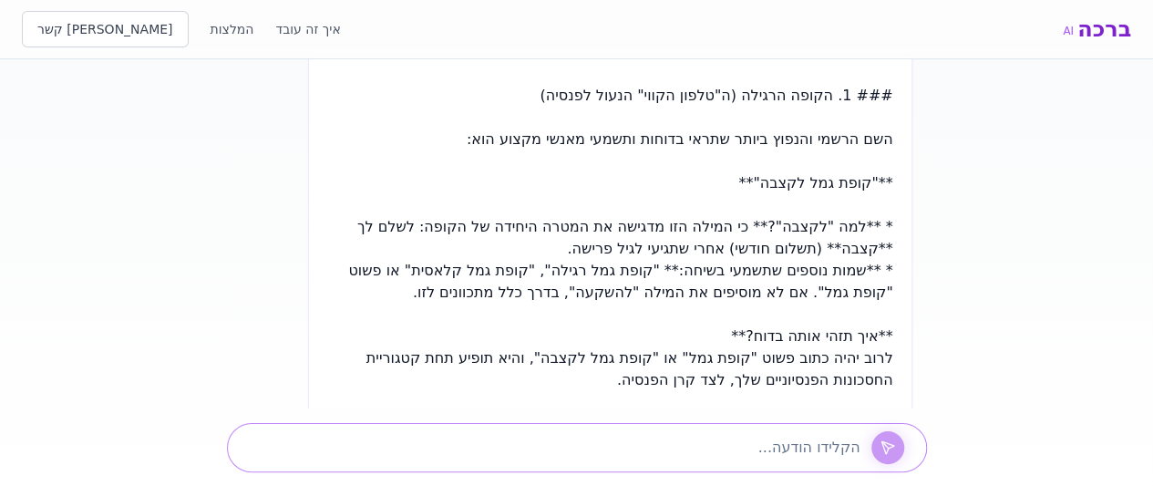
click at [515, 448] on textarea at bounding box center [551, 448] width 618 height 22
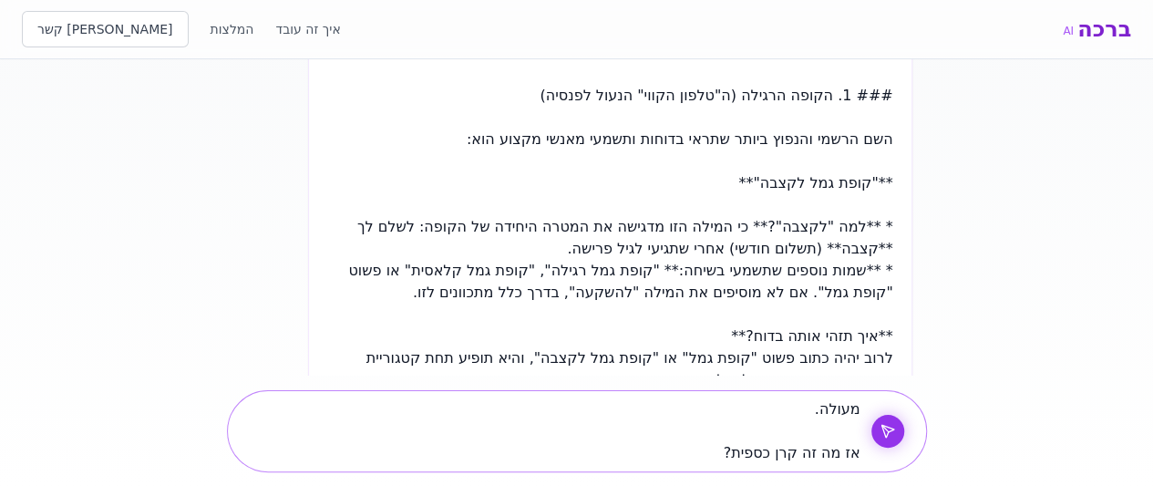
type textarea "מעולה. אז מה זה קרן כספית?"
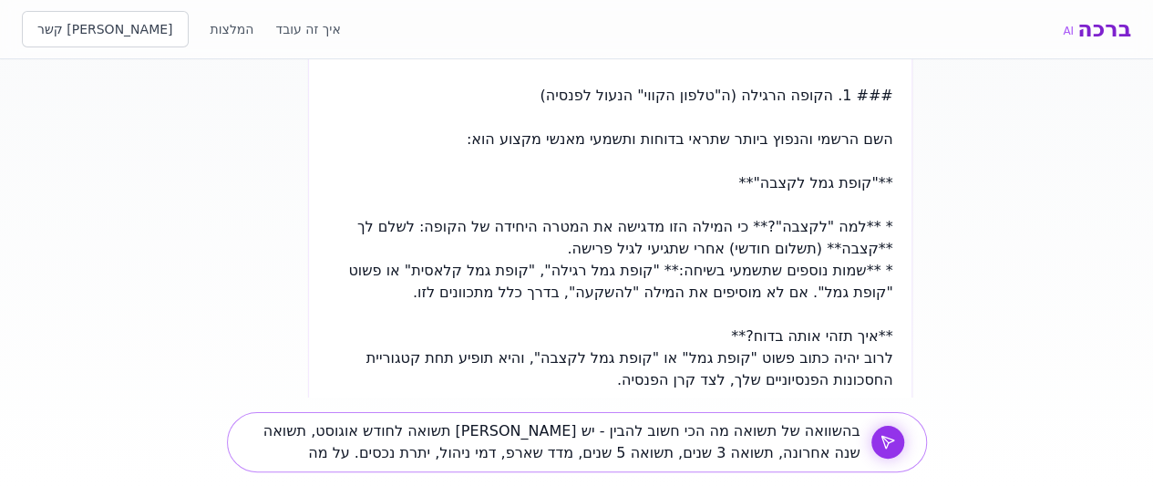
type textarea "בהשוואה של תשואה מה הכי חשוב להבין - יש [PERSON_NAME] תשואה לחודש אוגוסט, תשואה…"
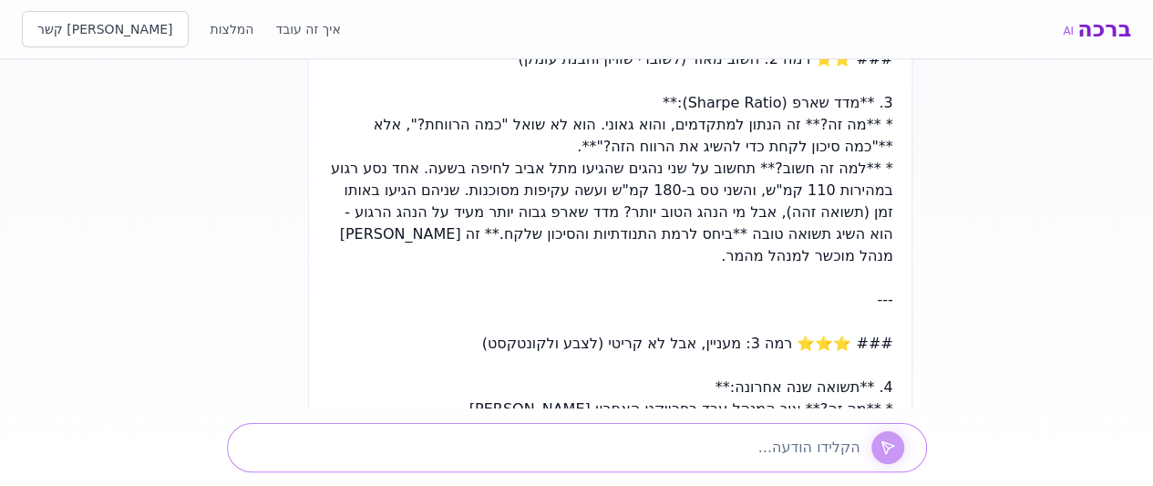
scroll to position [34636, 0]
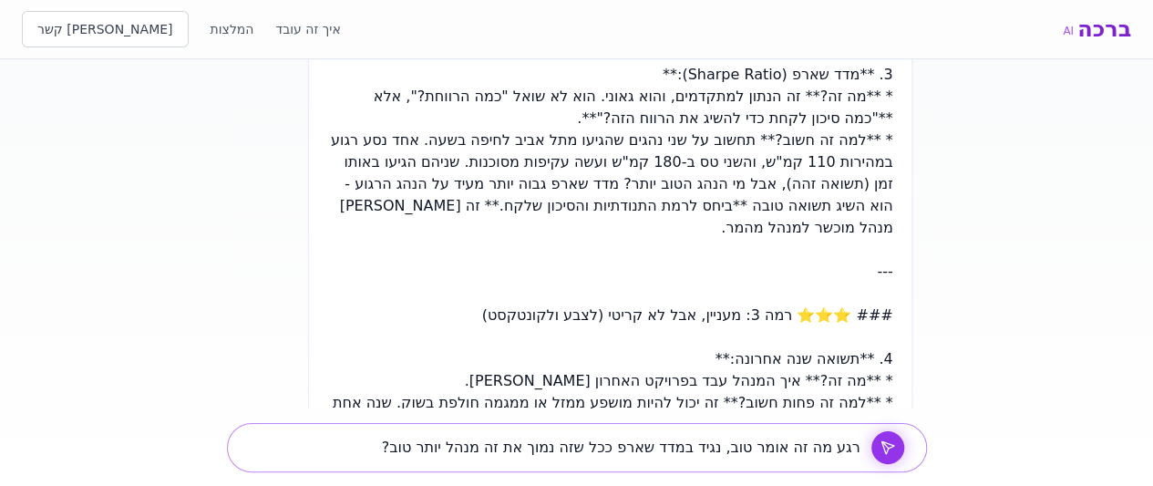
type textarea "רגע מה זה אומר טוב, נגיד במדד שארפ ככל שזה נמוך את זה מנהל יותר טוב?"
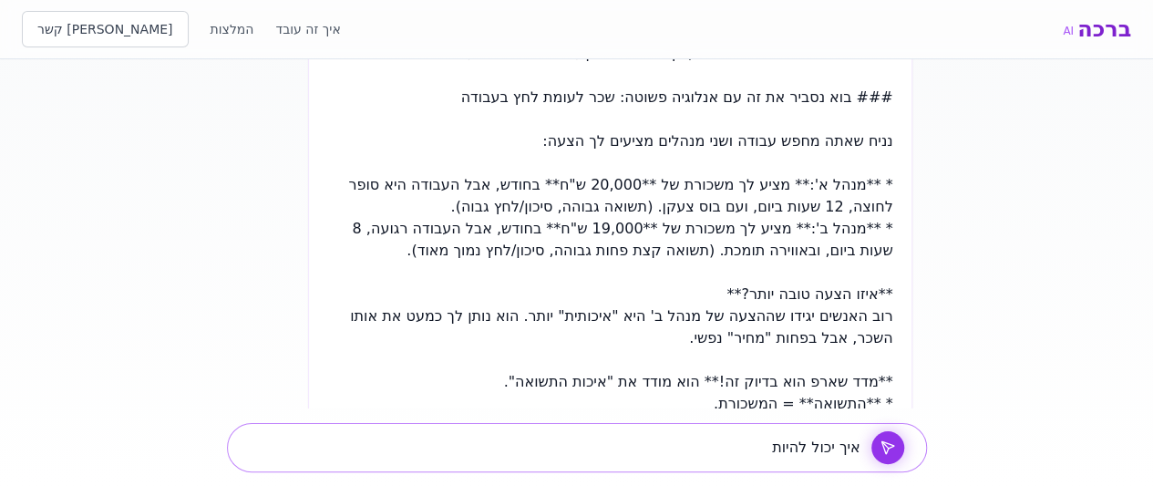
scroll to position [31593, 0]
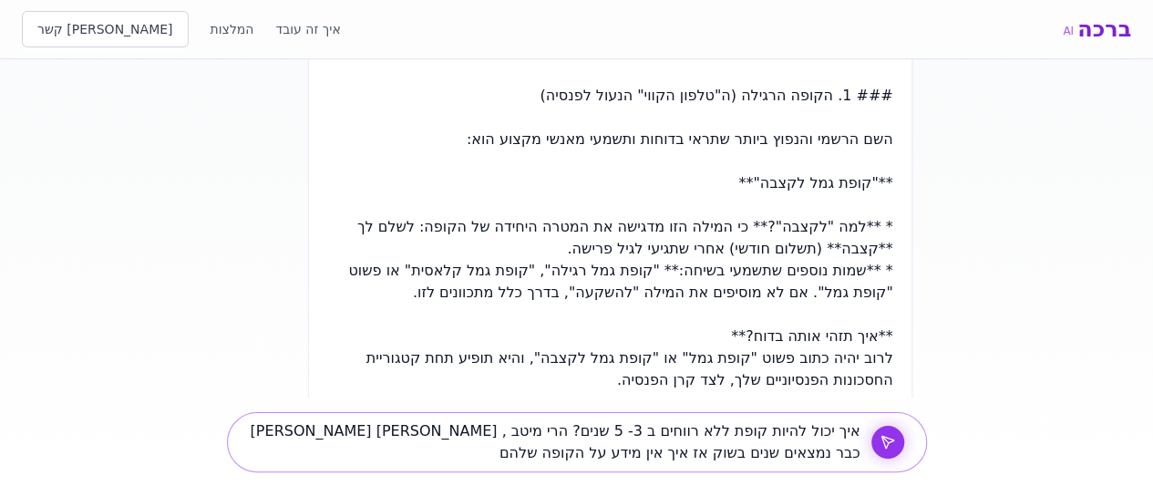
type textarea "איך יכול להיות קופת ללא רווחים ב 3- 5 שנים? הרי מיטב , [PERSON_NAME] [PERSON_NA…"
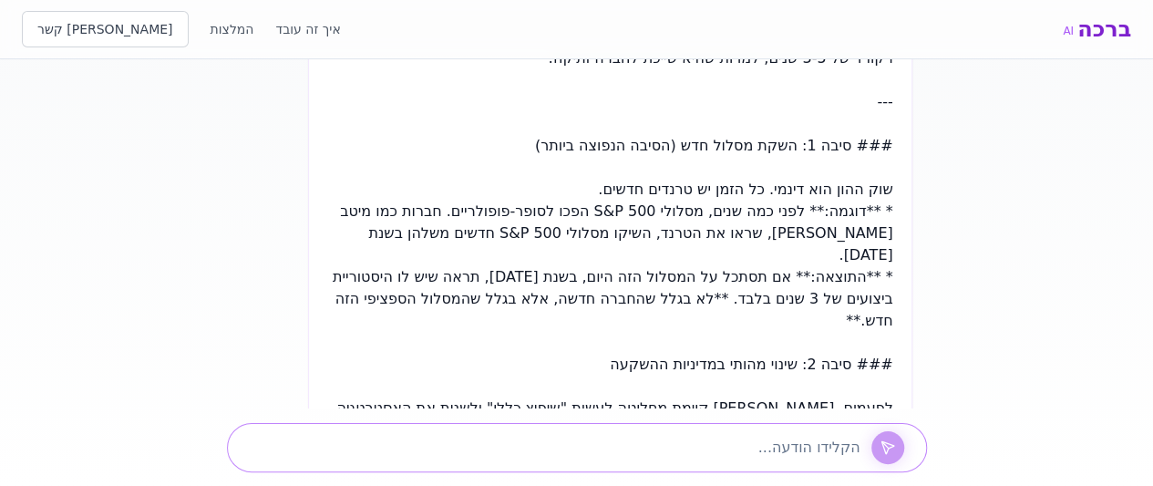
scroll to position [37240, 0]
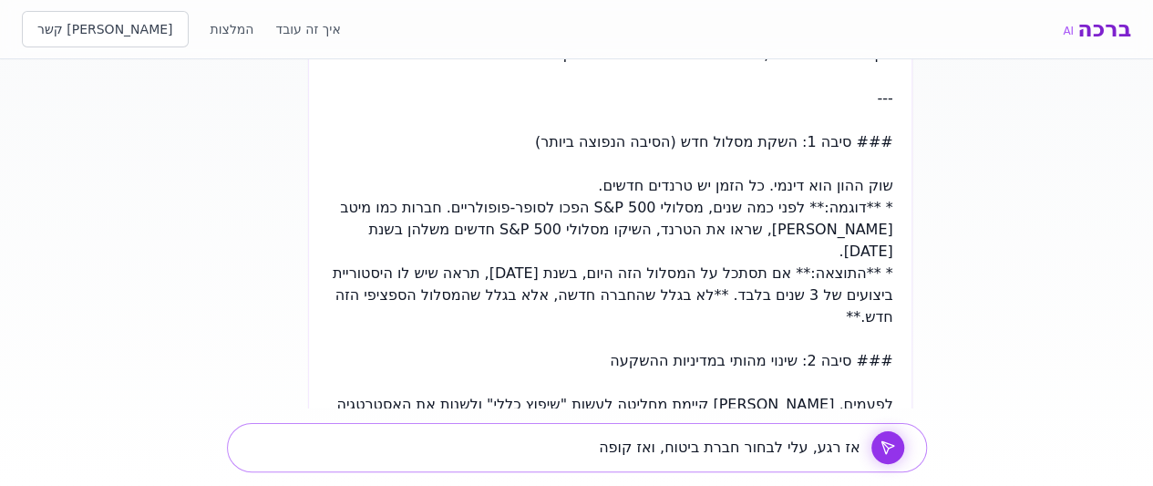
drag, startPoint x: 807, startPoint y: 442, endPoint x: 843, endPoint y: 433, distance: 37.6
click at [808, 442] on textarea "אז רגע, עלי לבחור חברת ביטוח, ואז קופה" at bounding box center [551, 448] width 618 height 22
drag, startPoint x: 811, startPoint y: 446, endPoint x: 845, endPoint y: 425, distance: 39.7
click at [811, 447] on textarea "אז רגע, עלי לבחור חברת ביטוח, ואז קופה" at bounding box center [551, 448] width 618 height 22
click at [809, 455] on textarea "אז רגע, עלי לבחור חברת ביטוח, ואז קופה" at bounding box center [551, 448] width 618 height 22
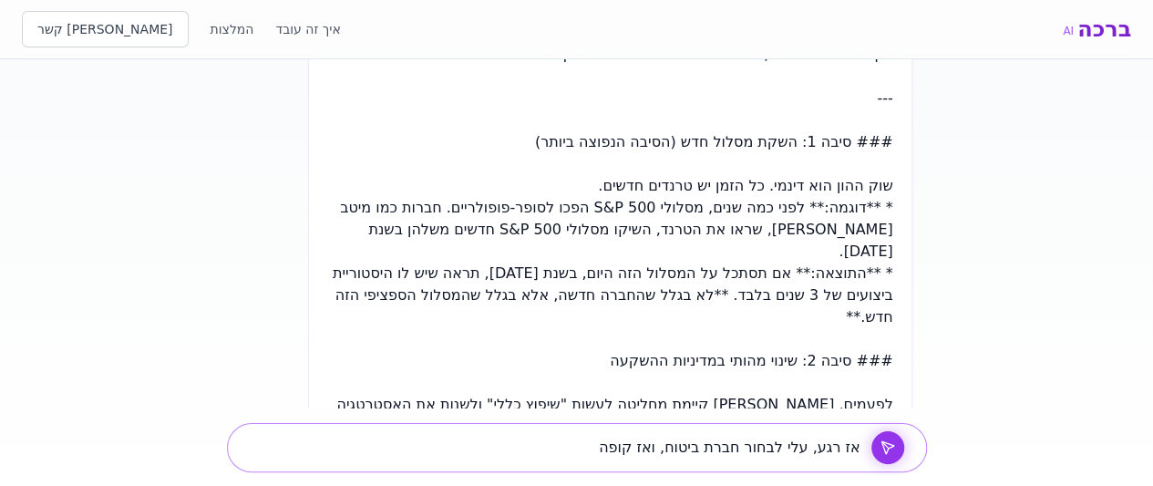
click at [802, 449] on textarea "אז רגע, עלי לבחור חברת ביטוח, ואז קופה" at bounding box center [551, 448] width 618 height 22
click at [804, 447] on textarea "אז רגע, עלי לבחור חברת ביטוח, ואז קופה" at bounding box center [551, 448] width 618 height 22
click at [751, 439] on textarea "אז רגע, עלי לבחור חברת ביטוח, ואז קופה" at bounding box center [551, 448] width 618 height 22
click at [811, 447] on textarea "אז רגע, עלי לבחור חברת ביטוח, ואז קופה" at bounding box center [551, 448] width 618 height 22
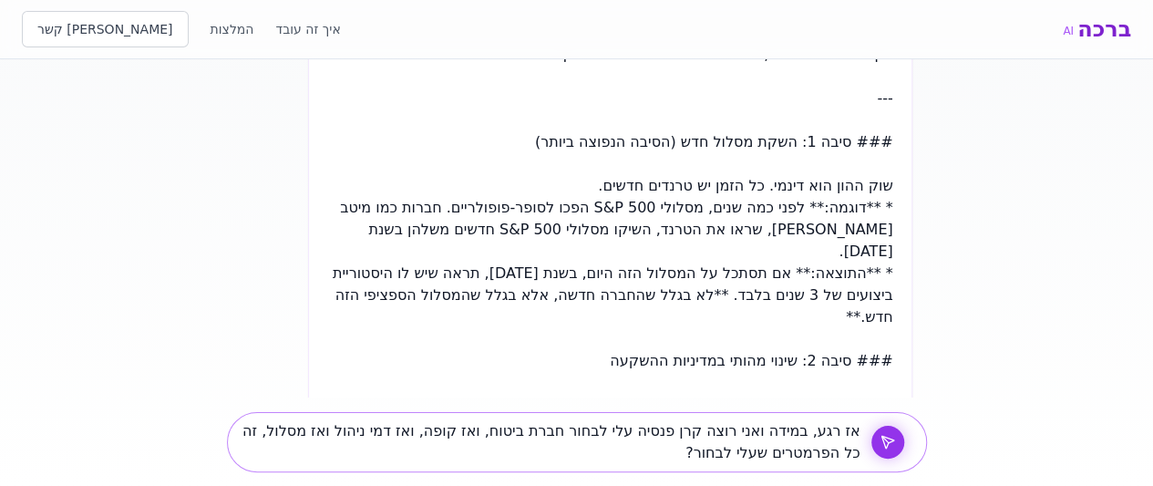
type textarea "אז רגע, במידה ואני רוצה קרן פנסיה עלי לבחור חברת ביטוח, ואז קופה, ואז דמי ניהול…"
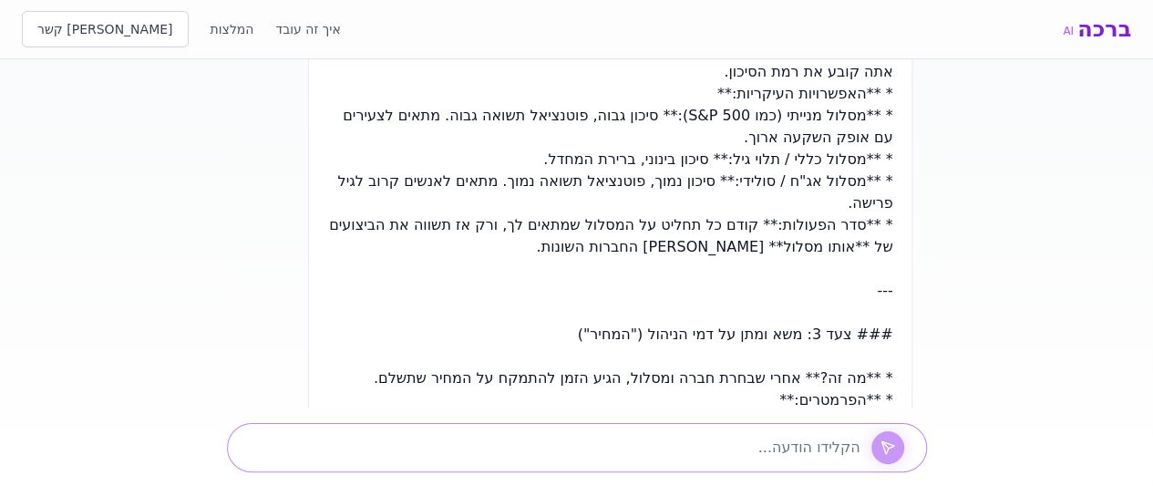
scroll to position [39079, 0]
